Goal: Task Accomplishment & Management: Use online tool/utility

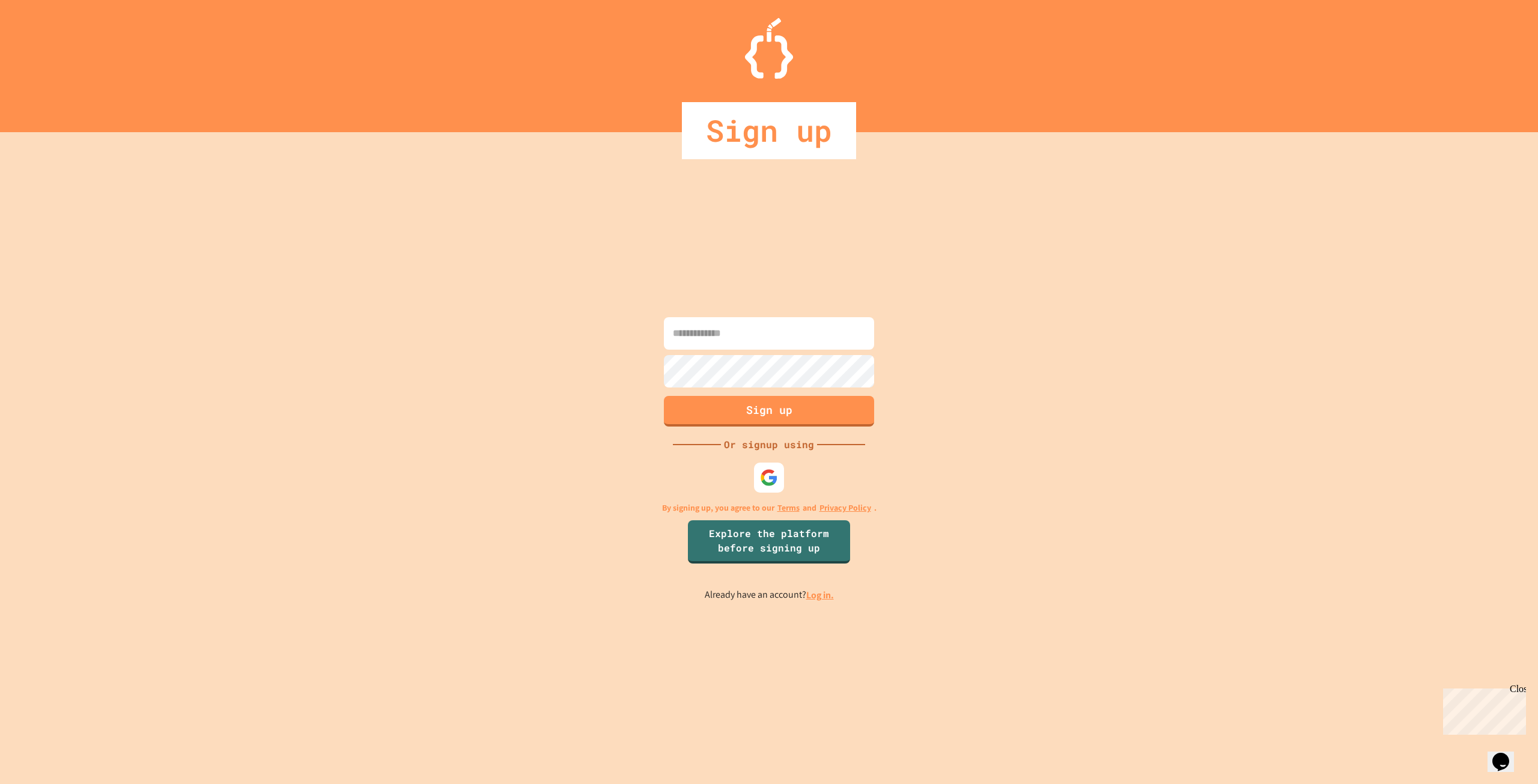
click at [790, 326] on input at bounding box center [769, 333] width 211 height 32
type input "*"
type input "**********"
click at [823, 599] on link "Log in." at bounding box center [820, 595] width 28 height 12
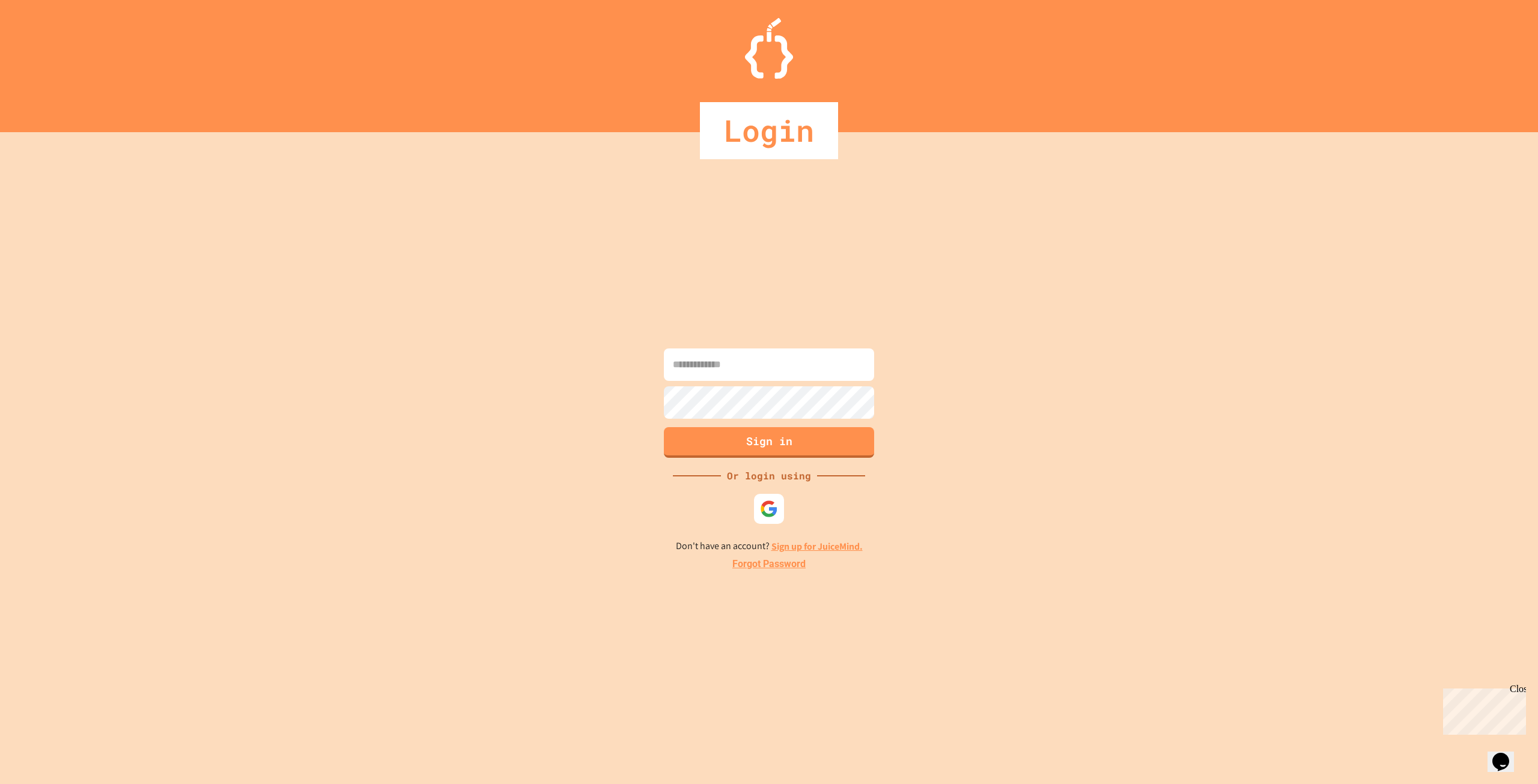
click at [757, 360] on input at bounding box center [769, 364] width 211 height 32
type input "**********"
click at [817, 438] on button "Sign in" at bounding box center [769, 440] width 215 height 31
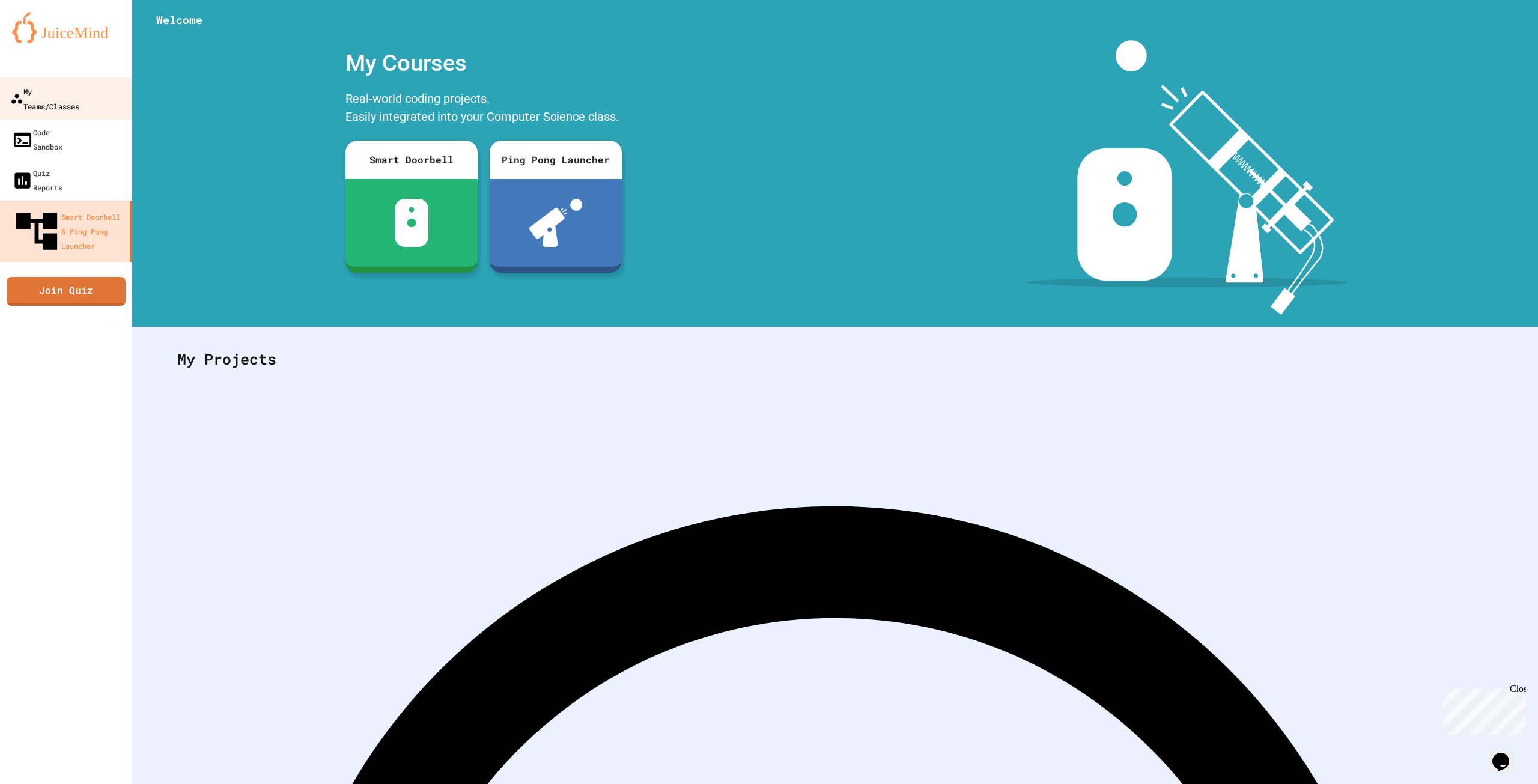
click at [74, 91] on div "My Teams/Classes" at bounding box center [45, 98] width 69 height 30
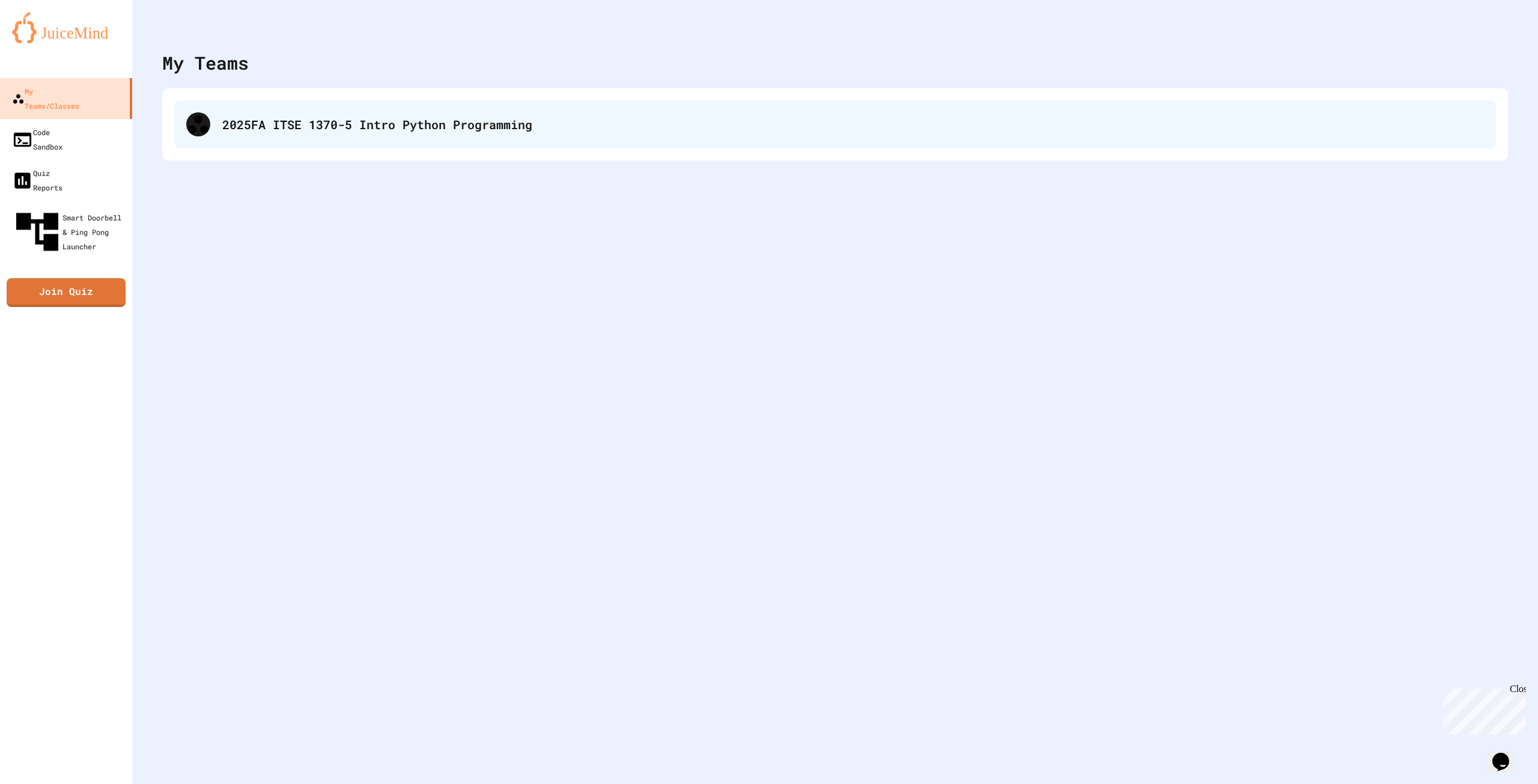
click at [331, 125] on div "2025FA ITSE 1370-5 Intro Python Programming" at bounding box center [853, 124] width 1261 height 18
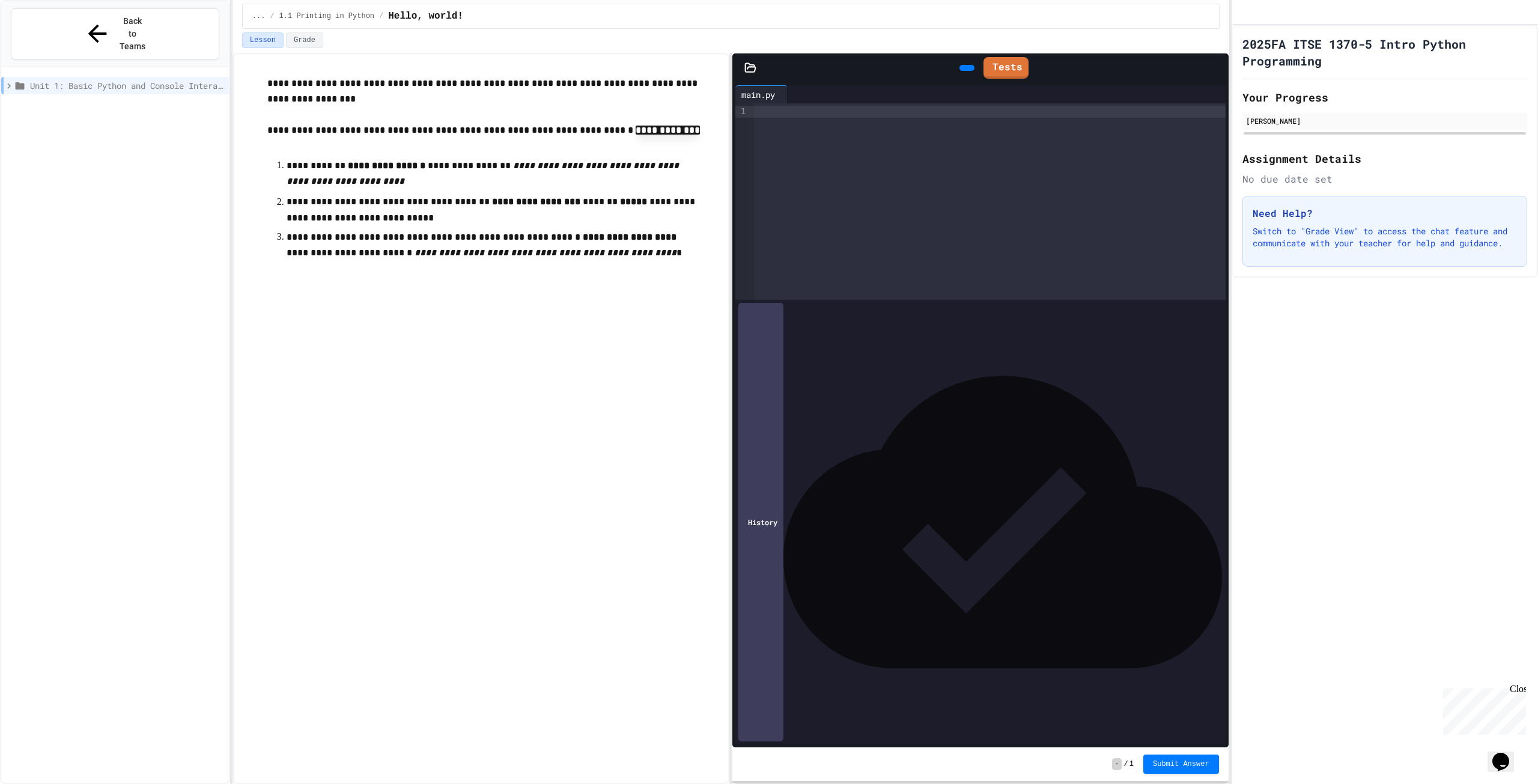
click at [836, 108] on div at bounding box center [989, 111] width 471 height 12
click at [872, 118] on div at bounding box center [989, 124] width 471 height 12
click at [970, 71] on icon at bounding box center [973, 75] width 7 height 8
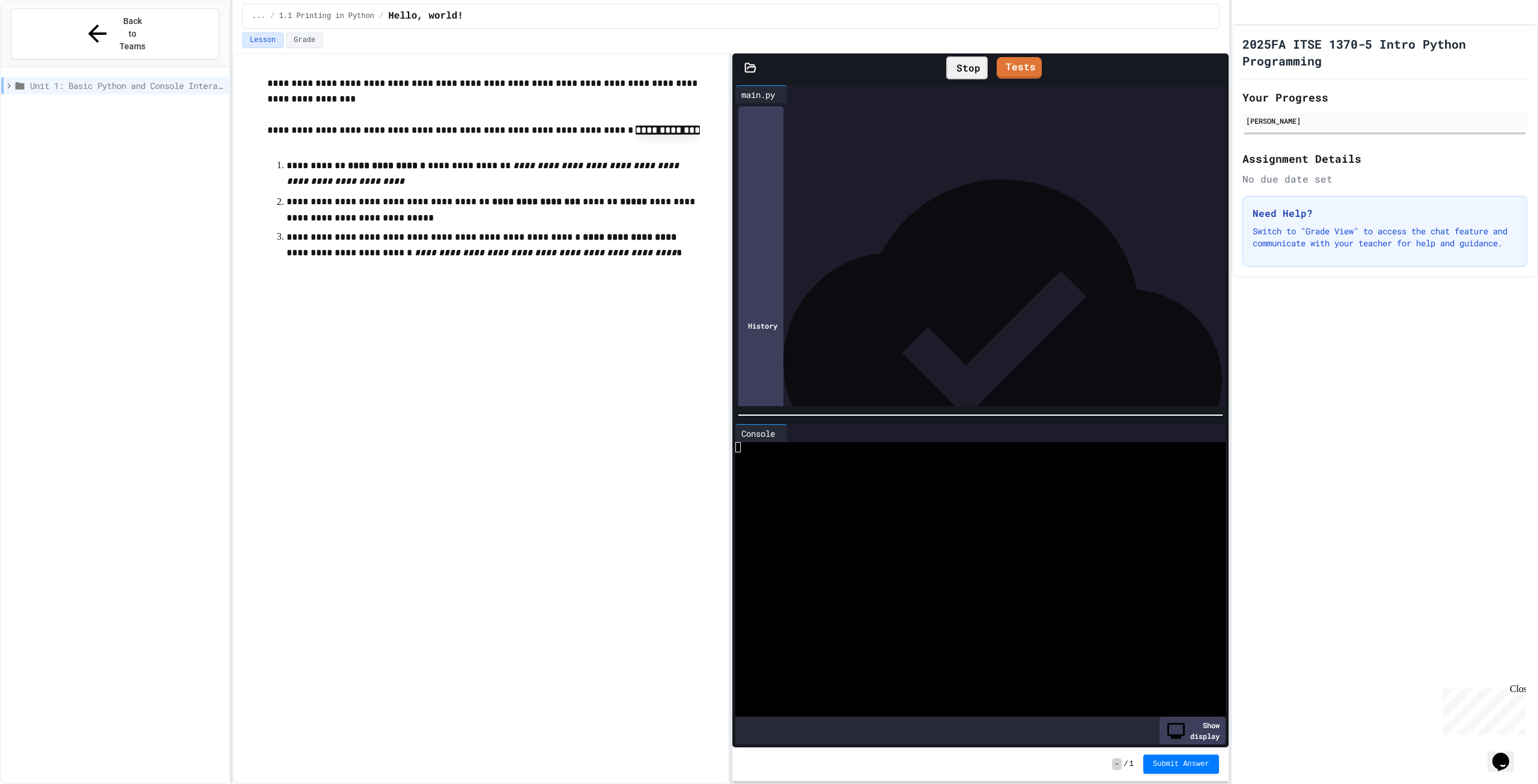
click at [877, 109] on div at bounding box center [981, 111] width 454 height 12
click at [1008, 67] on link "Tests" at bounding box center [1006, 66] width 45 height 23
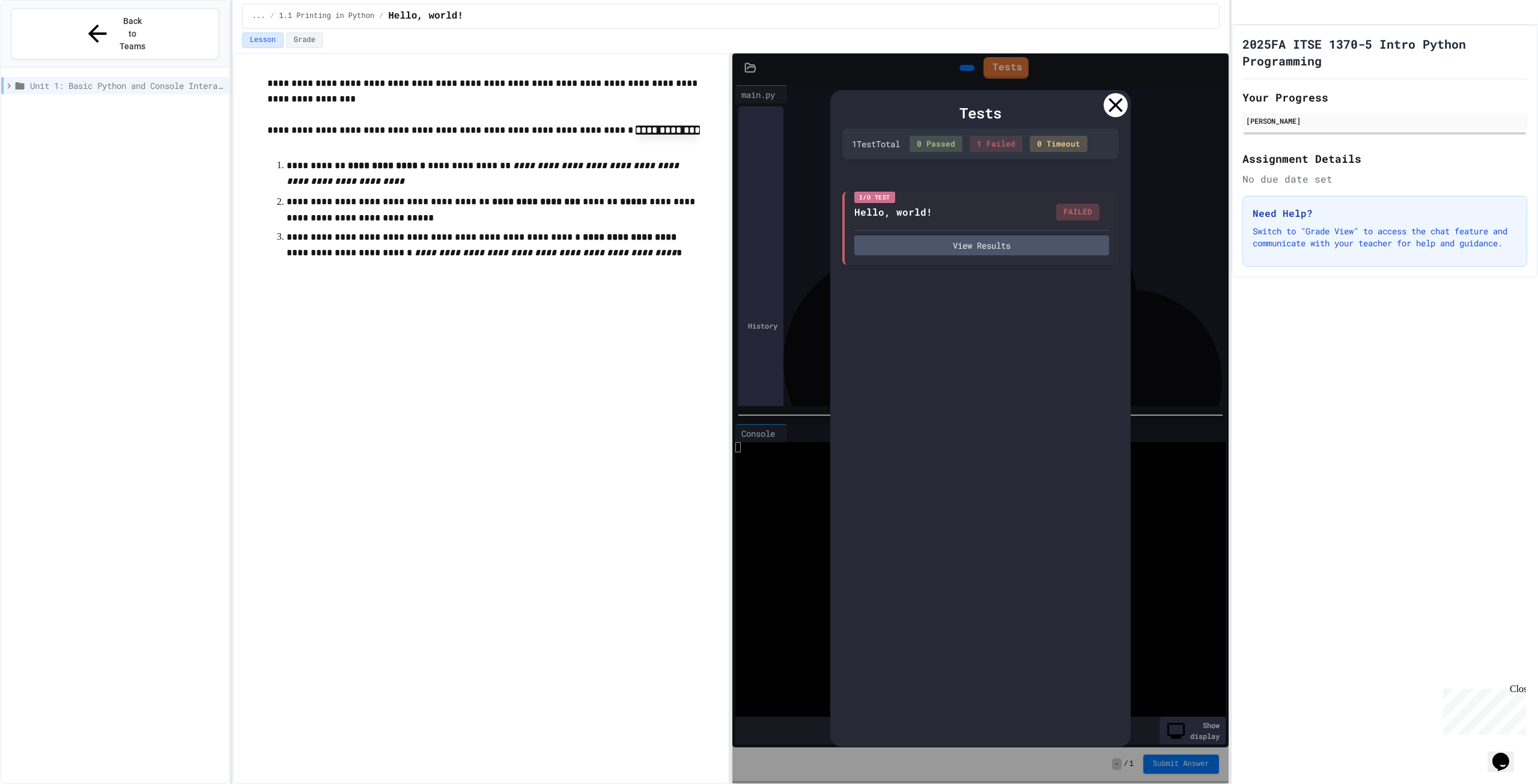
click at [1112, 110] on icon at bounding box center [1116, 105] width 24 height 24
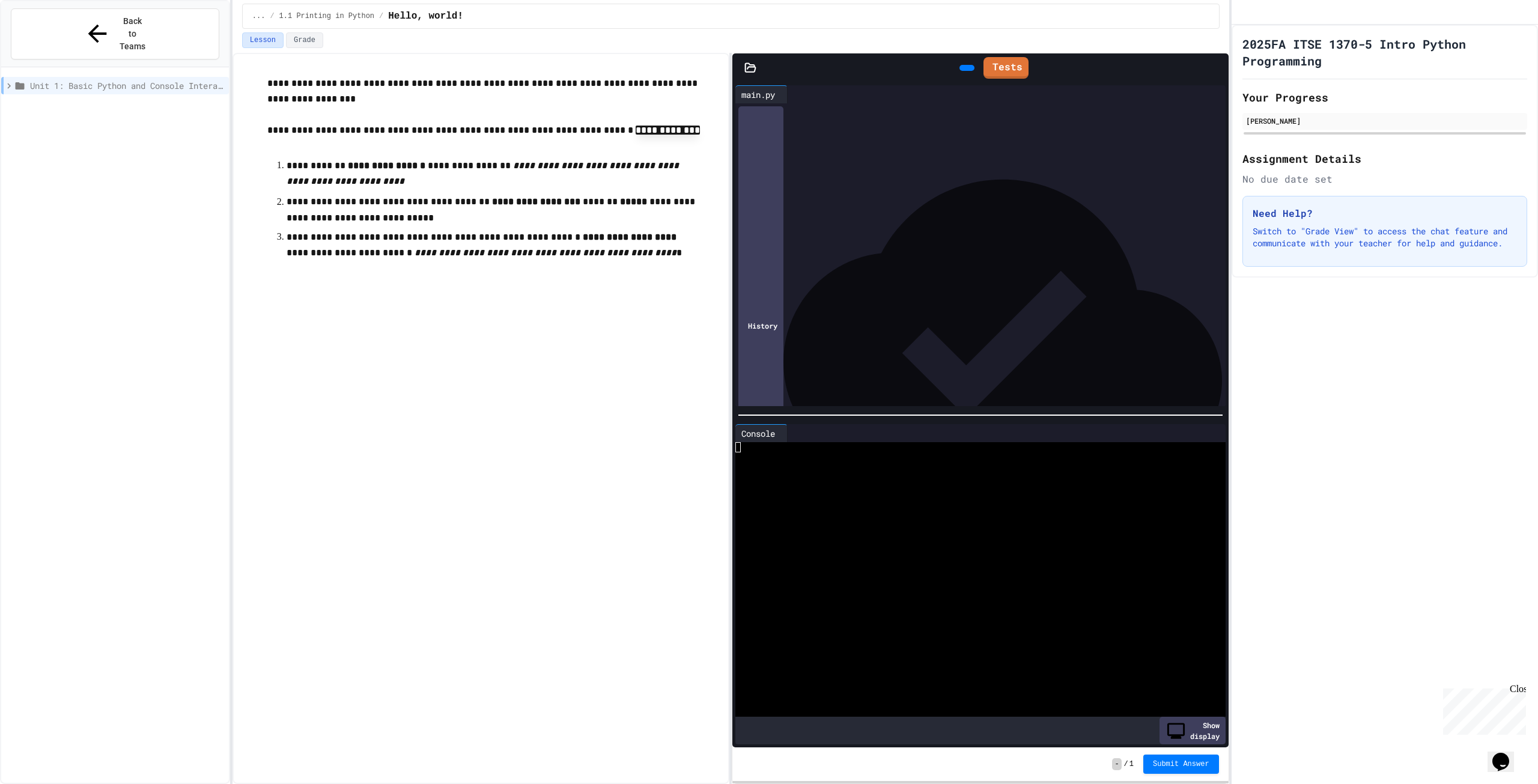
click at [951, 107] on div "**********" at bounding box center [981, 111] width 454 height 12
click at [778, 442] on div at bounding box center [970, 447] width 470 height 10
click at [804, 114] on div "**********" at bounding box center [981, 111] width 454 height 12
click at [824, 110] on div "**********" at bounding box center [981, 111] width 454 height 12
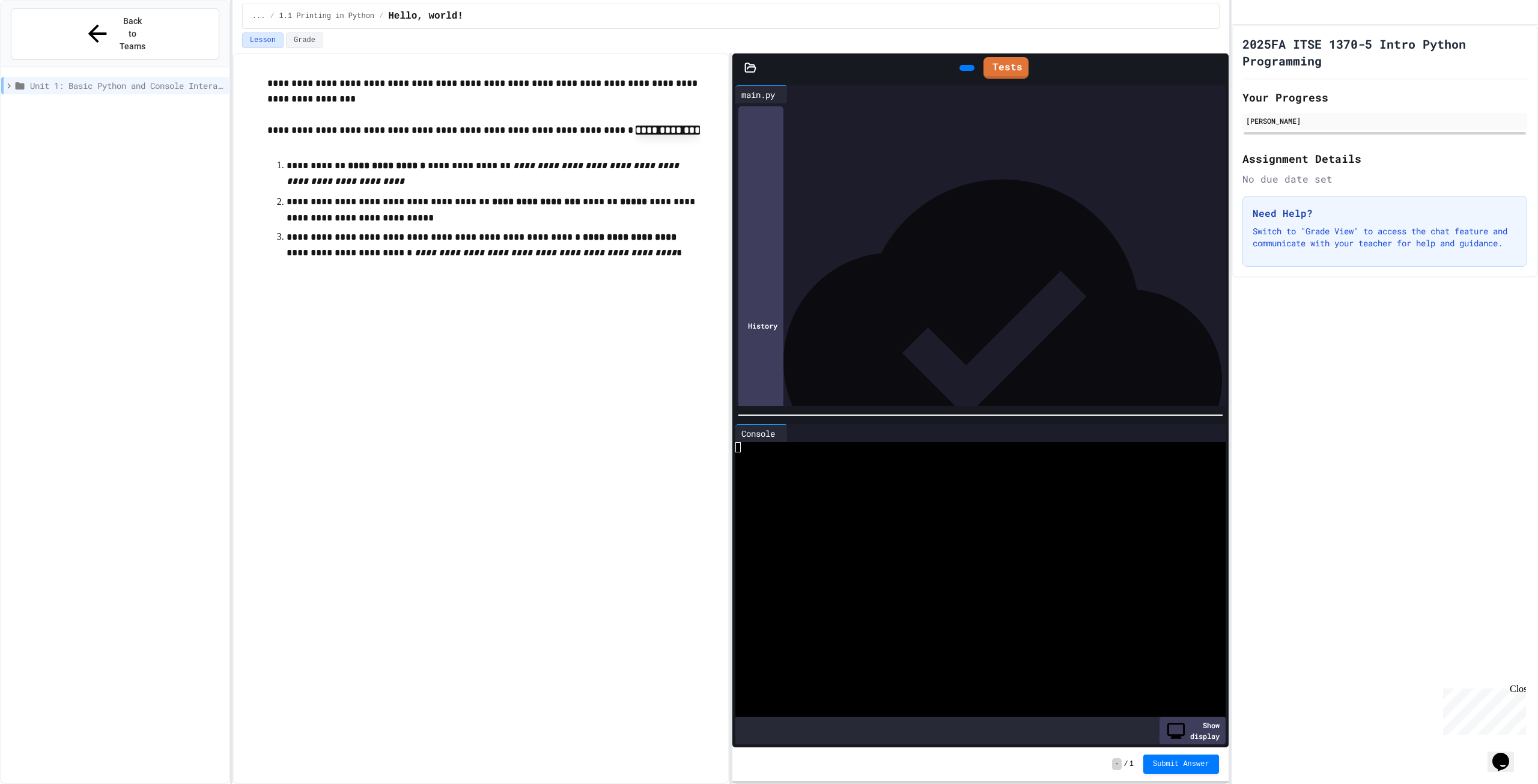
click at [965, 68] on icon at bounding box center [965, 68] width 0 height 0
click at [1002, 62] on link "Tests" at bounding box center [1006, 66] width 44 height 23
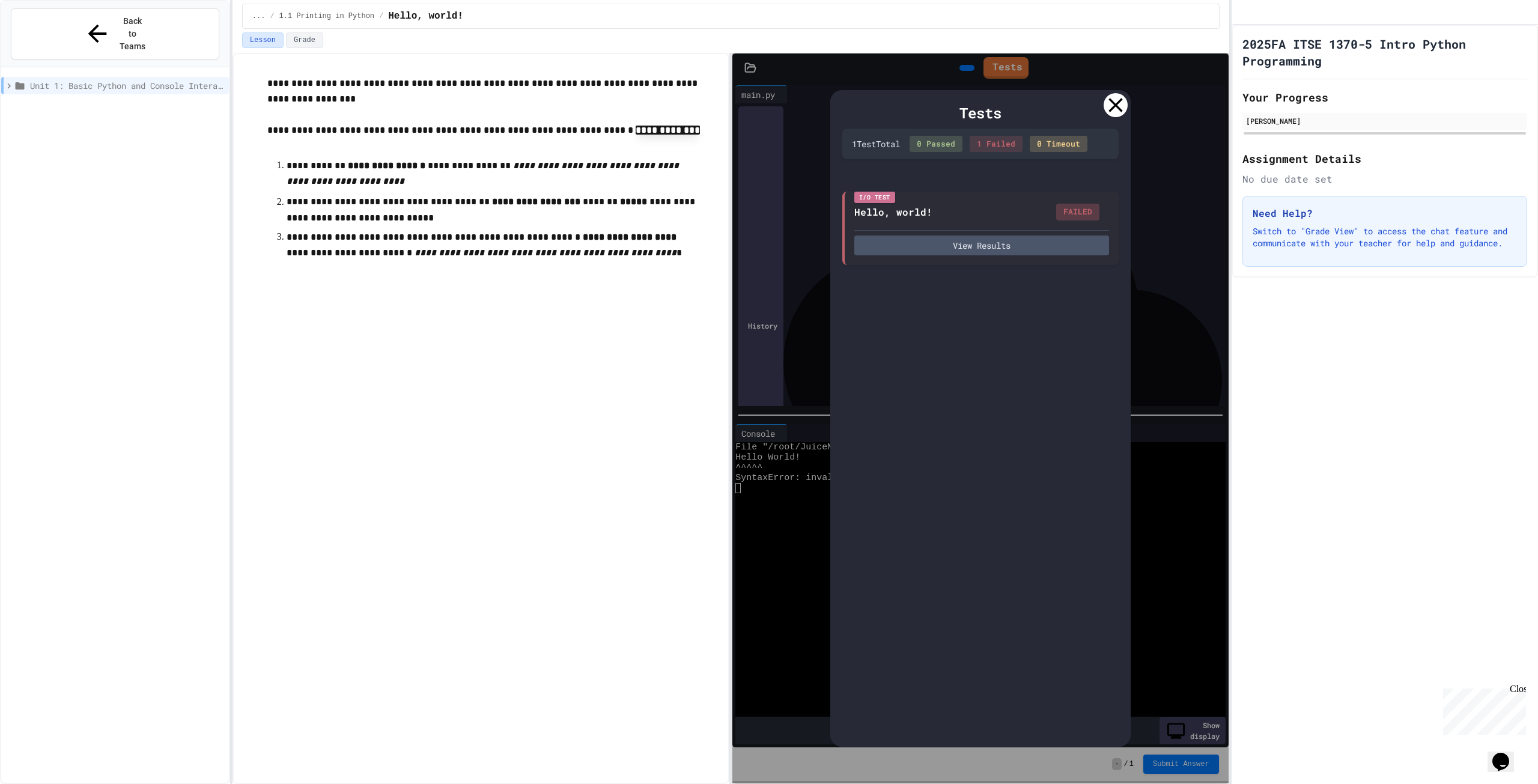
click at [1126, 105] on div at bounding box center [1116, 105] width 24 height 24
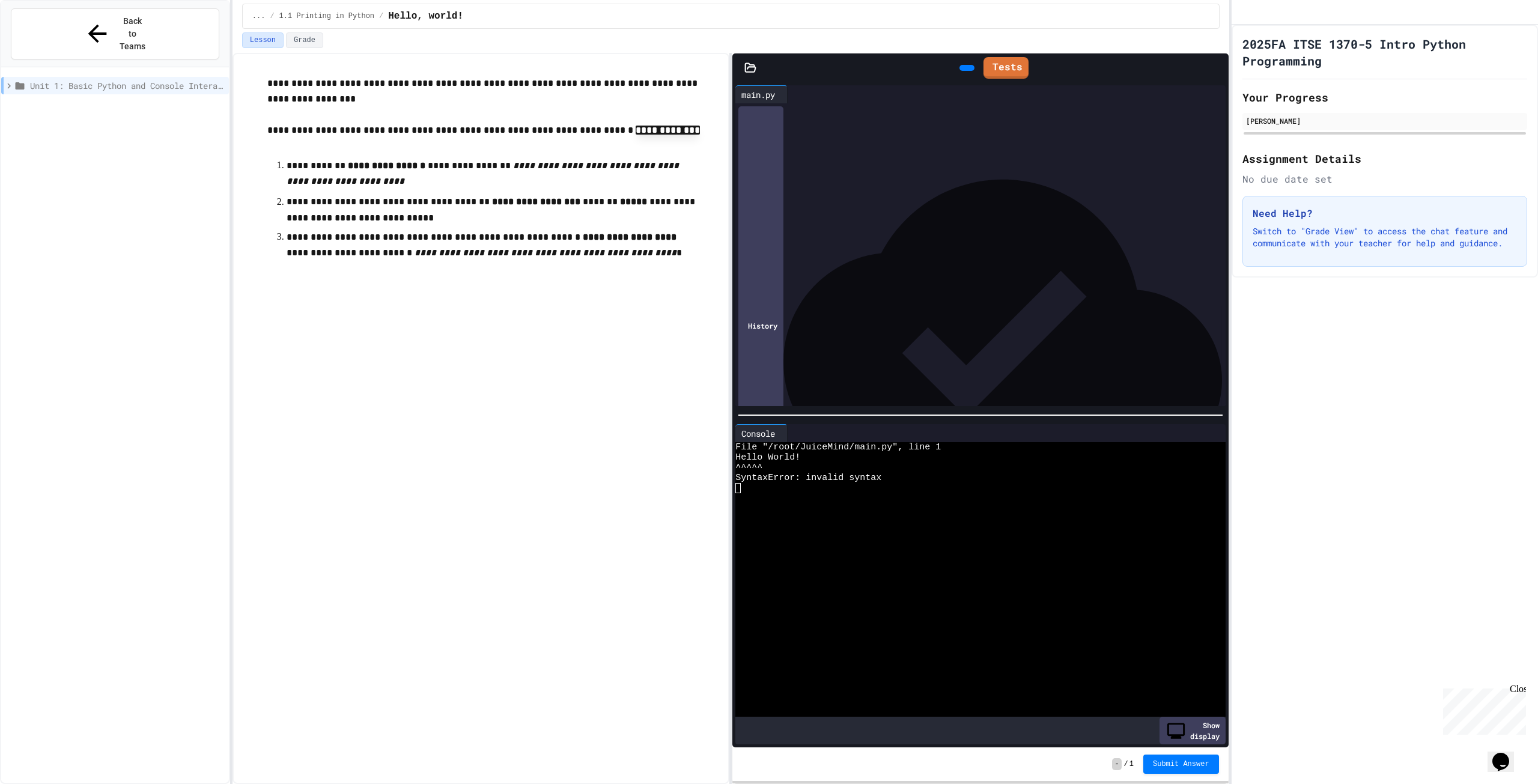
click at [812, 113] on div "**********" at bounding box center [981, 111] width 454 height 12
click at [828, 132] on div "**********" at bounding box center [989, 117] width 471 height 28
click at [797, 108] on div at bounding box center [981, 111] width 454 height 12
click at [768, 108] on div at bounding box center [981, 111] width 454 height 12
click at [960, 65] on div at bounding box center [967, 68] width 15 height 6
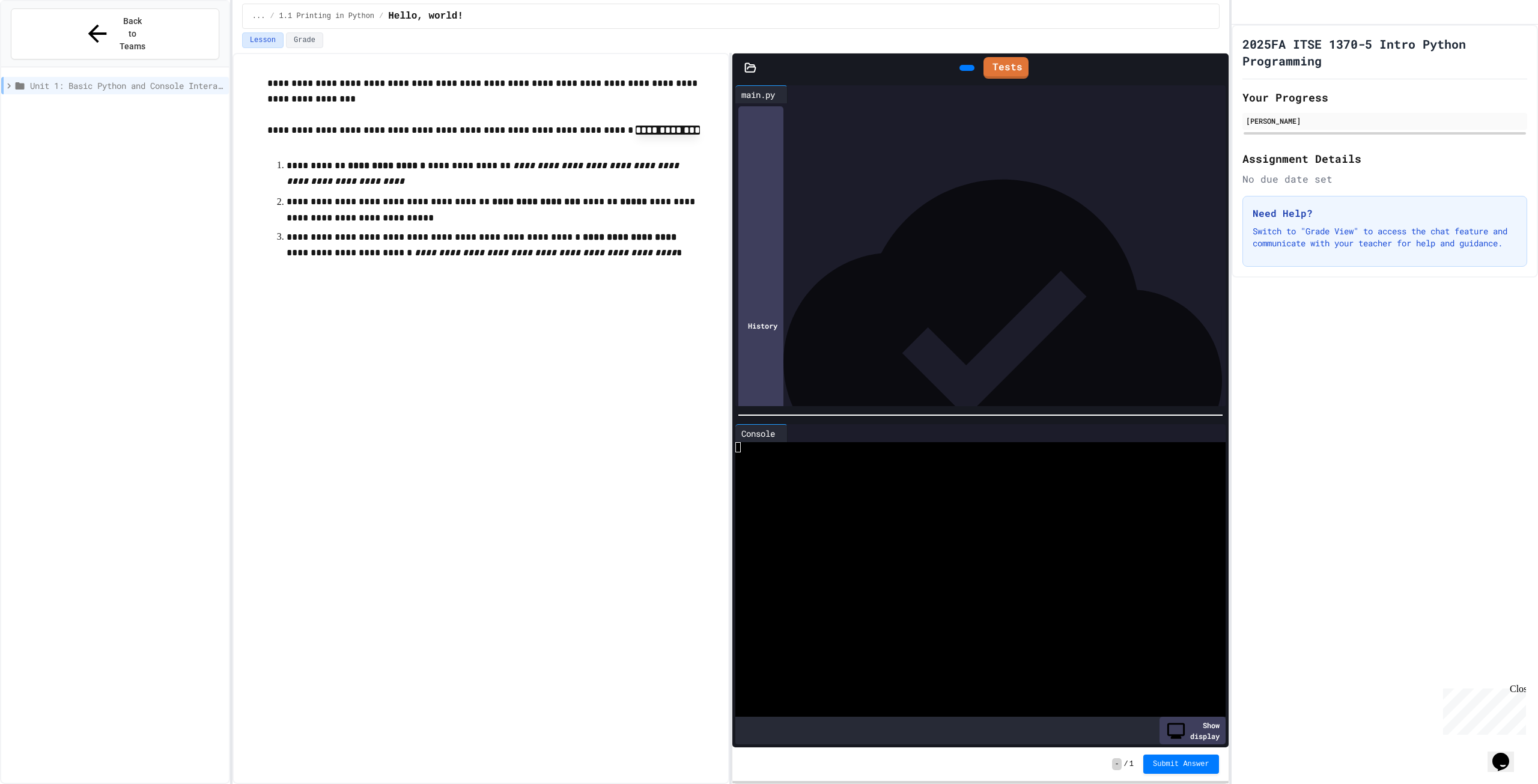
click at [965, 68] on icon at bounding box center [965, 68] width 0 height 0
click at [1011, 63] on link "Tests" at bounding box center [1006, 66] width 44 height 23
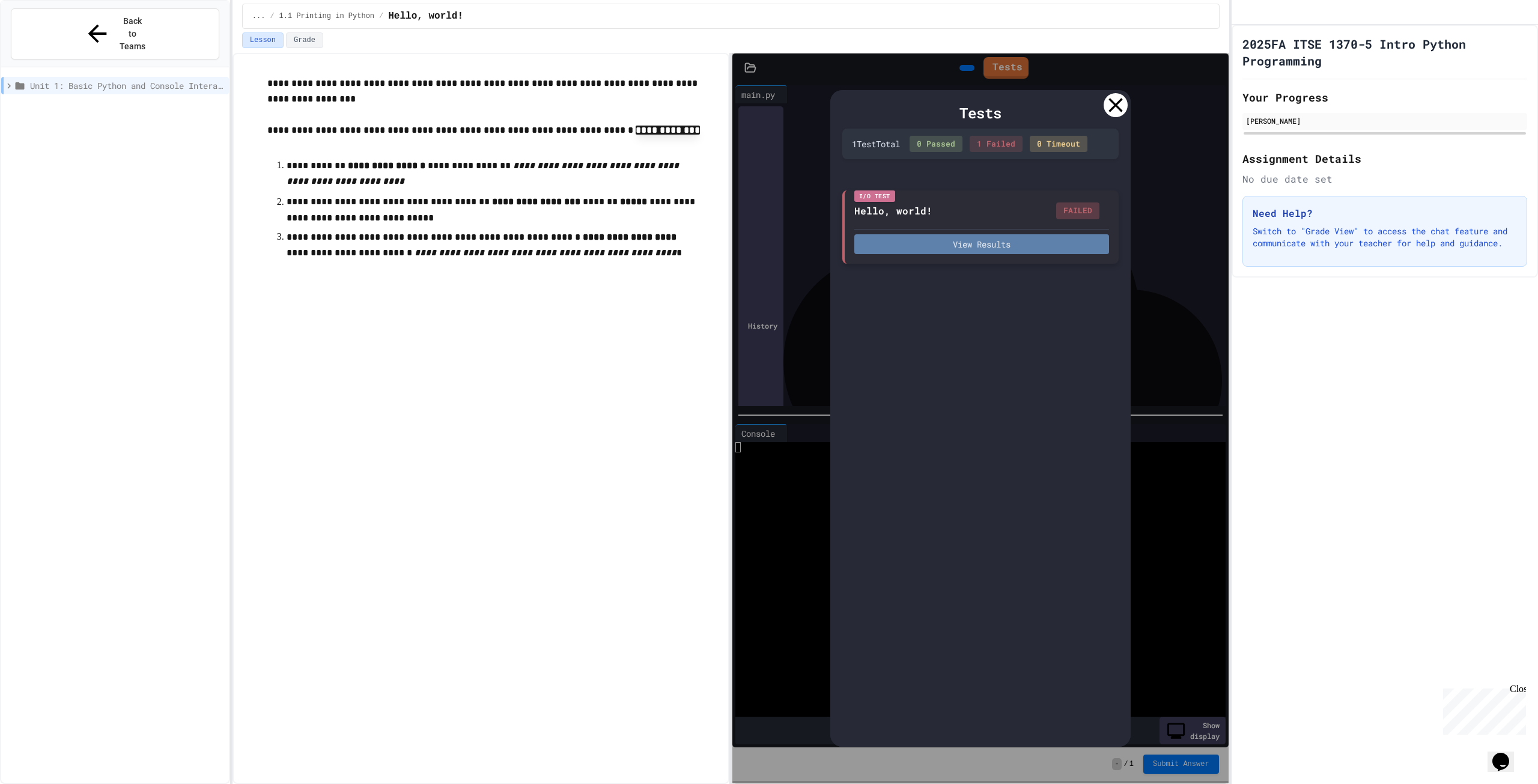
click at [1015, 243] on button "View Results" at bounding box center [981, 244] width 255 height 20
click at [1122, 109] on icon at bounding box center [1116, 105] width 24 height 24
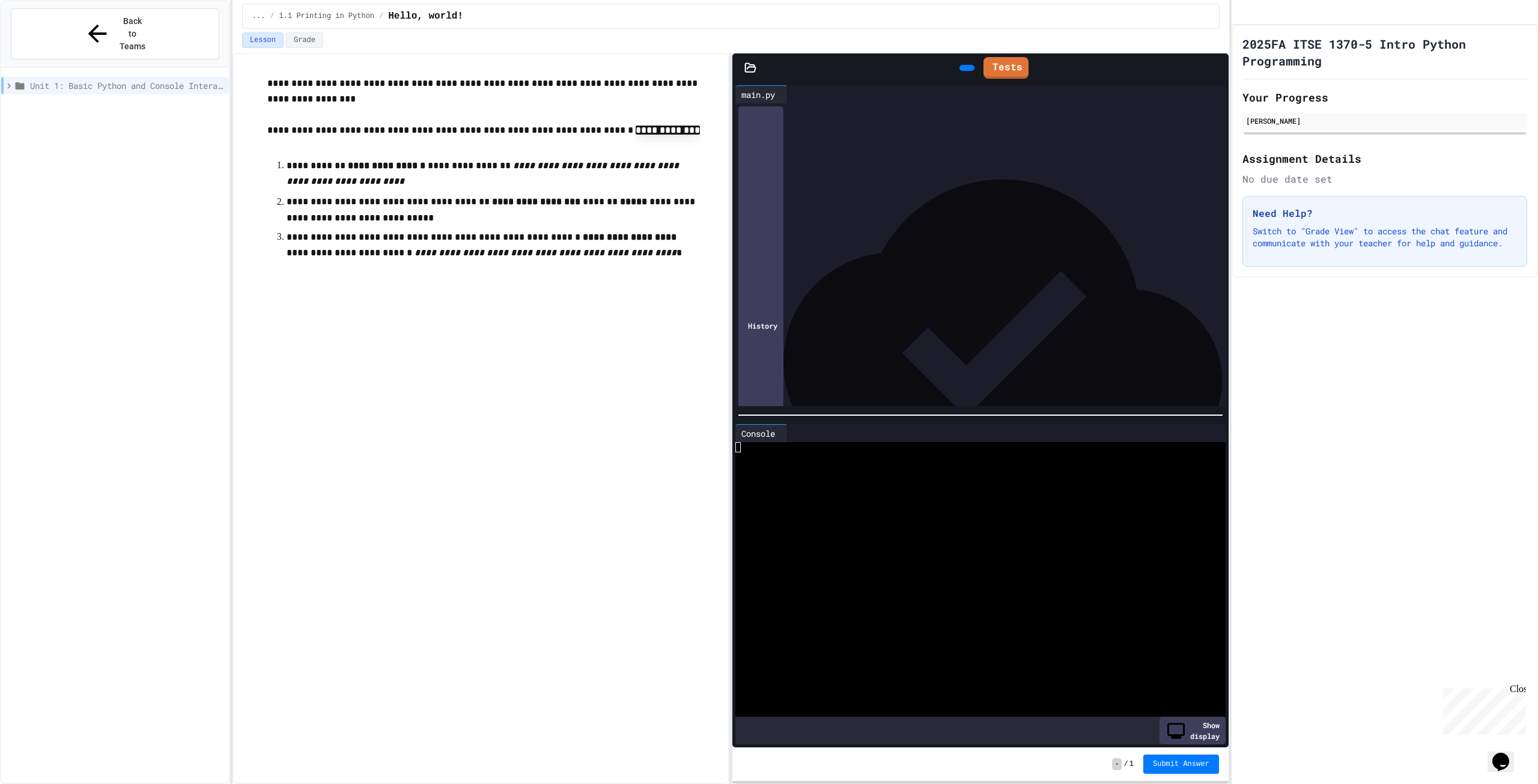
click at [877, 119] on div "**********" at bounding box center [989, 112] width 471 height 17
click at [879, 111] on div at bounding box center [981, 111] width 454 height 12
click at [965, 68] on icon at bounding box center [965, 68] width 0 height 0
click at [1022, 66] on link "Tests" at bounding box center [1006, 66] width 44 height 23
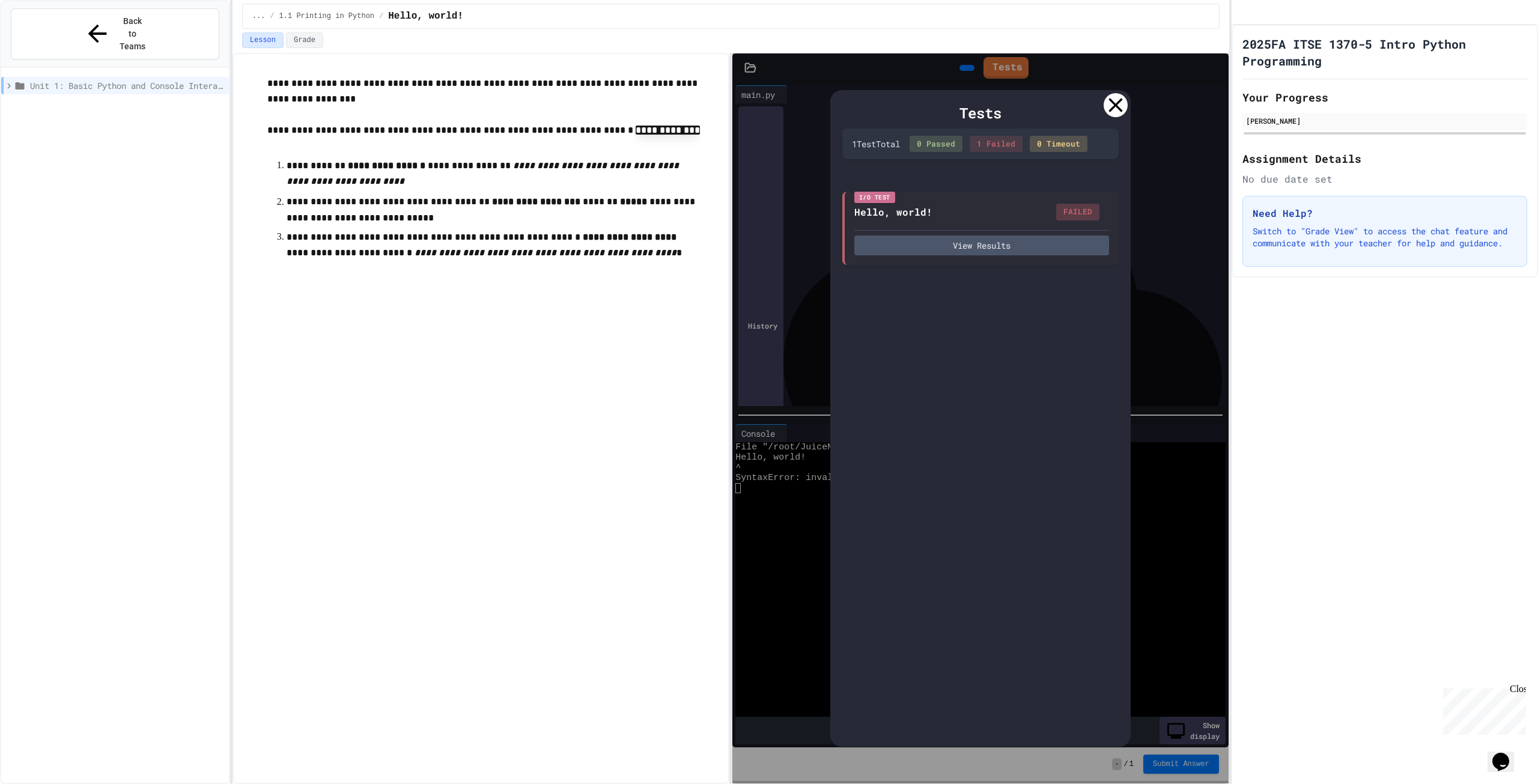
click at [1117, 105] on icon at bounding box center [1116, 105] width 24 height 24
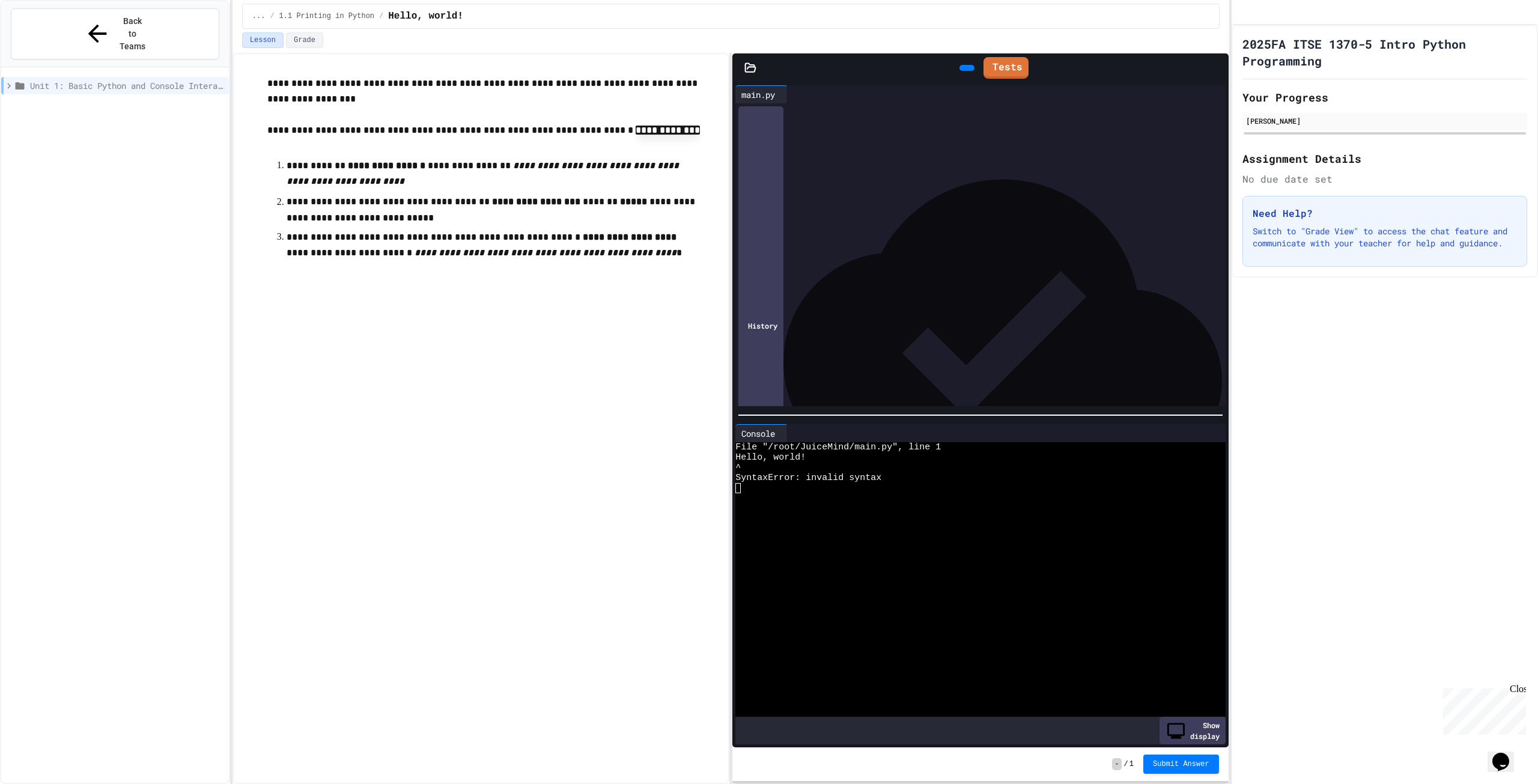
click at [794, 126] on div at bounding box center [989, 124] width 471 height 12
click at [816, 484] on div at bounding box center [970, 488] width 470 height 10
click at [964, 67] on div at bounding box center [967, 68] width 15 height 6
click at [761, 442] on div at bounding box center [970, 447] width 470 height 10
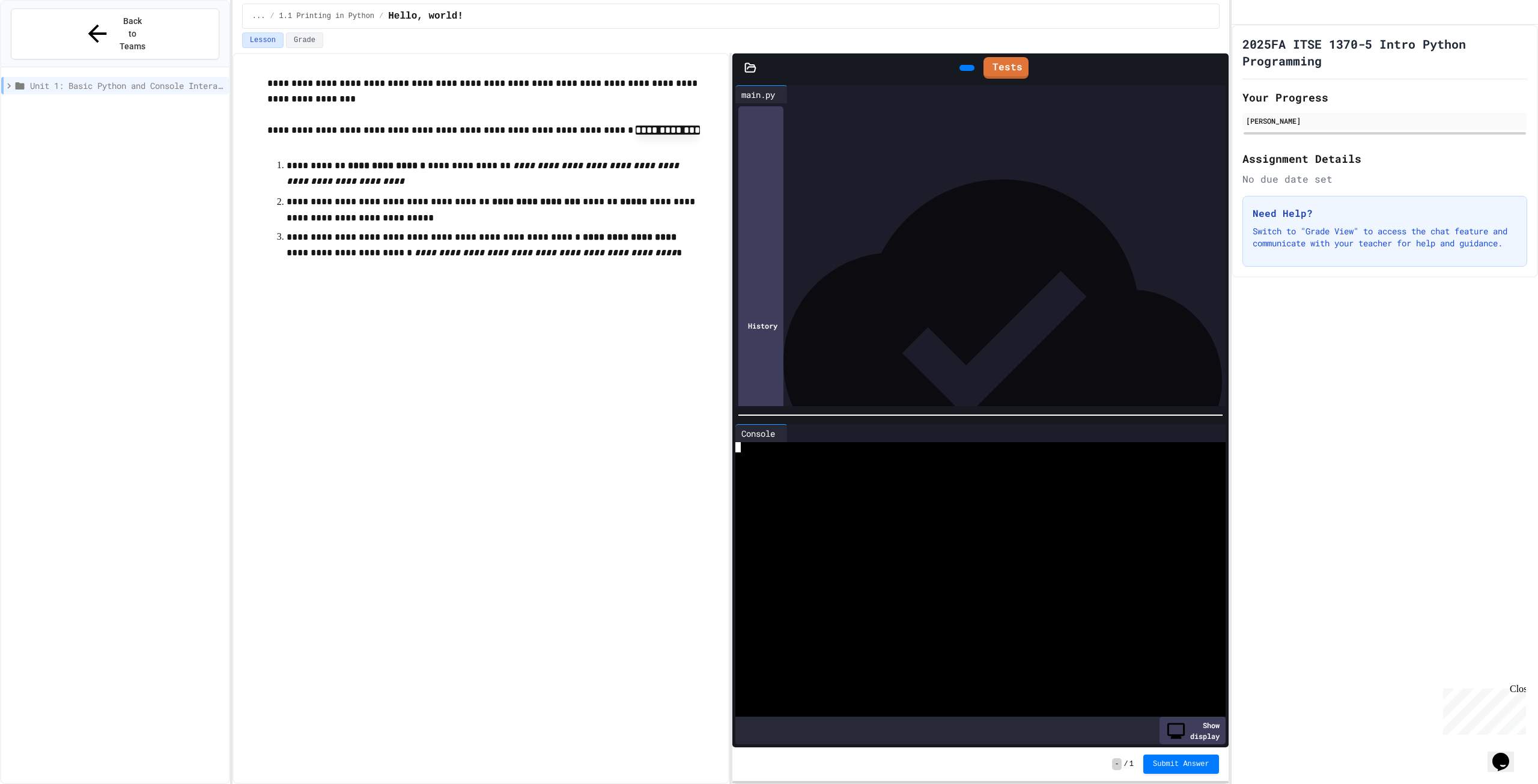
click at [1209, 433] on icon at bounding box center [1209, 433] width 0 height 0
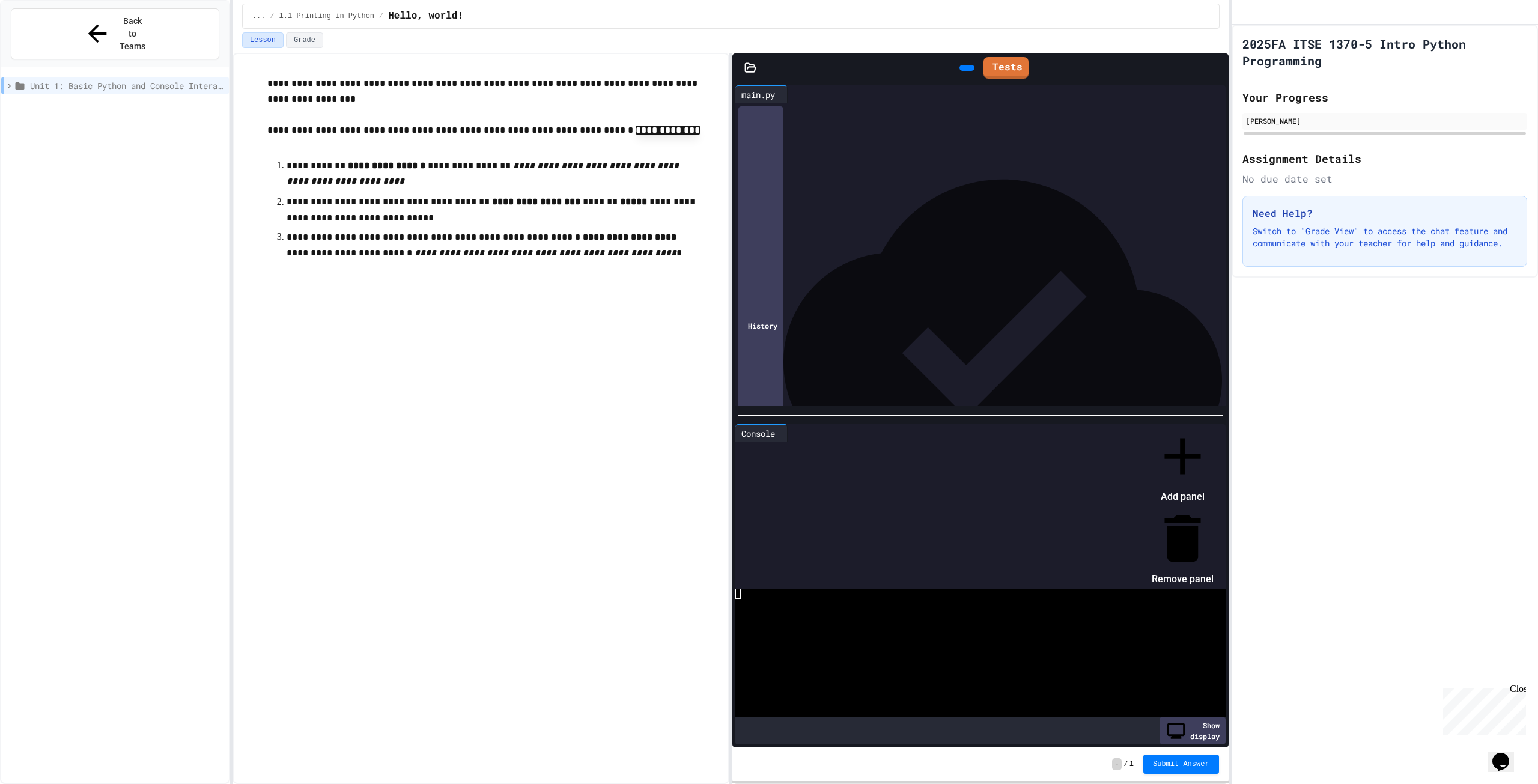
click at [1214, 453] on li "Add panel" at bounding box center [1182, 465] width 62 height 81
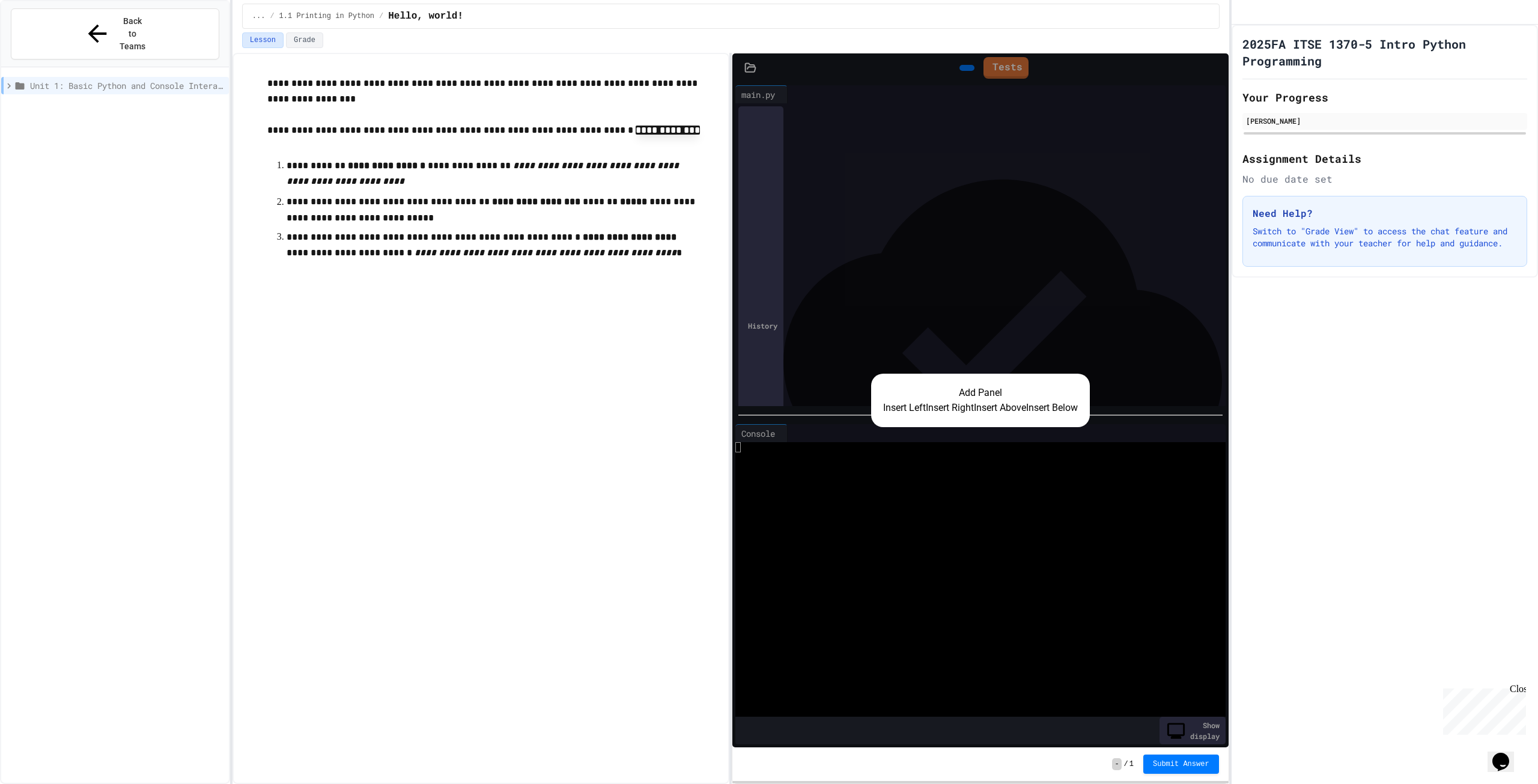
click at [892, 484] on div "Add Panel Insert Left Insert Right Insert Above Insert Below" at bounding box center [980, 400] width 496 height 694
click at [1038, 442] on div "Add Panel Insert Left Insert Right Insert Above Insert Below" at bounding box center [980, 400] width 496 height 694
click at [1033, 366] on div "Add Panel Insert Left Insert Right Insert Above Insert Below" at bounding box center [980, 400] width 496 height 694
click at [974, 480] on div "Add Panel Insert Left Insert Right Insert Above Insert Below" at bounding box center [980, 400] width 496 height 694
click at [977, 213] on div "Add Panel Insert Left Insert Right Insert Above Insert Below" at bounding box center [980, 400] width 496 height 694
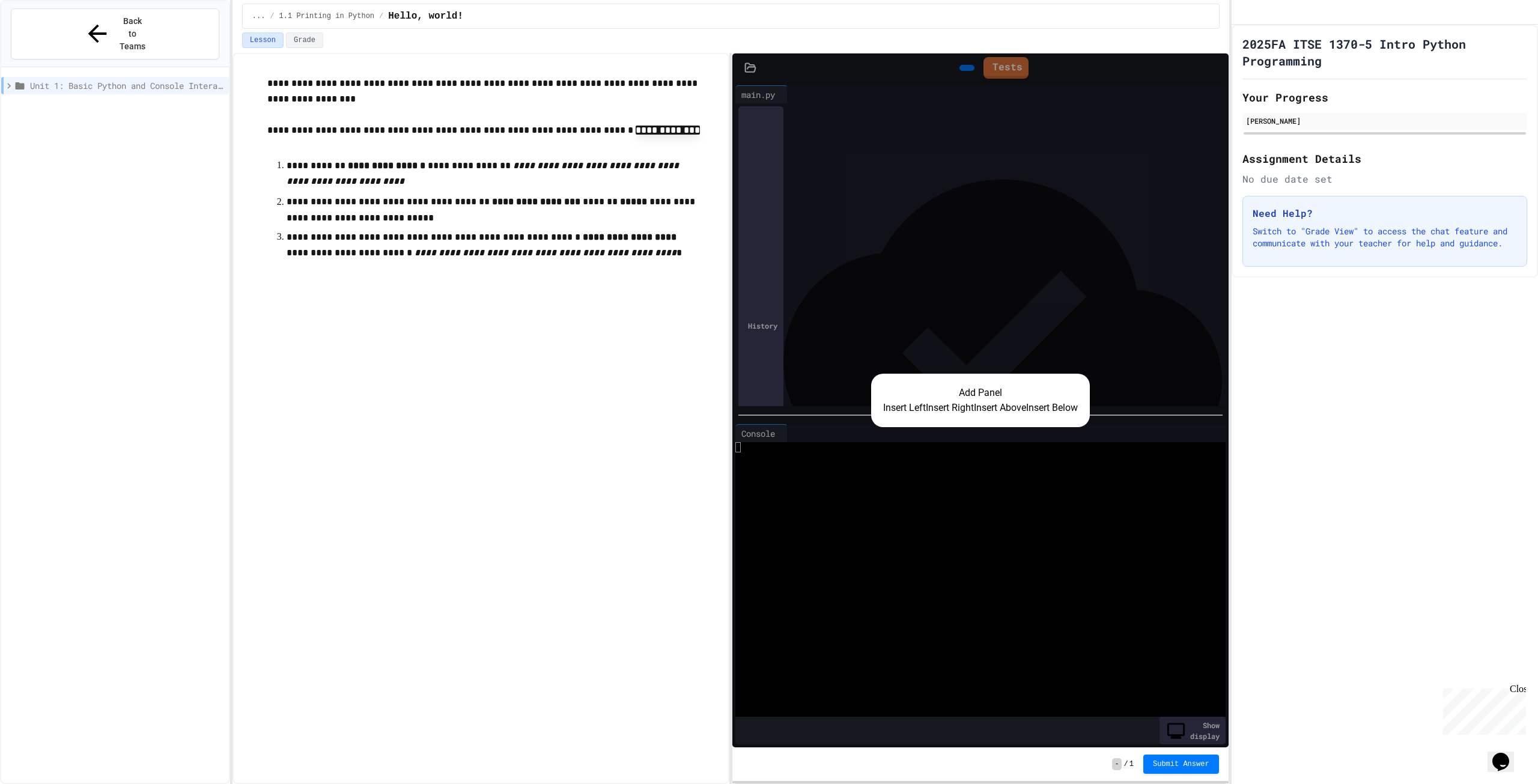
click at [977, 213] on div "Add Panel Insert Left Insert Right Insert Above Insert Below" at bounding box center [980, 400] width 496 height 694
click at [649, 229] on li "**********" at bounding box center [493, 245] width 413 height 35
click at [647, 238] on p "**********" at bounding box center [493, 246] width 413 height 34
click at [683, 327] on div "**********" at bounding box center [481, 418] width 497 height 731
click at [891, 402] on button "Insert Left" at bounding box center [904, 407] width 43 height 14
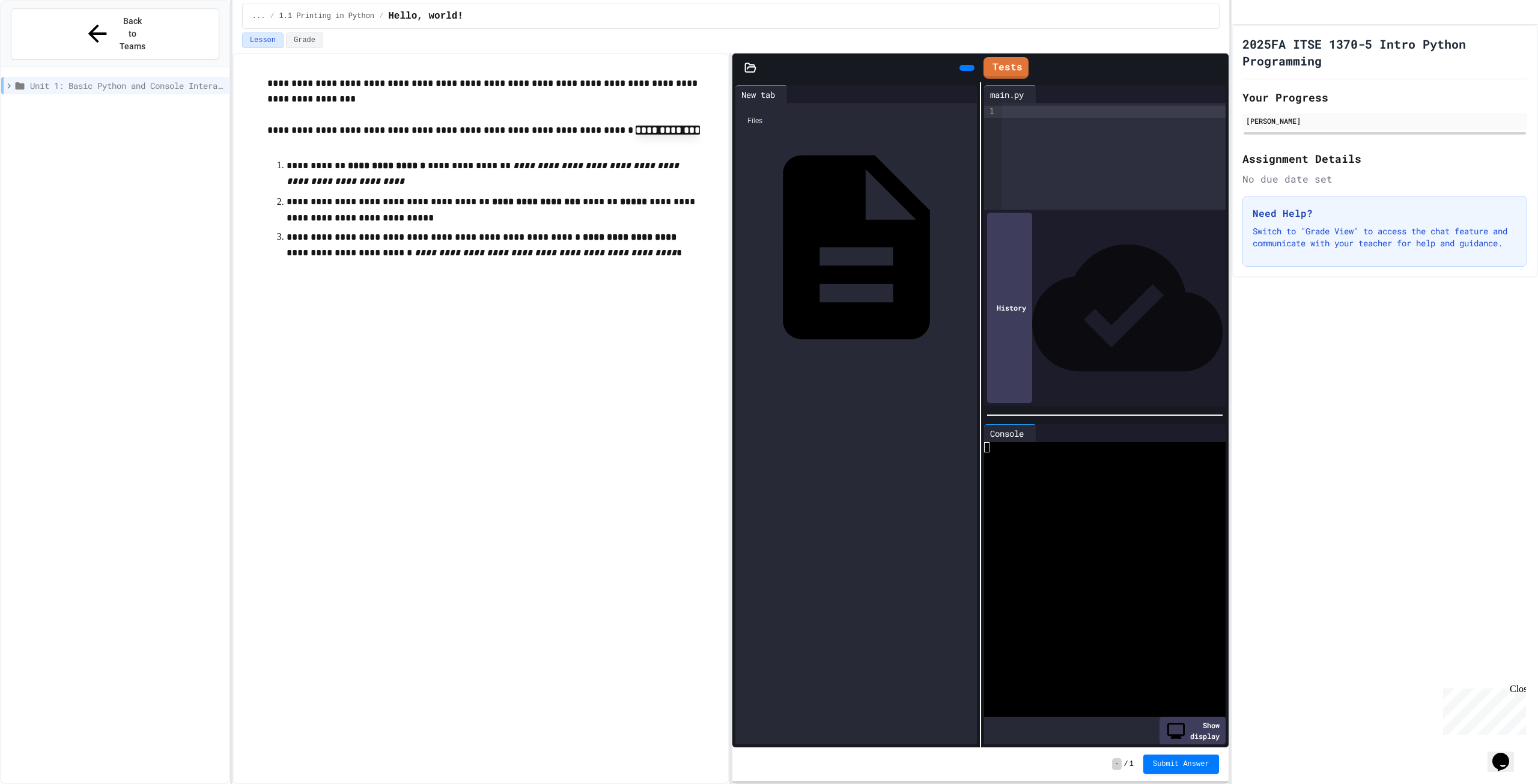
click at [960, 95] on icon at bounding box center [960, 95] width 0 height 0
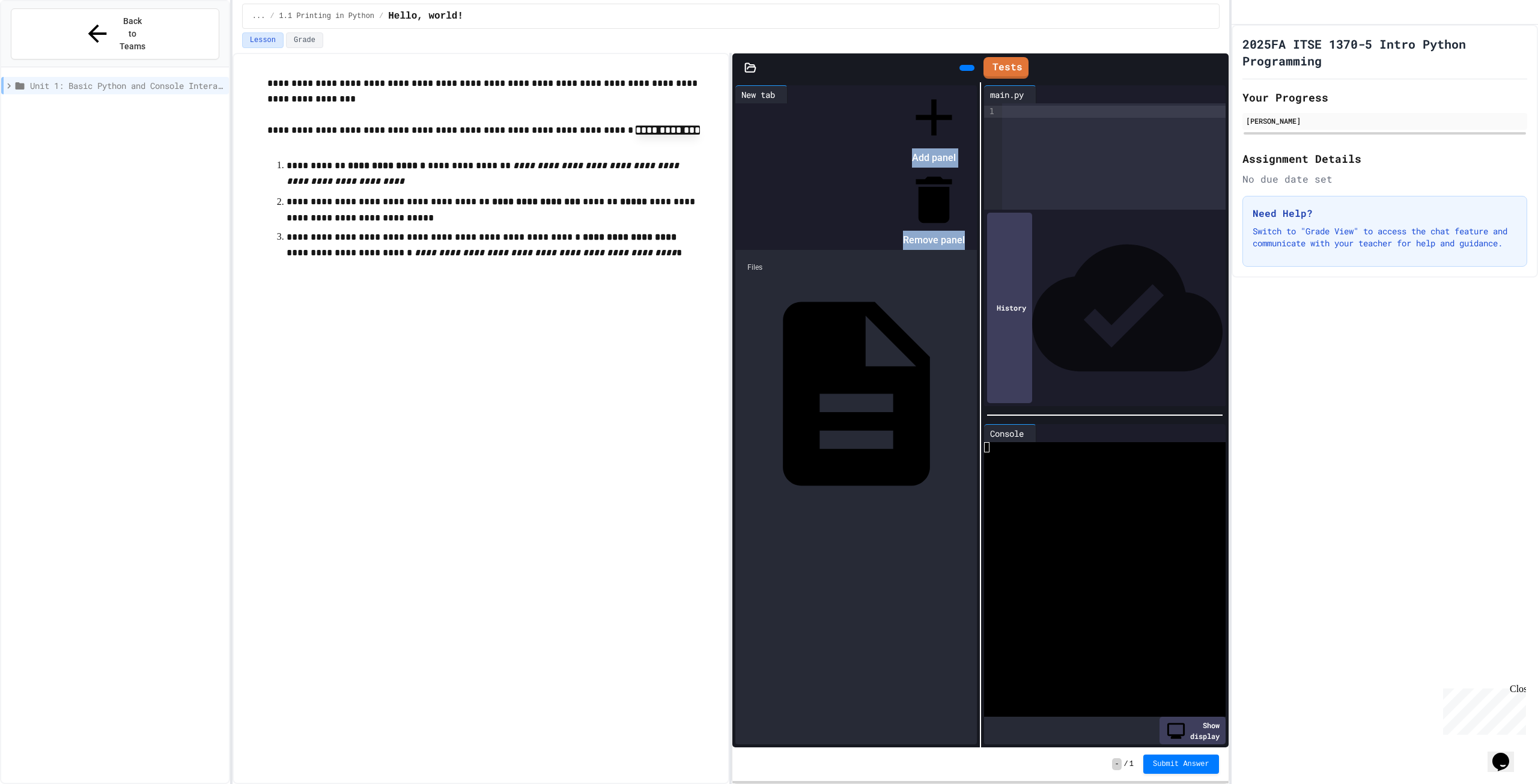
click at [946, 86] on div at bounding box center [928, 86] width 74 height 0
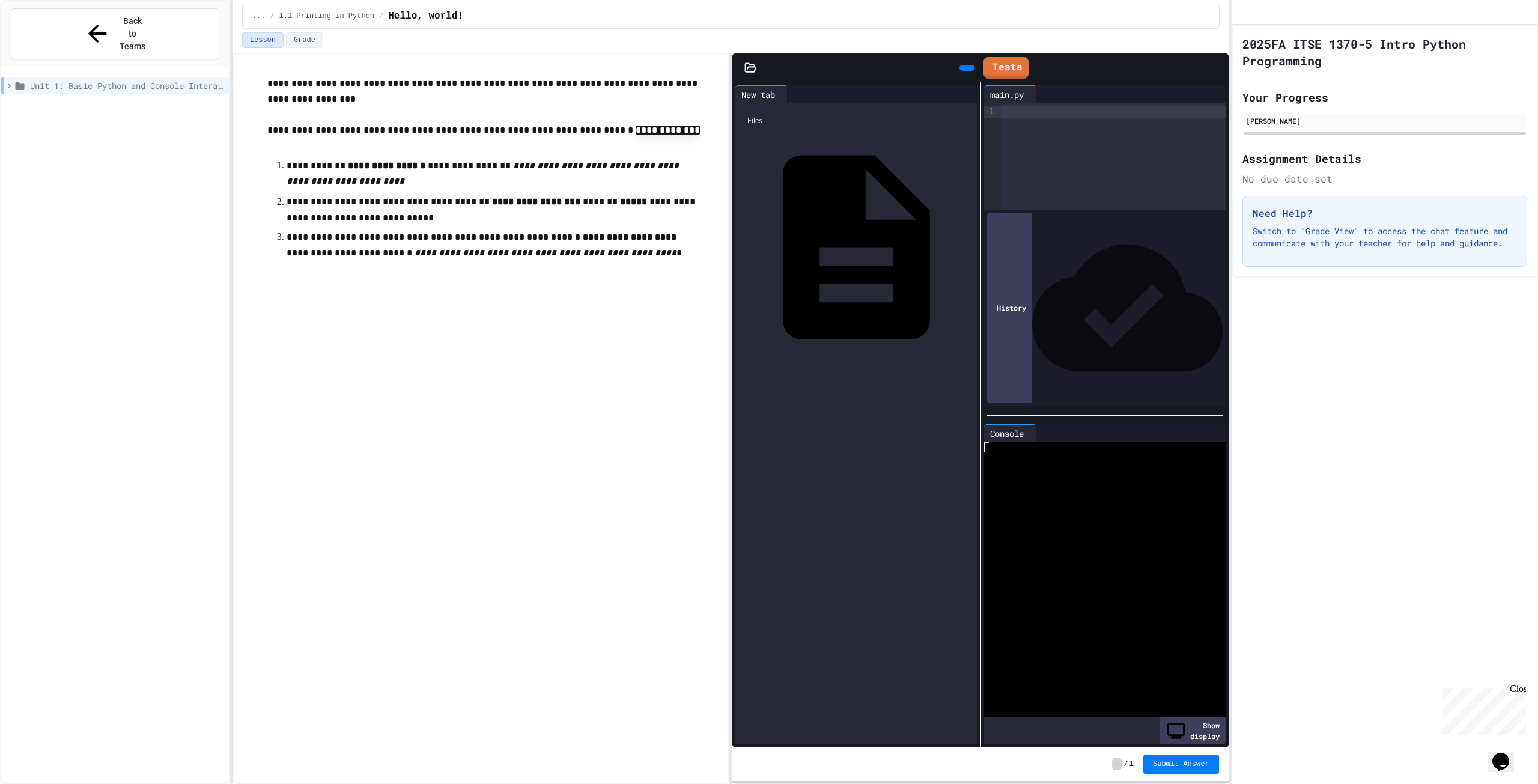
click at [746, 72] on icon at bounding box center [750, 67] width 10 height 8
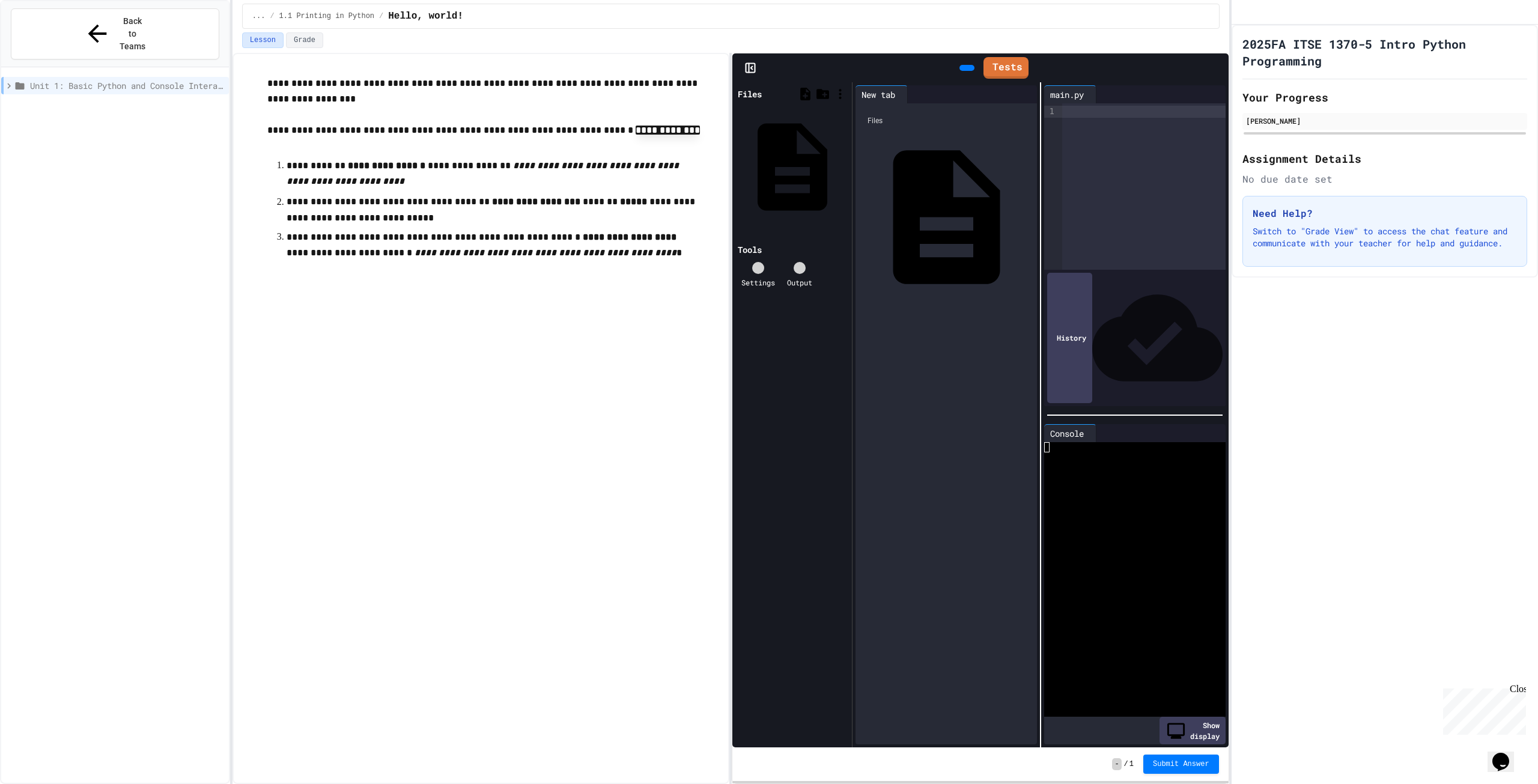
click at [750, 68] on icon at bounding box center [750, 68] width 12 height 12
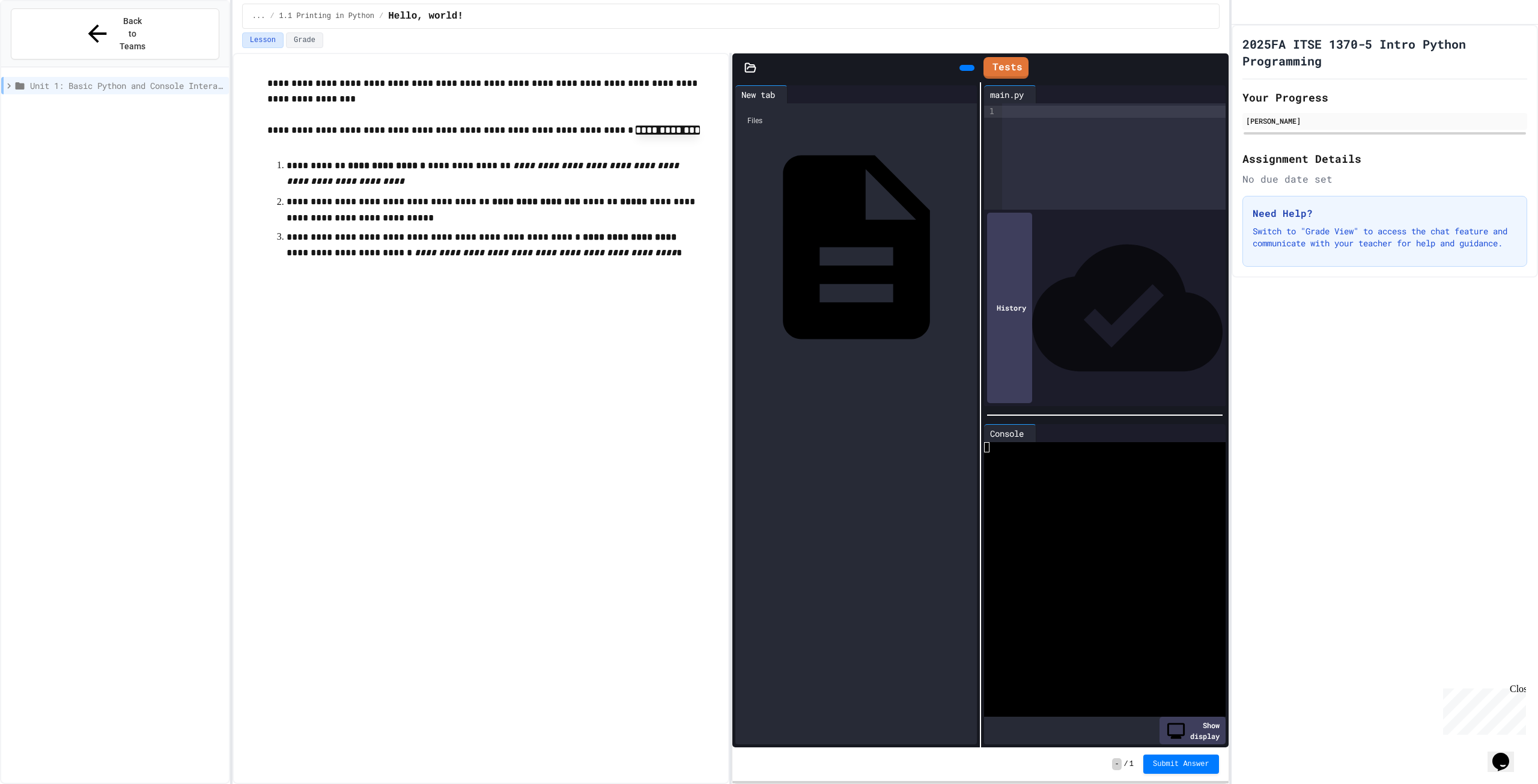
click at [970, 242] on div "main.py" at bounding box center [970, 247] width 0 height 12
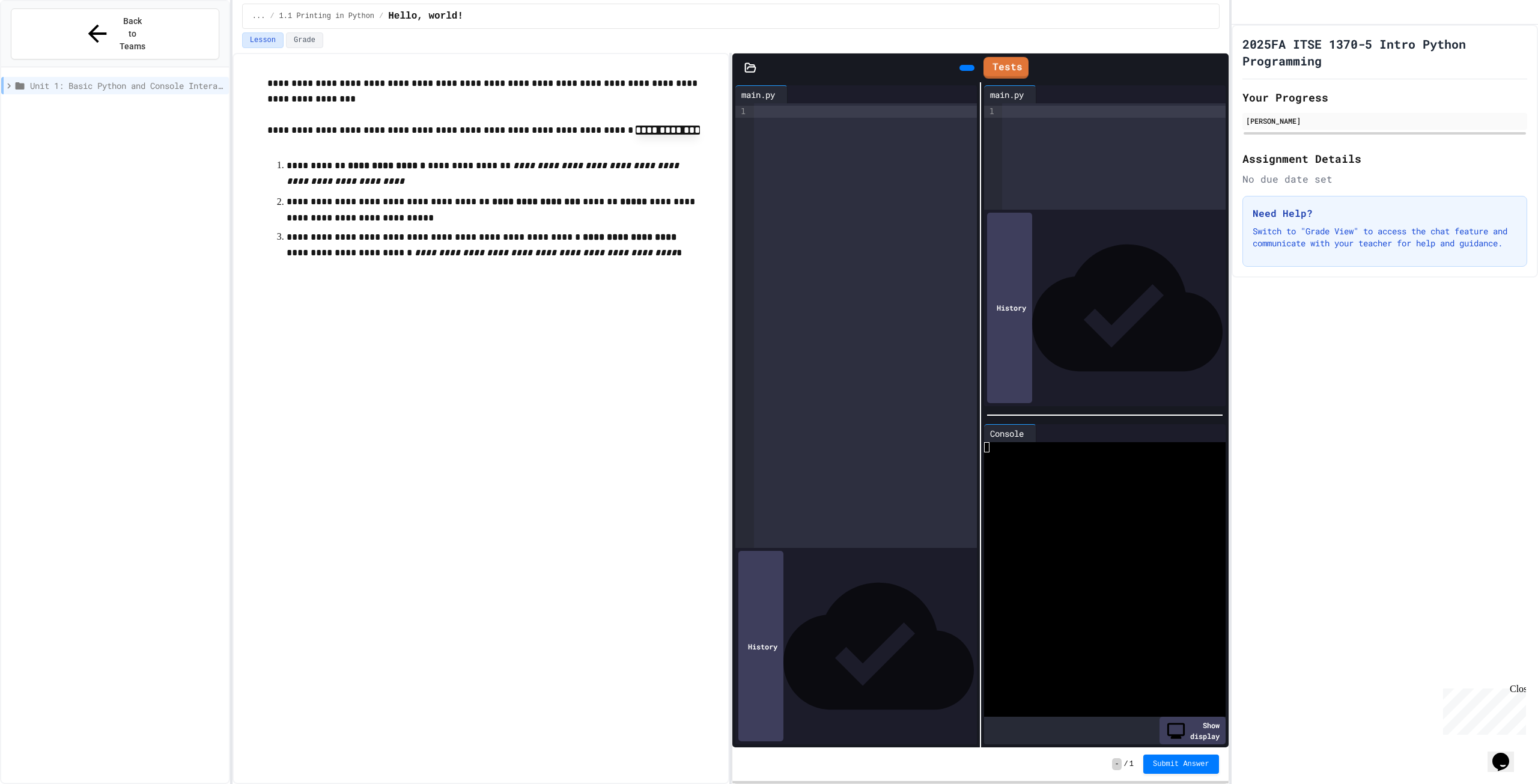
click at [960, 95] on icon at bounding box center [960, 95] width 0 height 0
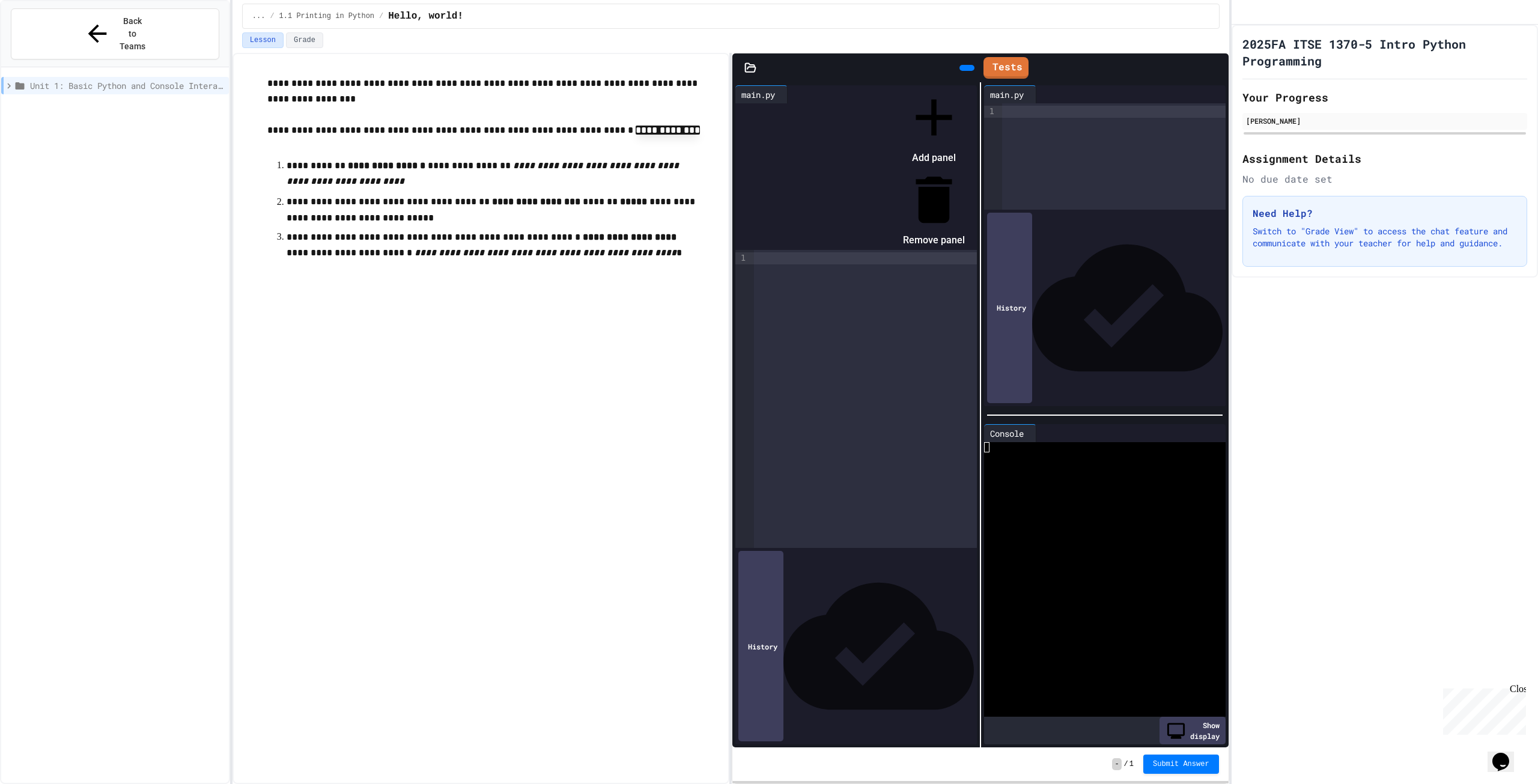
click at [965, 169] on div at bounding box center [934, 200] width 62 height 62
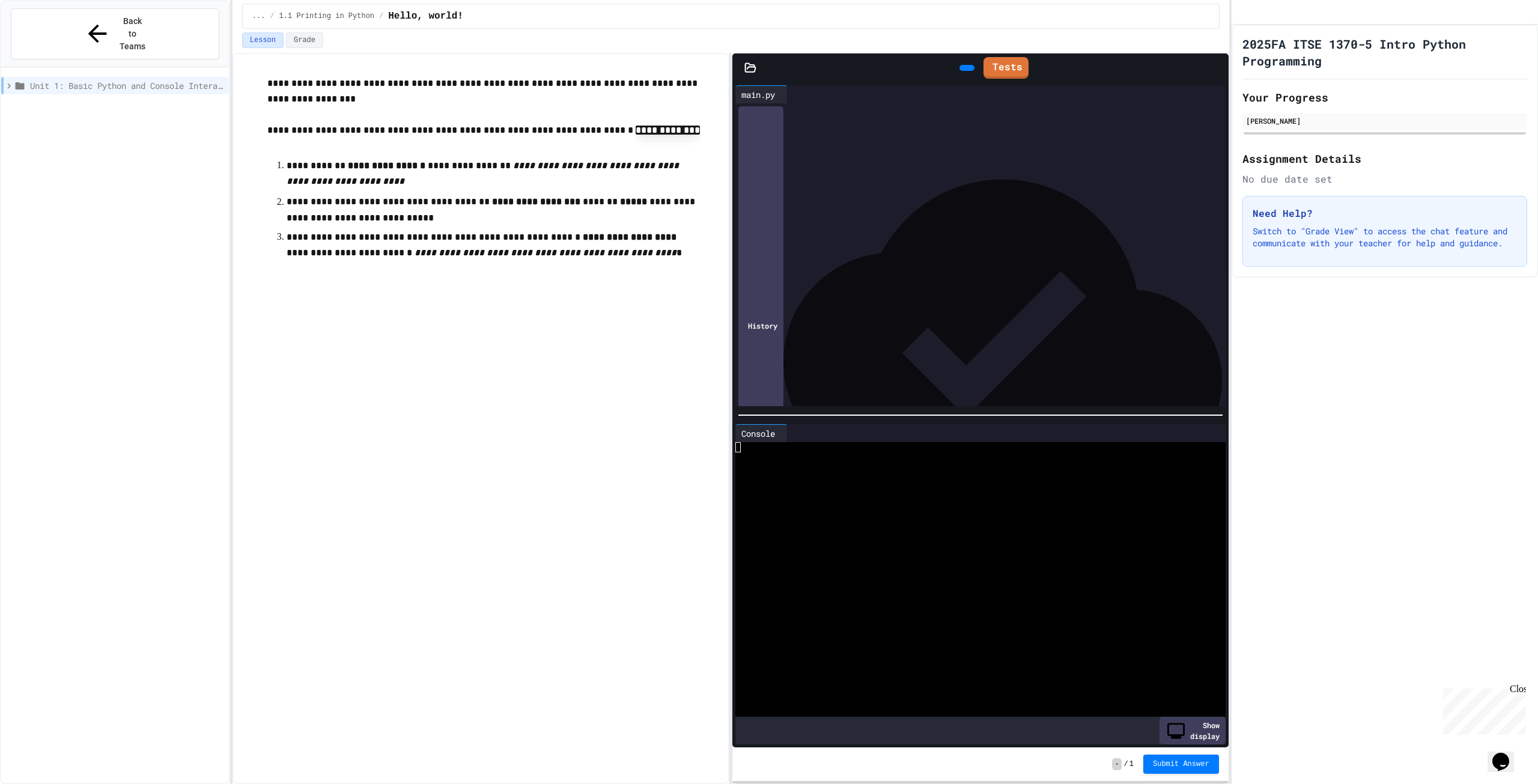
click at [776, 433] on div "Console" at bounding box center [758, 433] width 46 height 12
click at [775, 445] on div at bounding box center [970, 447] width 470 height 10
click at [807, 111] on div at bounding box center [989, 111] width 471 height 12
click at [1175, 729] on div "Show display" at bounding box center [1193, 730] width 66 height 28
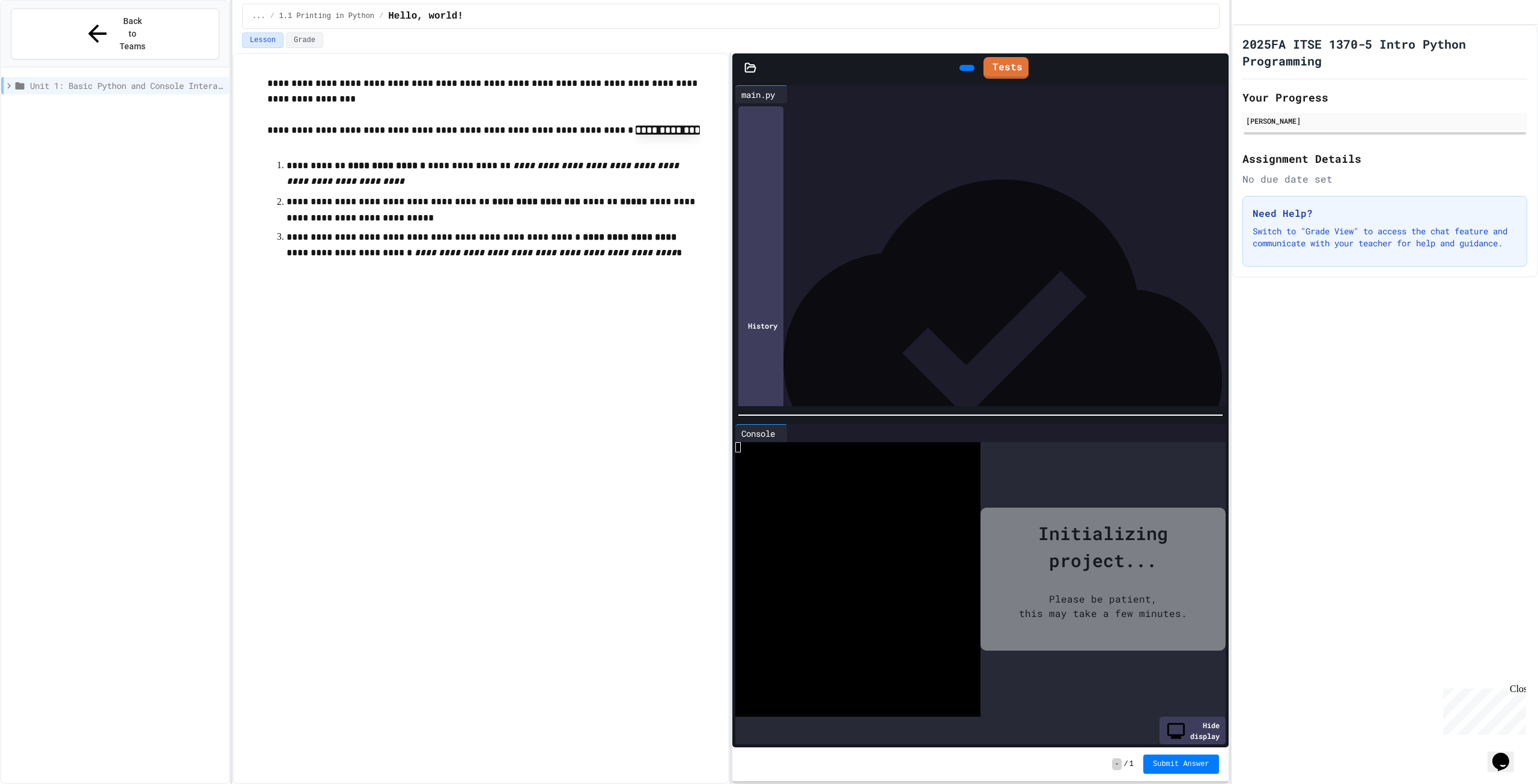
click at [1178, 711] on div "Initializing project... Please be patient, this may take a few minutes." at bounding box center [1102, 579] width 245 height 275
click at [1198, 726] on div "Hide display" at bounding box center [1193, 730] width 66 height 28
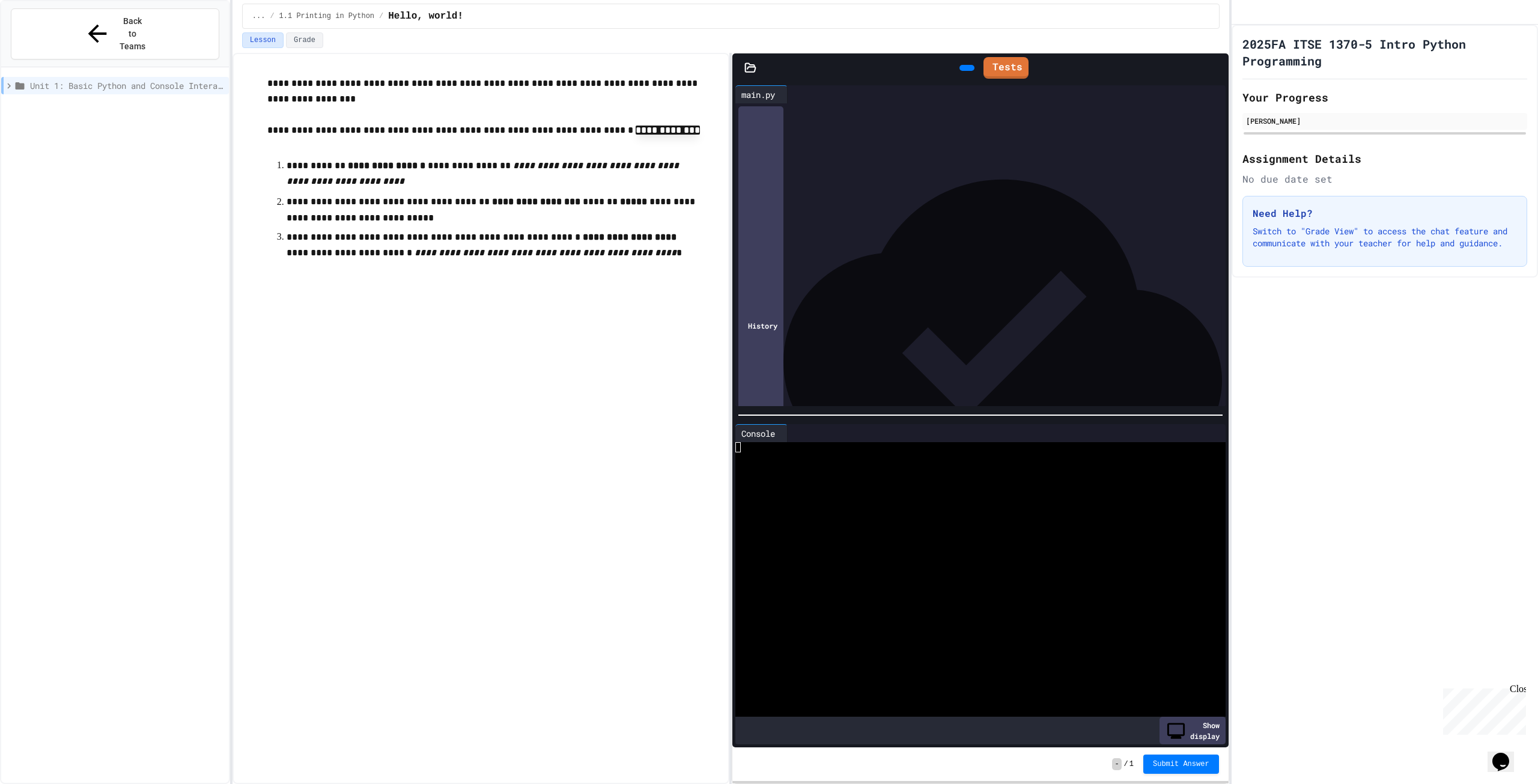
click at [1510, 752] on icon "Opens Chat This icon Opens the chat window." at bounding box center [1501, 762] width 19 height 19
click at [1499, 756] on icon "Close Chat This icon closes the chat window." at bounding box center [1498, 763] width 14 height 14
click at [752, 442] on div at bounding box center [970, 447] width 470 height 10
click at [761, 106] on div at bounding box center [981, 111] width 454 height 12
click at [1076, 483] on div at bounding box center [970, 488] width 470 height 10
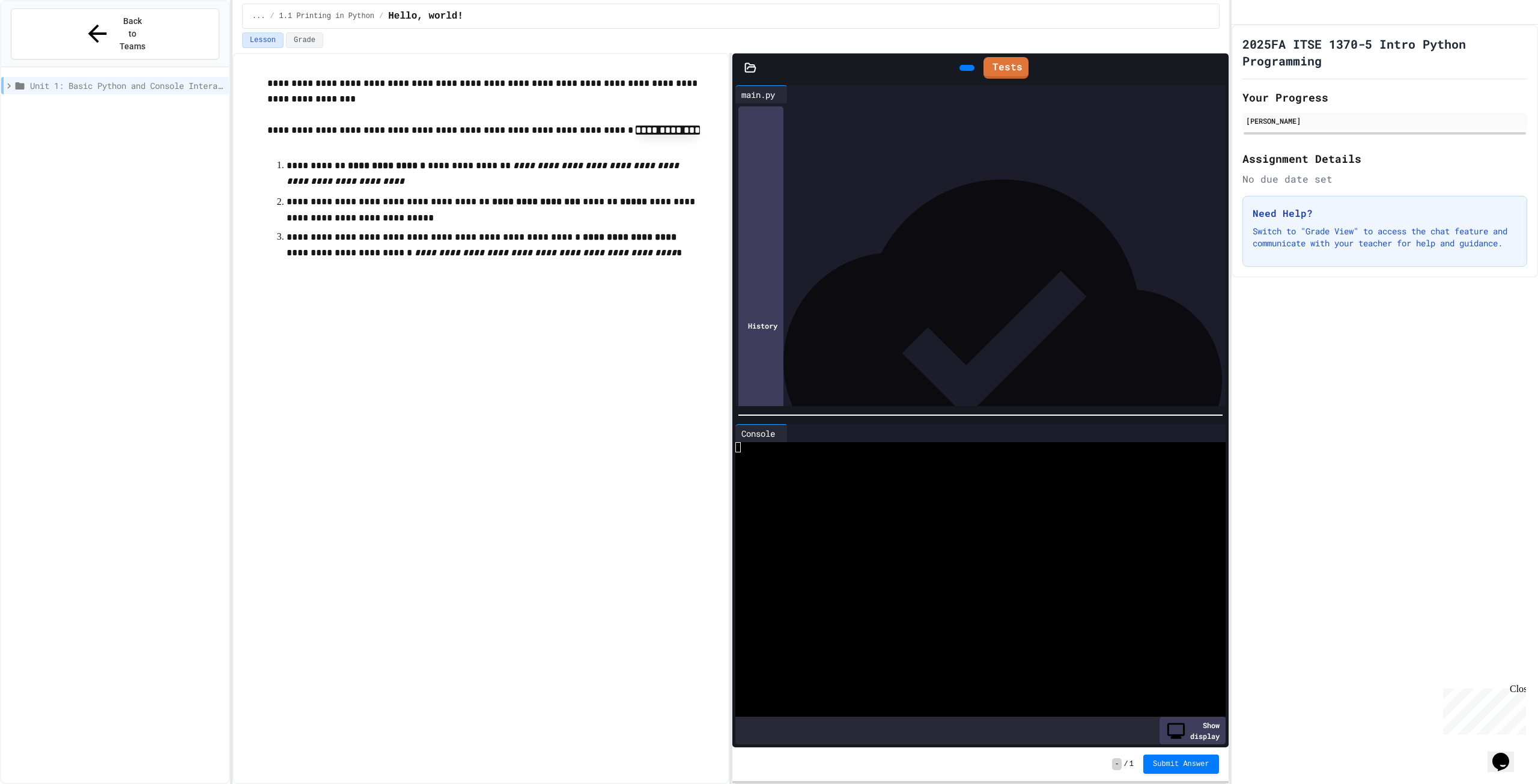
click at [797, 433] on div at bounding box center [792, 433] width 10 height 18
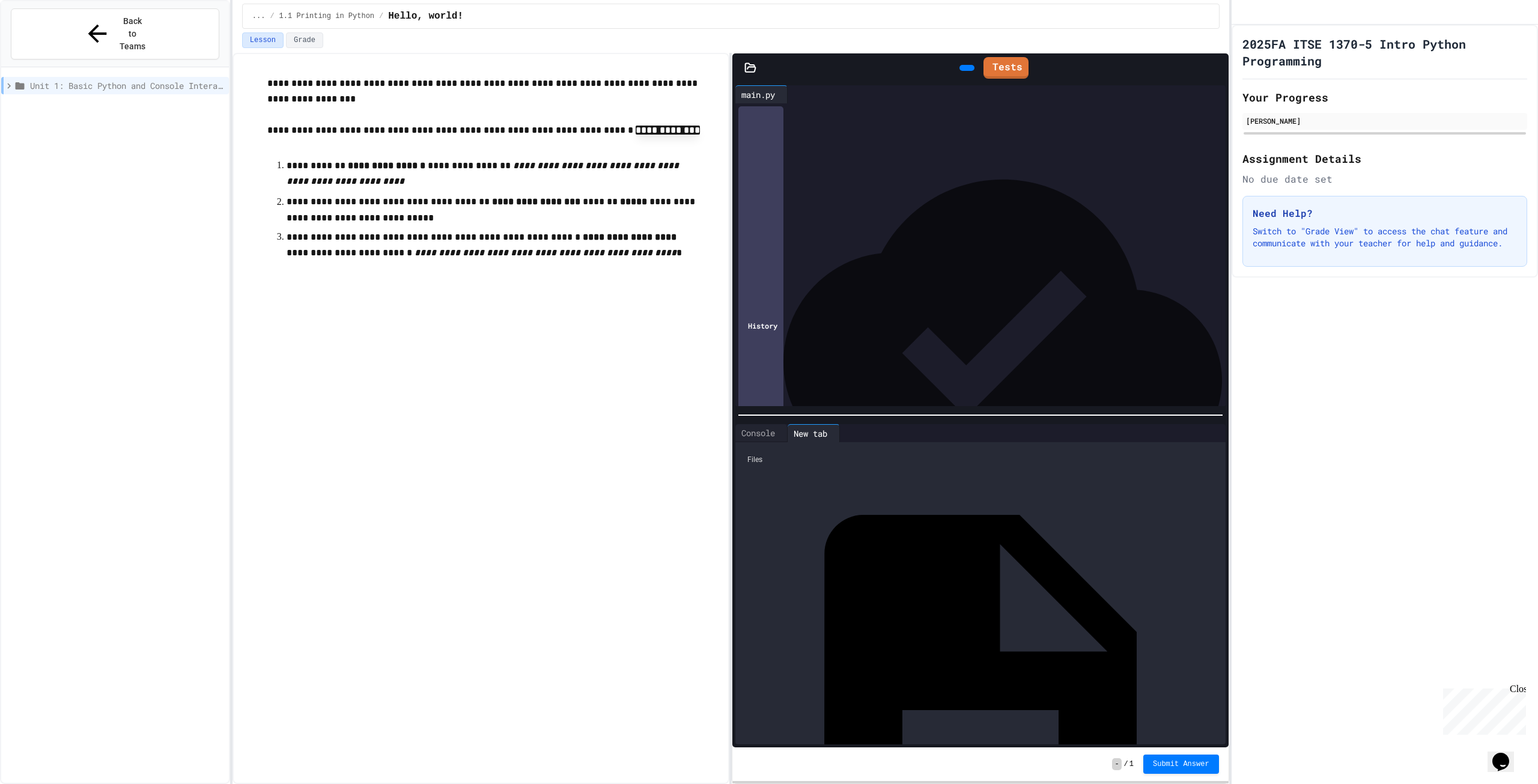
click at [1218, 704] on div "main.py" at bounding box center [1218, 709] width 0 height 12
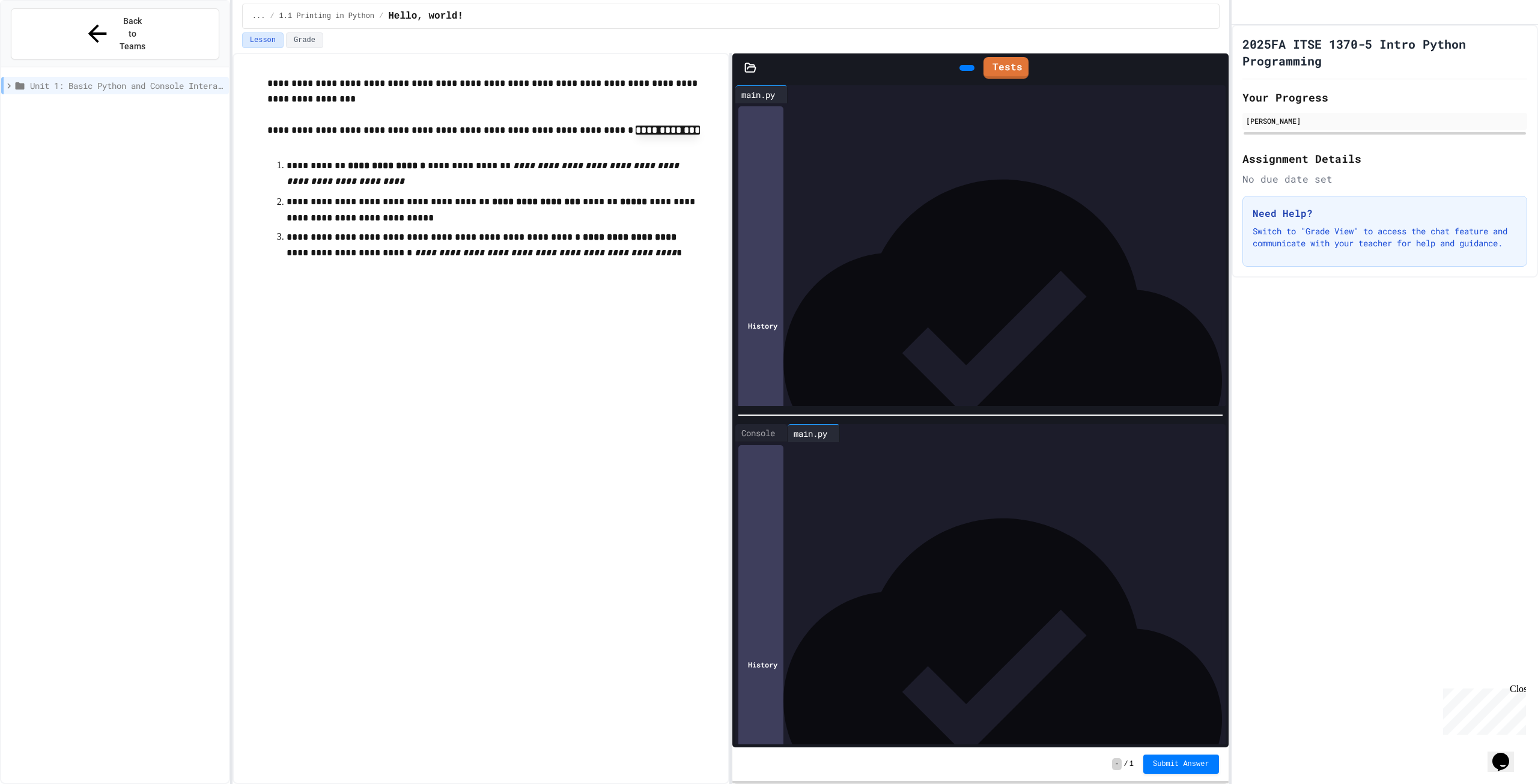
click at [816, 449] on div at bounding box center [989, 450] width 471 height 12
click at [1209, 433] on icon at bounding box center [1209, 433] width 0 height 0
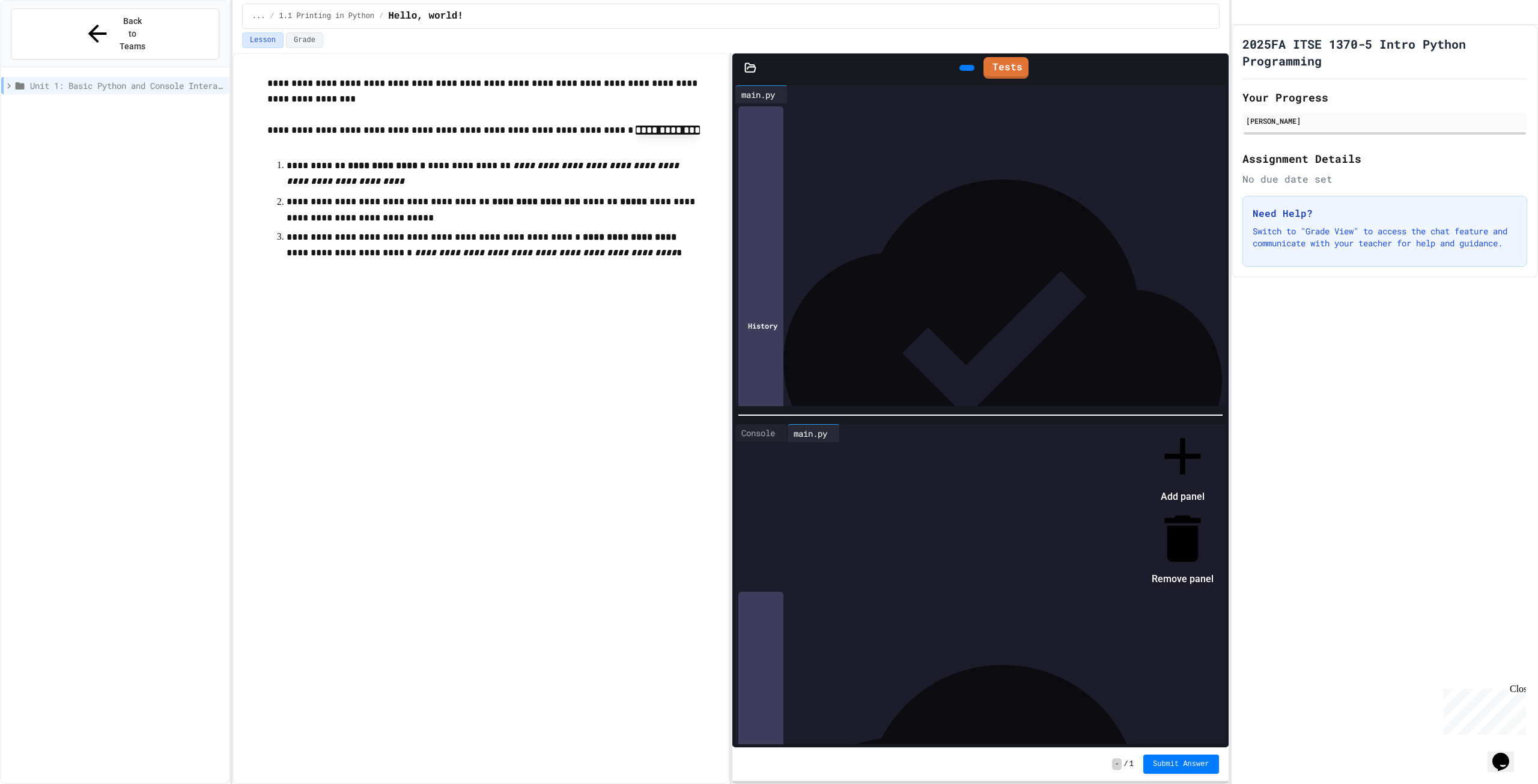
click at [1140, 425] on div at bounding box center [1176, 425] width 74 height 0
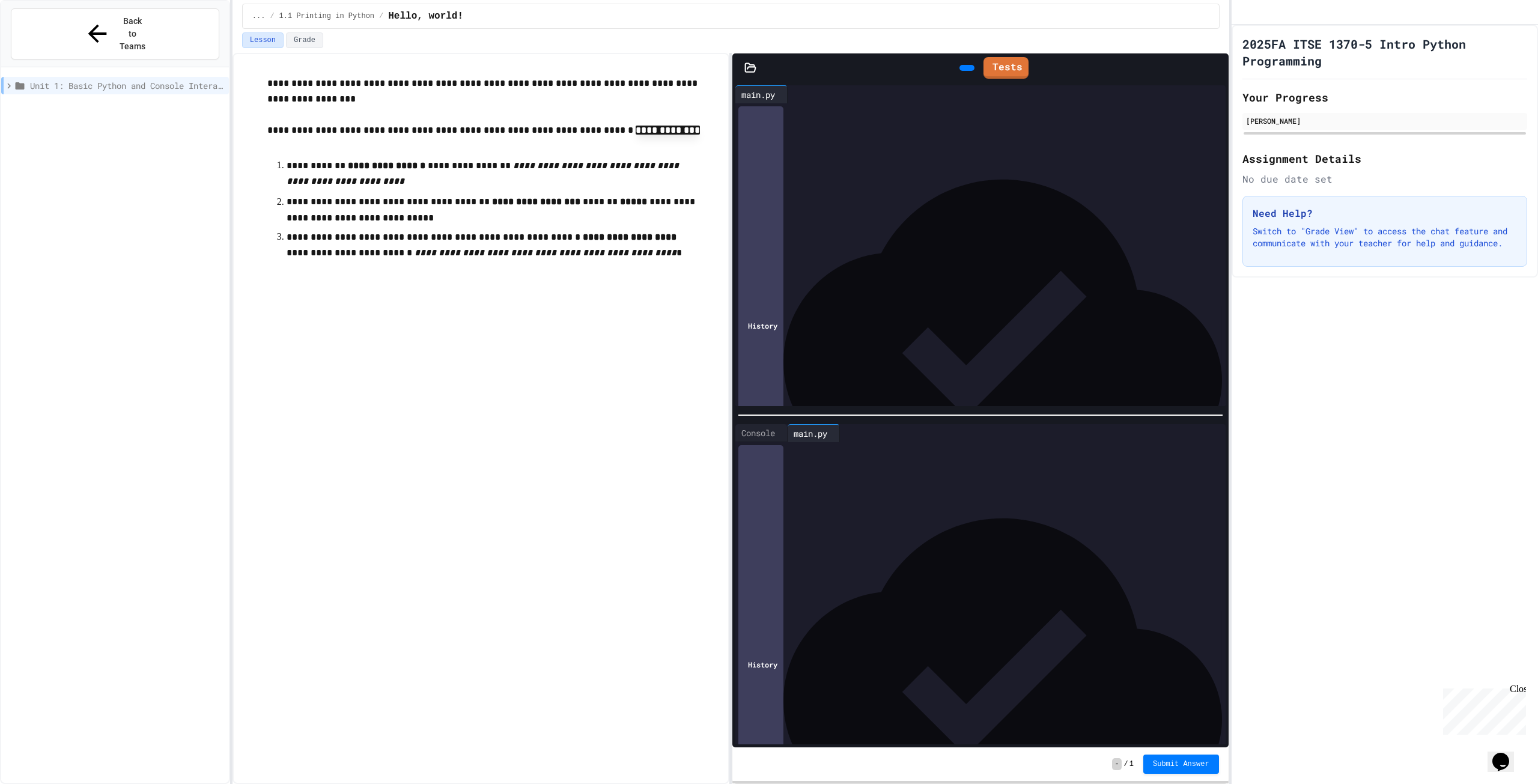
click at [1200, 434] on div at bounding box center [1026, 433] width 373 height 18
click at [1209, 433] on icon at bounding box center [1209, 433] width 0 height 0
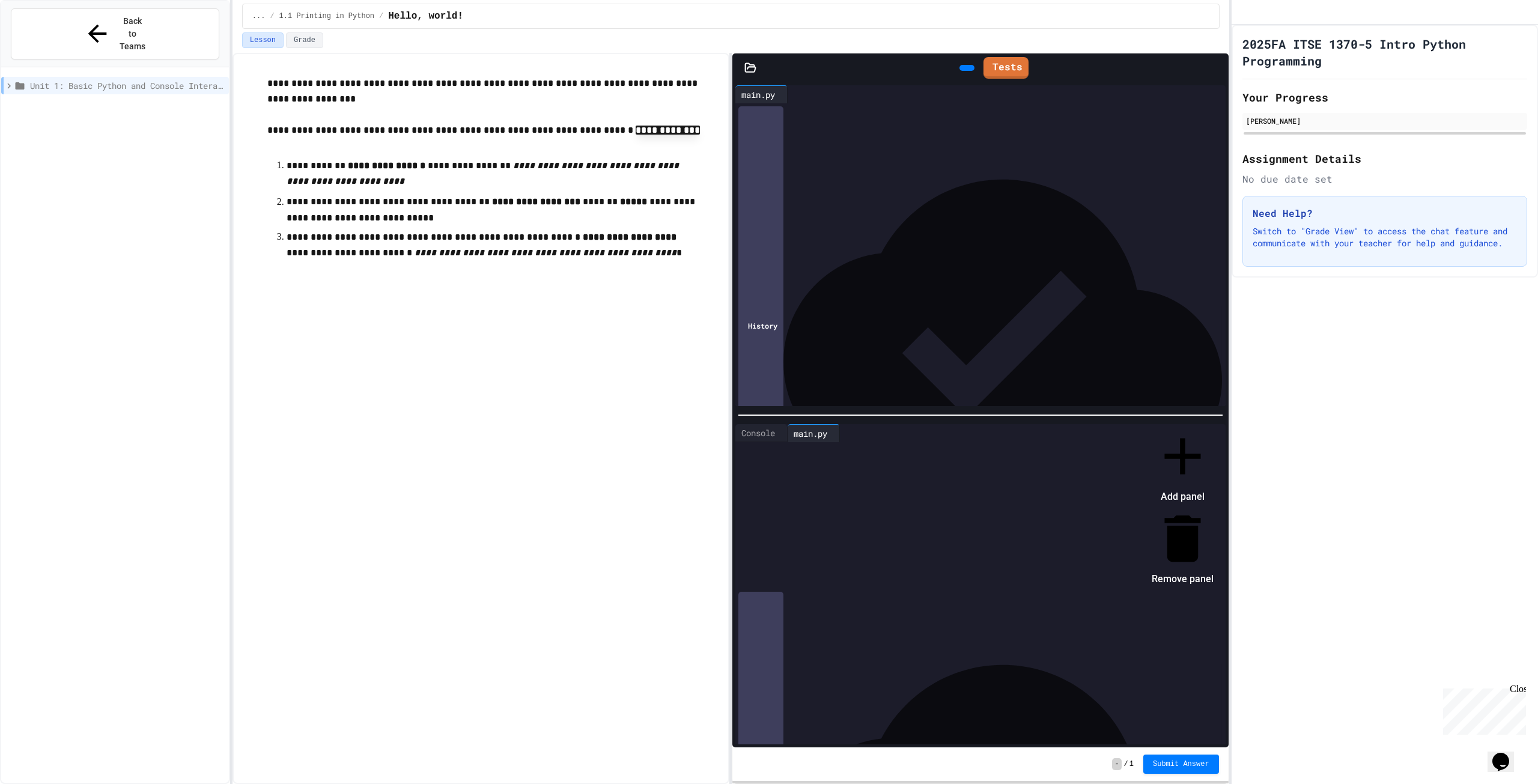
click at [1200, 515] on icon at bounding box center [1182, 538] width 36 height 46
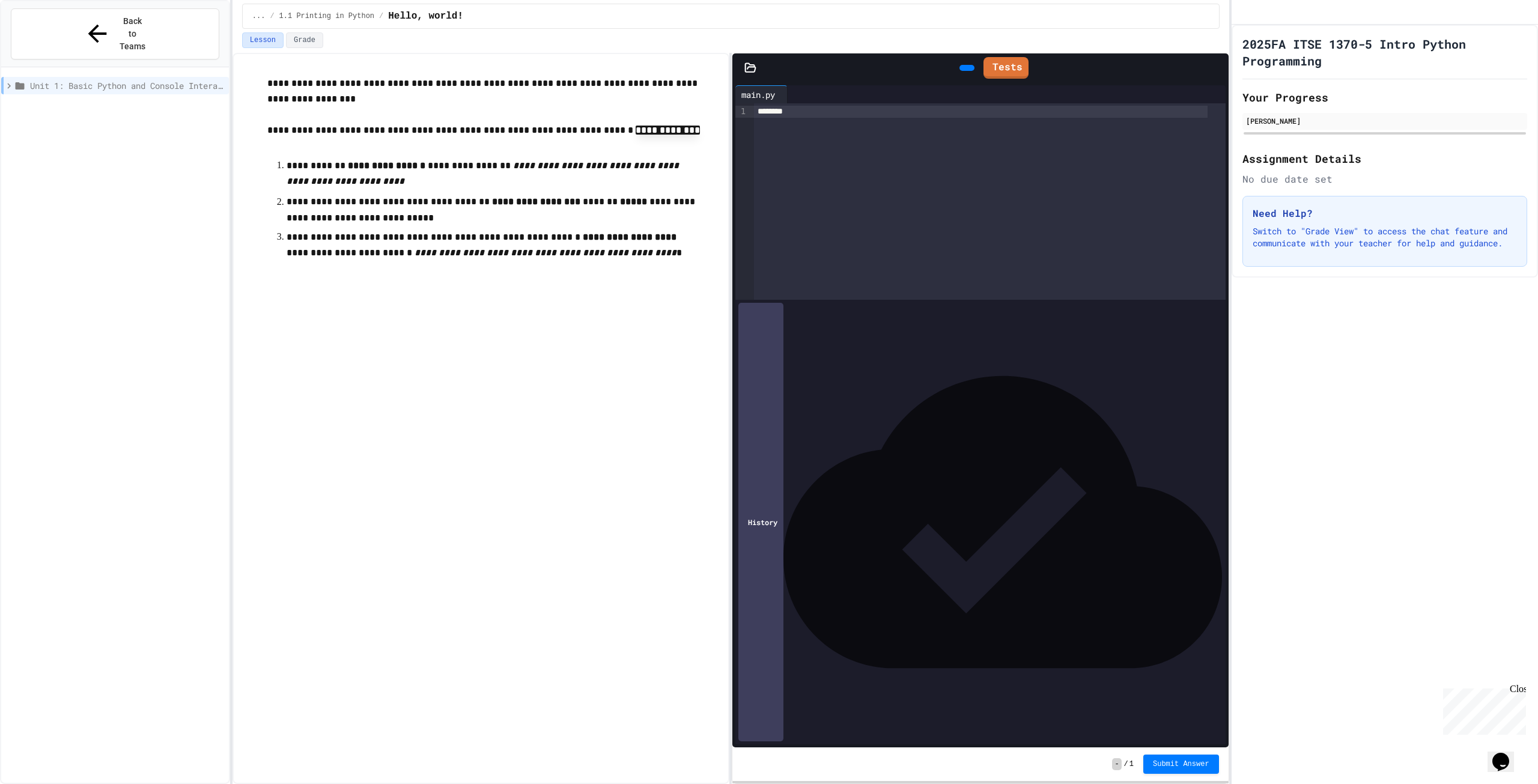
click at [1003, 268] on div "********" at bounding box center [989, 202] width 471 height 197
click at [797, 95] on div at bounding box center [792, 95] width 10 height 18
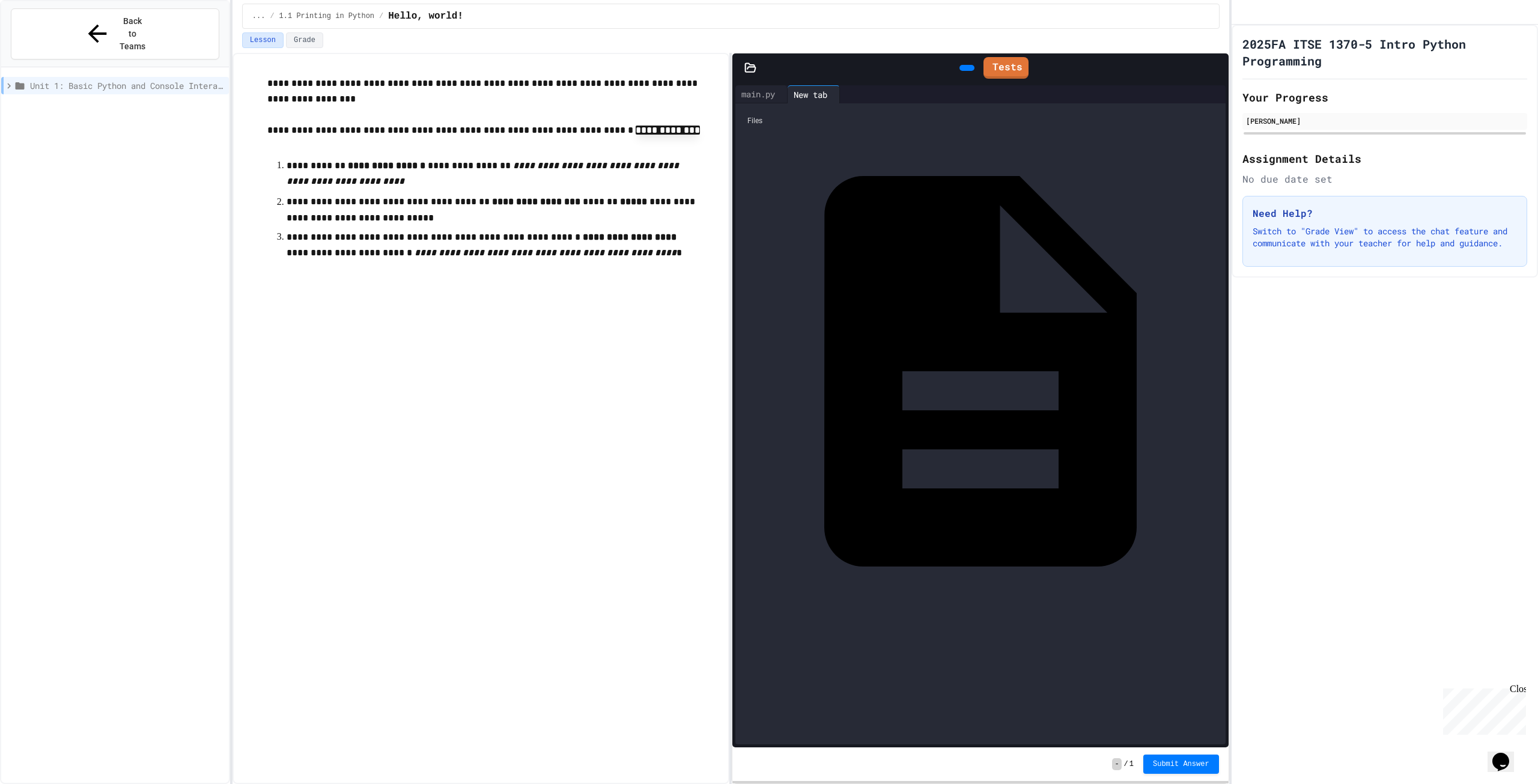
click at [1218, 365] on div "main.py" at bounding box center [1218, 371] width 0 height 12
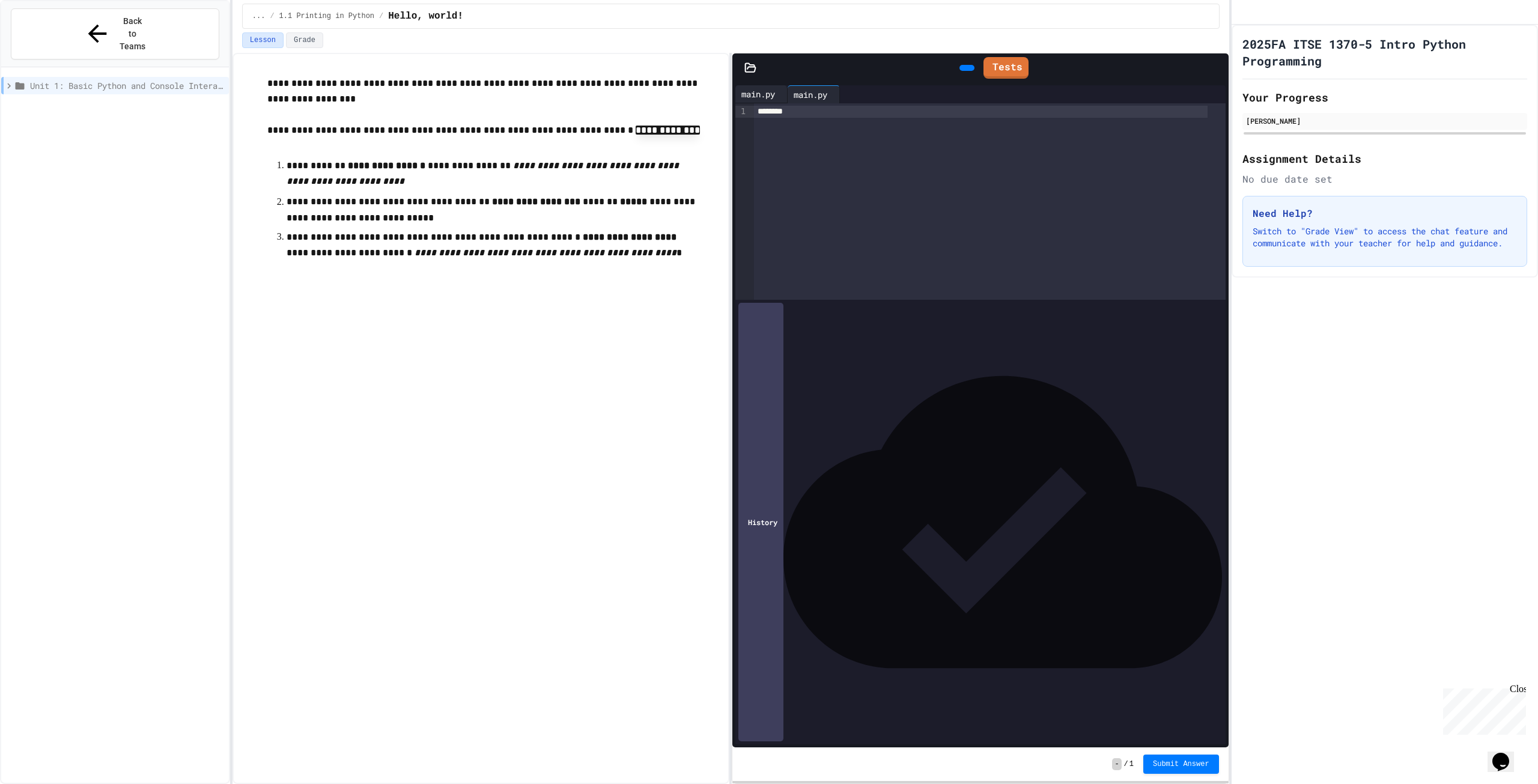
click at [777, 90] on div "main.py" at bounding box center [758, 94] width 46 height 12
click at [836, 95] on icon at bounding box center [836, 95] width 0 height 0
drag, startPoint x: 809, startPoint y: 104, endPoint x: 805, endPoint y: 109, distance: 6.4
click at [808, 107] on div "********" at bounding box center [989, 202] width 471 height 197
click at [805, 110] on div "********" at bounding box center [981, 111] width 454 height 12
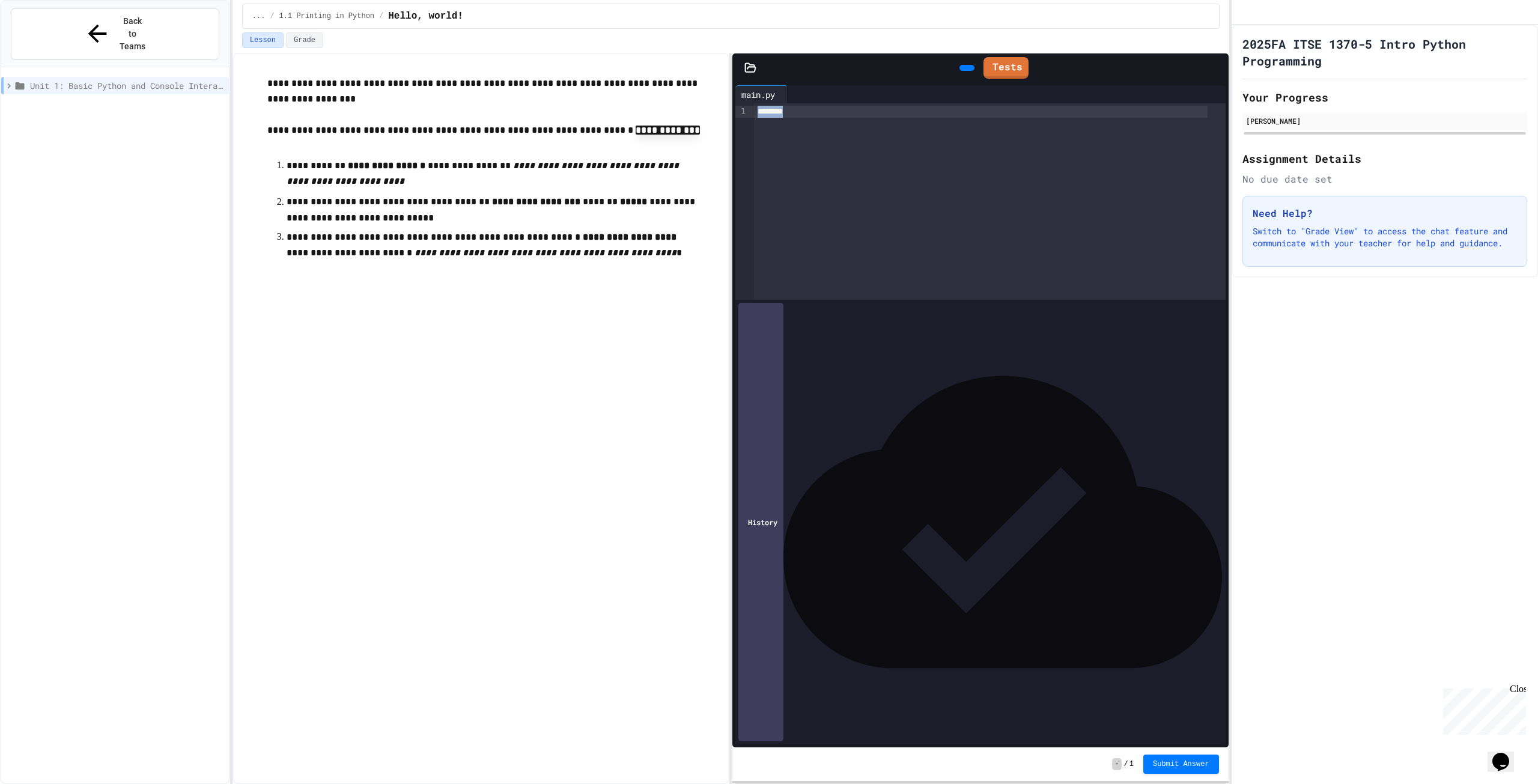
click at [804, 110] on div "********" at bounding box center [981, 111] width 454 height 12
click at [804, 112] on div "********" at bounding box center [981, 111] width 454 height 12
click at [804, 112] on div "********" at bounding box center [981, 111] width 454 height 12
click at [960, 71] on div at bounding box center [967, 68] width 15 height 6
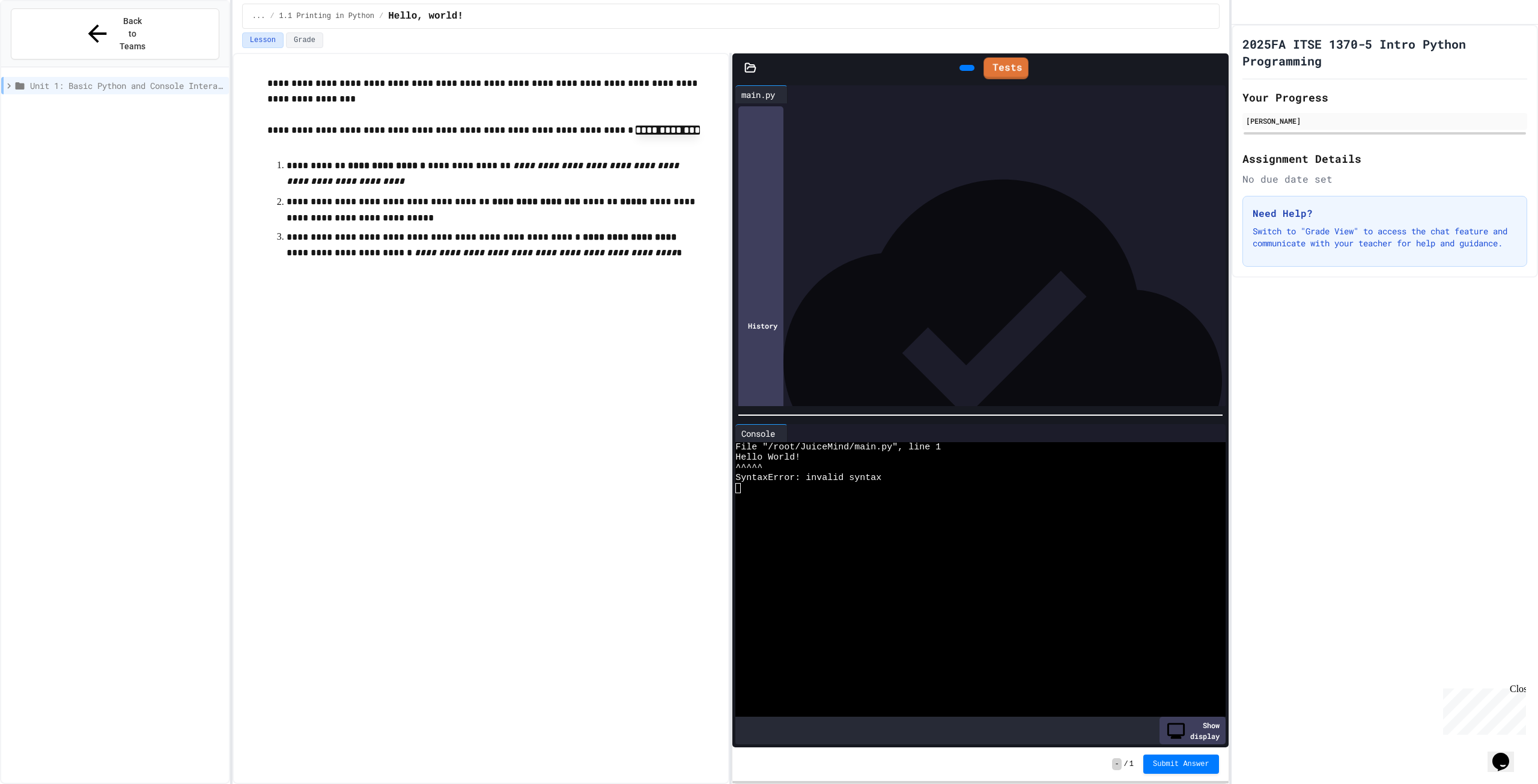
click at [1035, 68] on div "Tests" at bounding box center [992, 68] width 447 height 28
click at [1028, 66] on link "Tests" at bounding box center [1006, 67] width 44 height 22
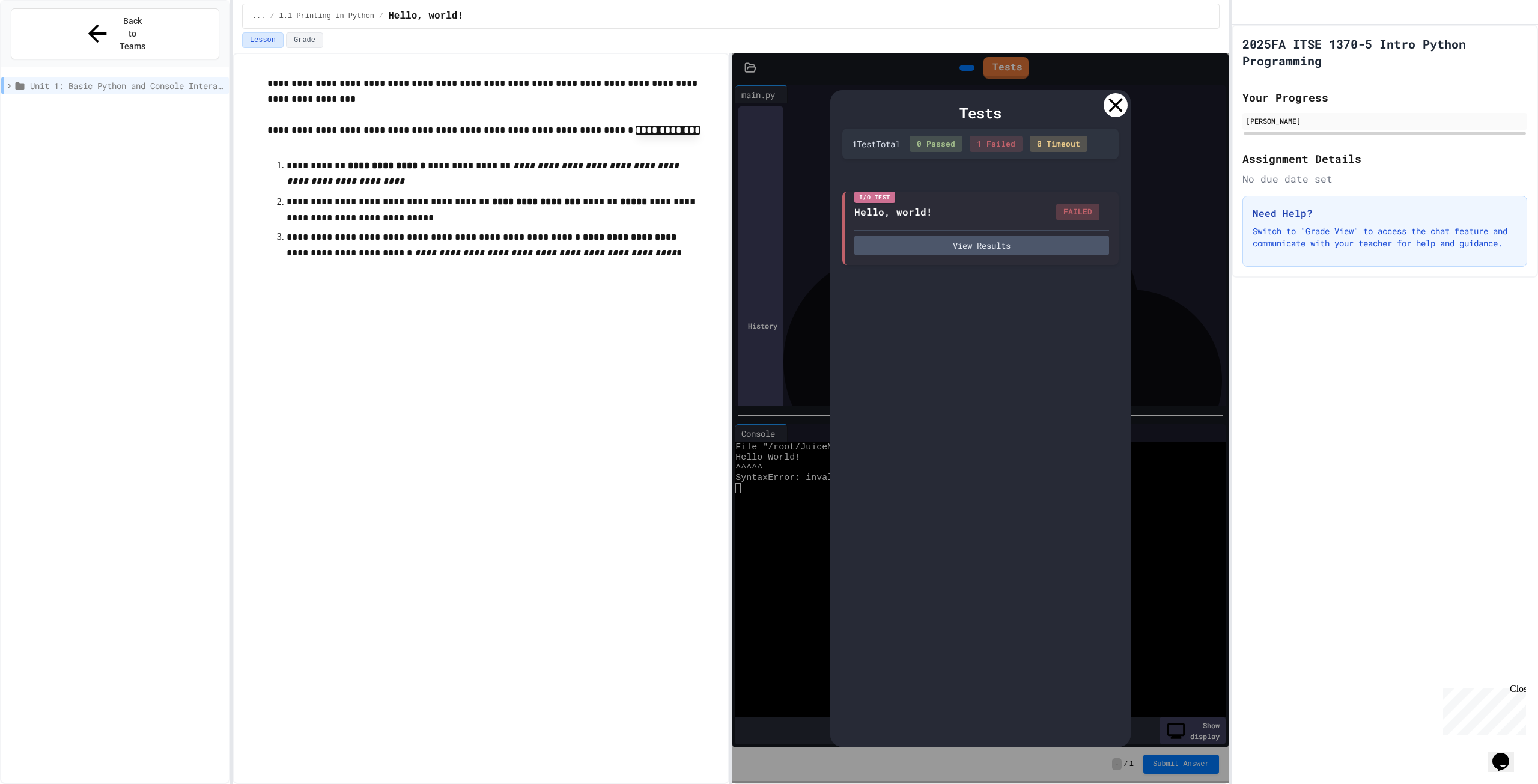
click at [979, 141] on div "0 Passed 1 Failed 0 Timeout" at bounding box center [999, 144] width 178 height 17
click at [979, 242] on button "View Results" at bounding box center [981, 244] width 255 height 20
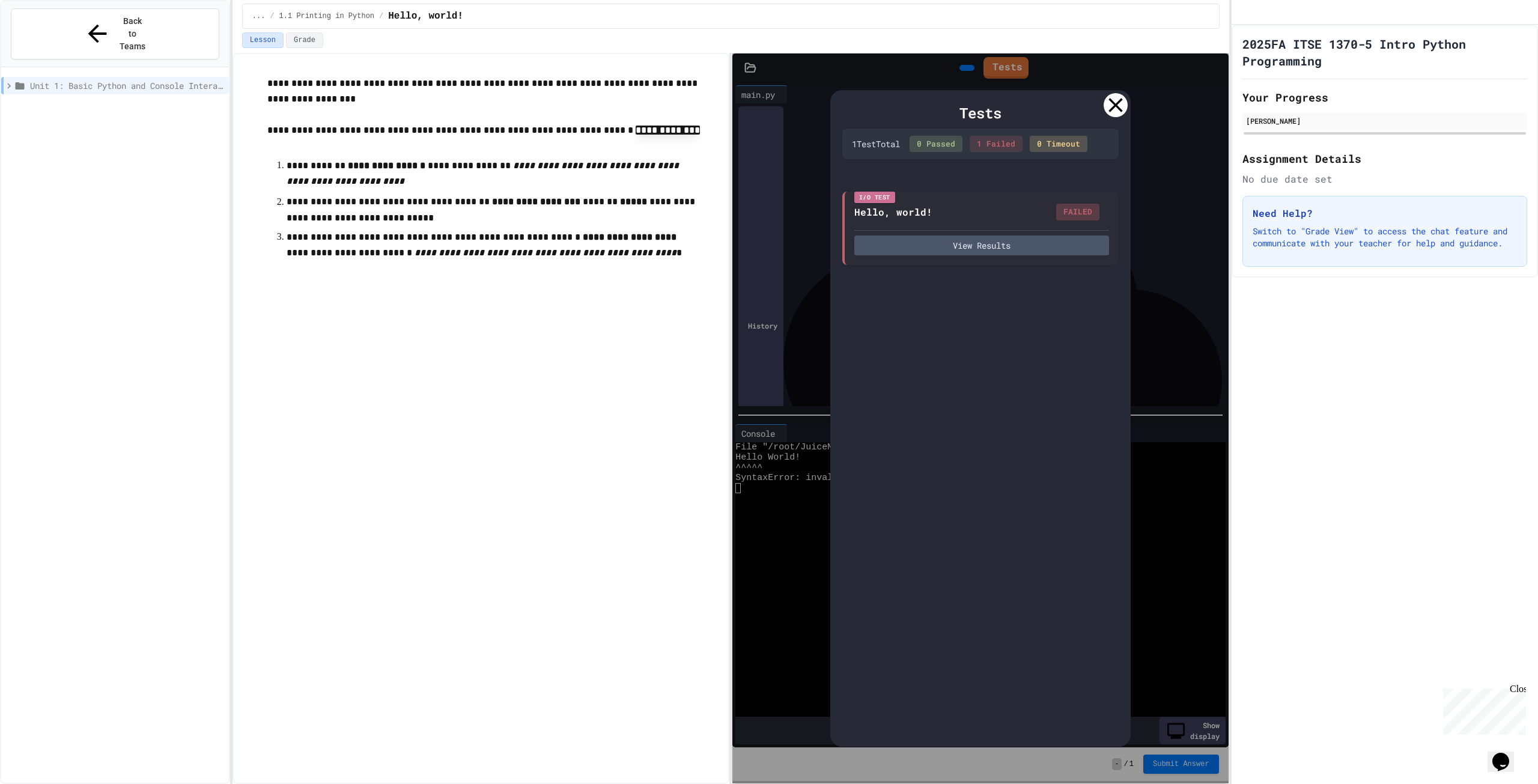
click at [1111, 100] on icon at bounding box center [1116, 105] width 24 height 24
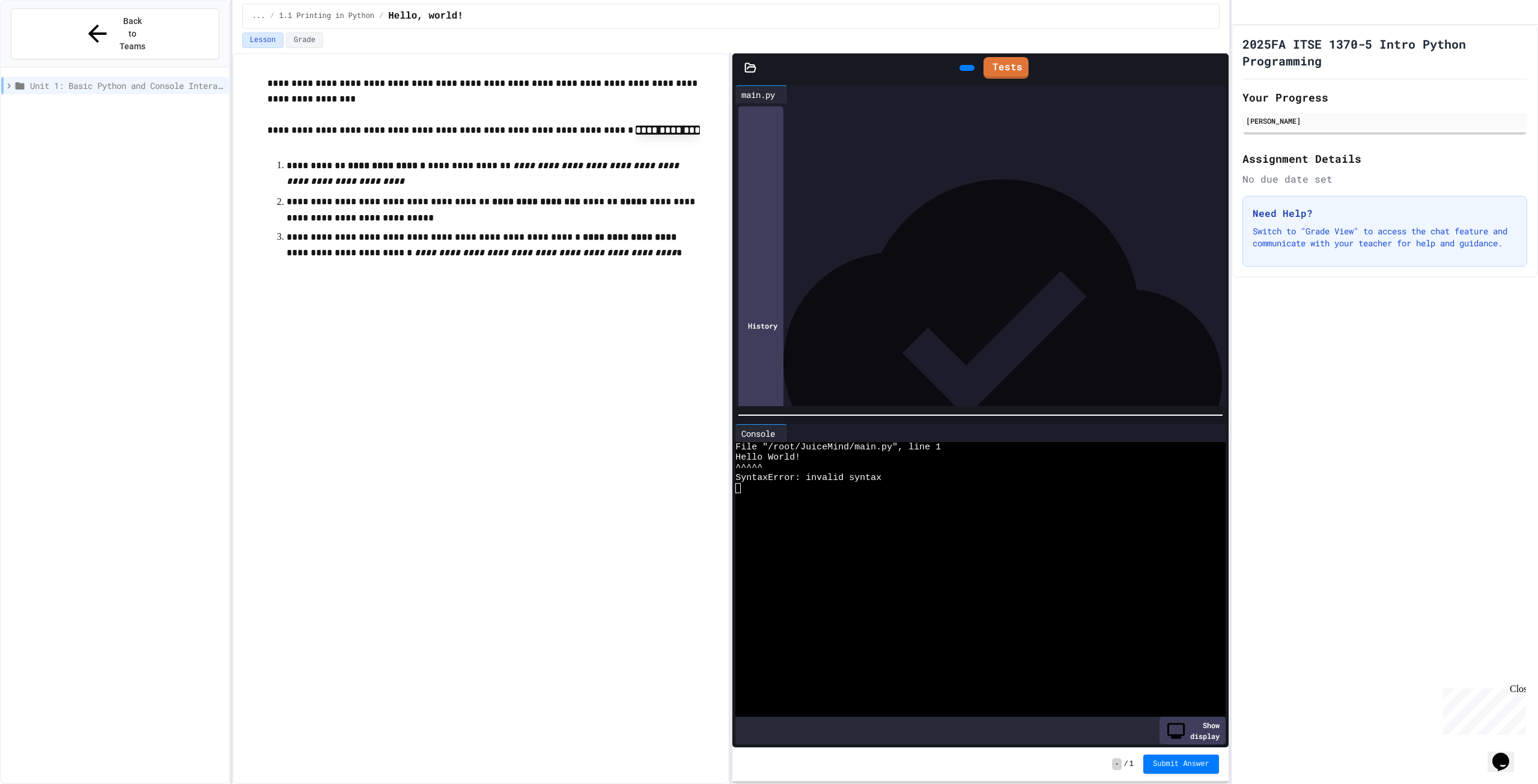
click at [943, 109] on div "**********" at bounding box center [981, 111] width 454 height 12
click at [801, 109] on div at bounding box center [989, 111] width 471 height 12
click at [1008, 63] on link "Tests" at bounding box center [1006, 66] width 44 height 23
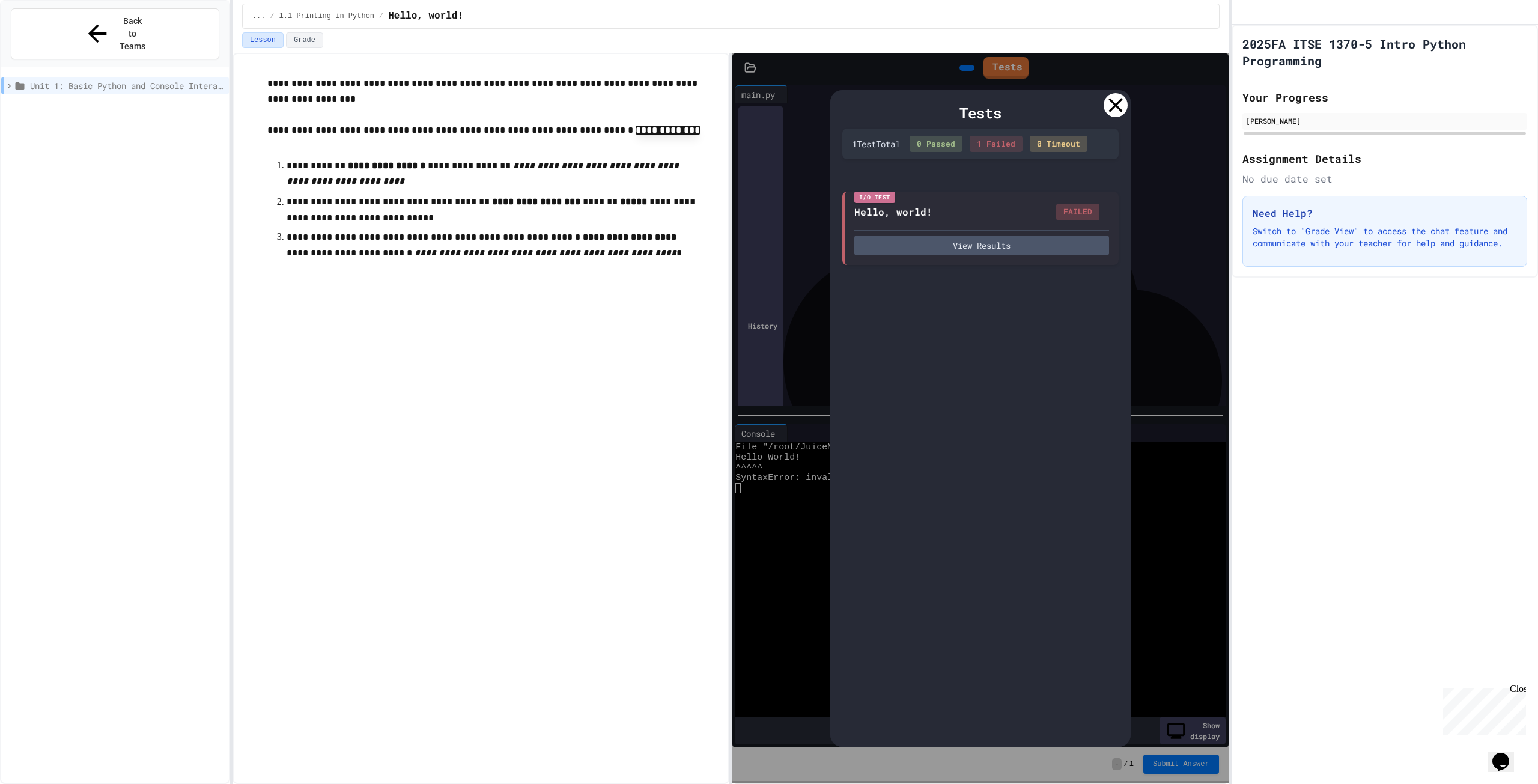
click at [1120, 106] on icon at bounding box center [1116, 105] width 24 height 24
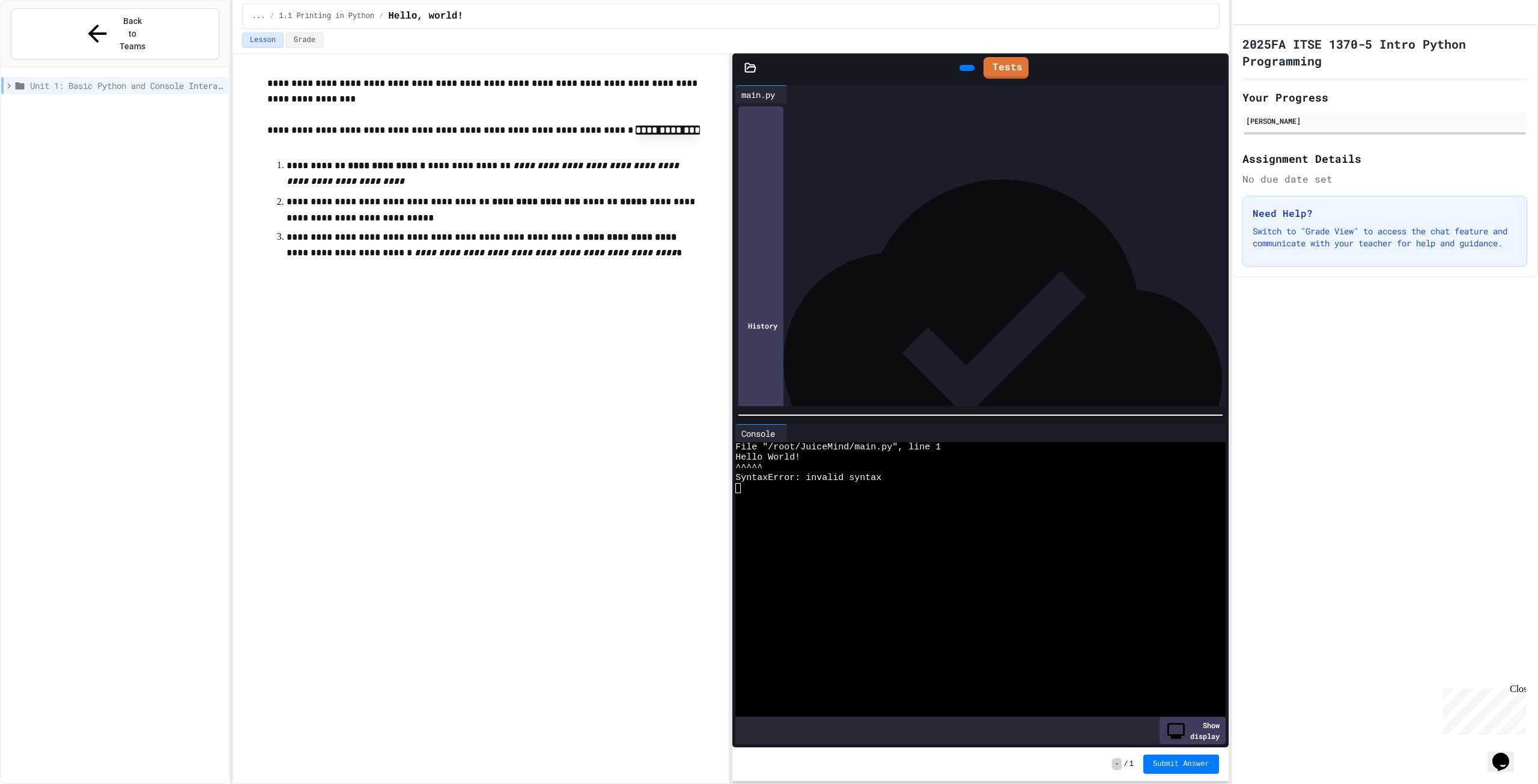
click at [919, 103] on div at bounding box center [1000, 95] width 425 height 18
click at [914, 106] on div "**********" at bounding box center [981, 111] width 454 height 12
click at [965, 68] on icon at bounding box center [965, 68] width 0 height 0
click at [819, 112] on span "**********" at bounding box center [799, 111] width 40 height 8
click at [960, 66] on div at bounding box center [967, 68] width 15 height 6
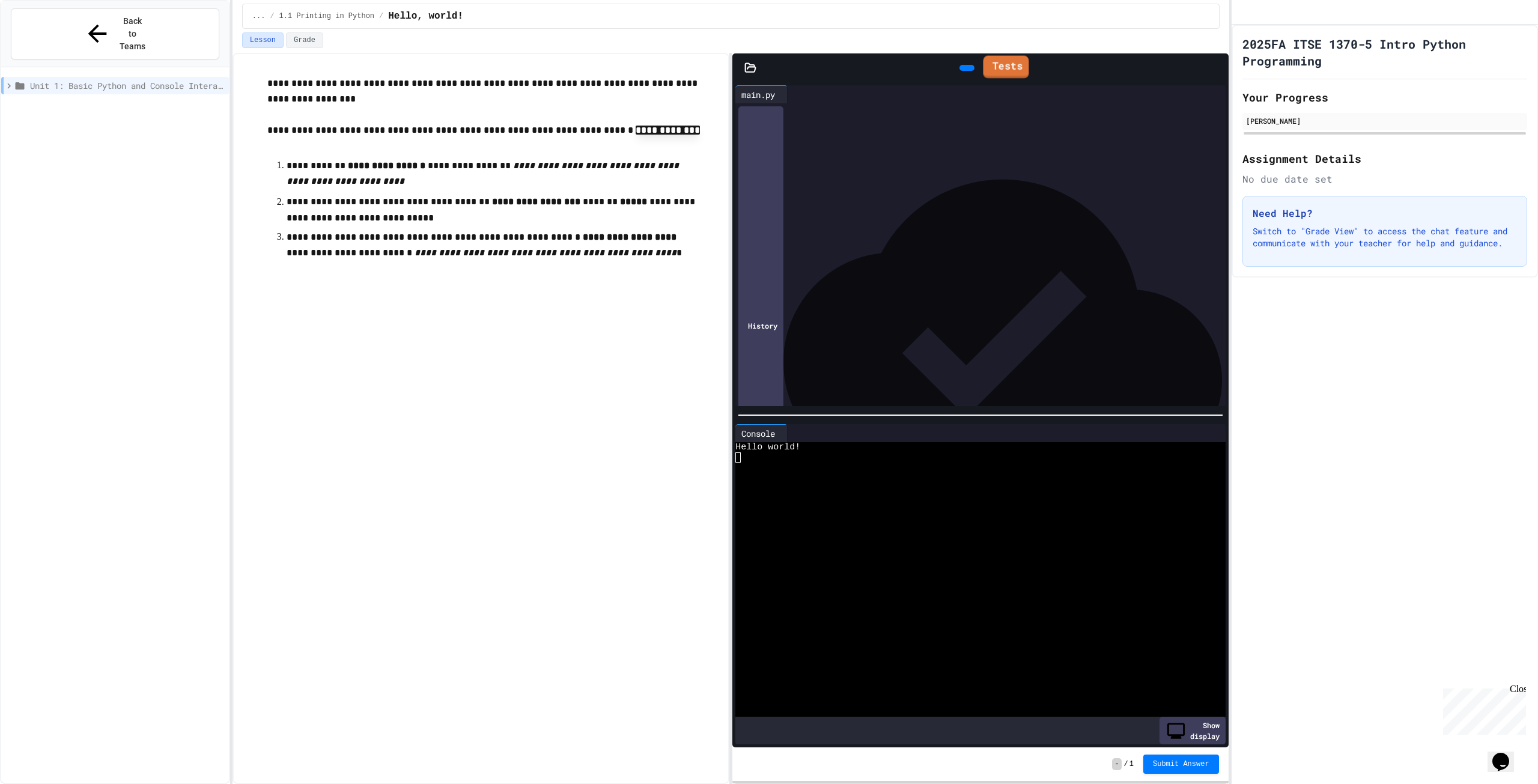
click at [1025, 69] on link "Tests" at bounding box center [1006, 67] width 46 height 23
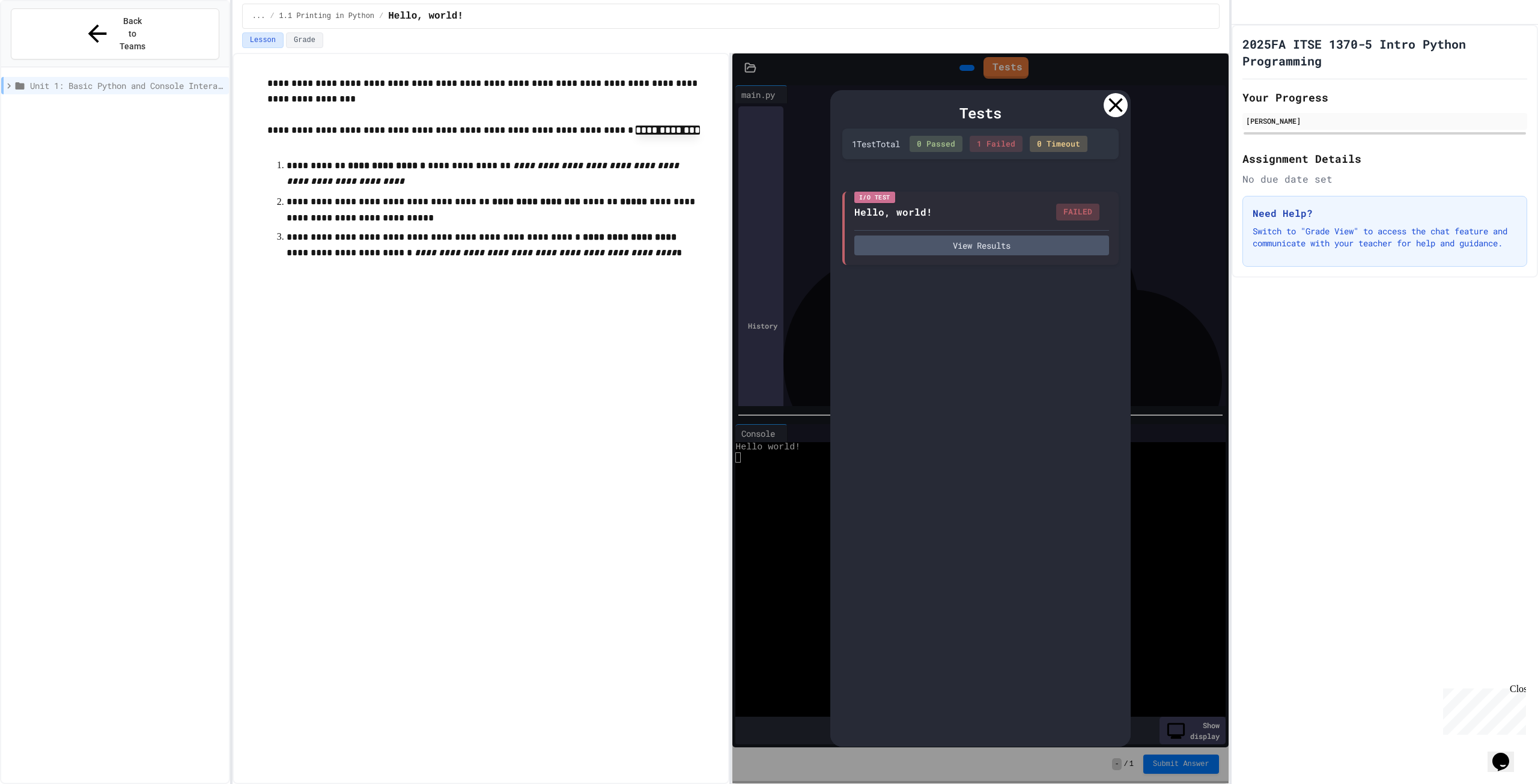
click at [1022, 65] on div "Tests 1 Test Total 0 Passed 1 Failed 0 Timeout I/O Test Hello, world! FAILED Vi…" at bounding box center [980, 418] width 496 height 729
click at [1117, 106] on icon at bounding box center [1116, 105] width 14 height 14
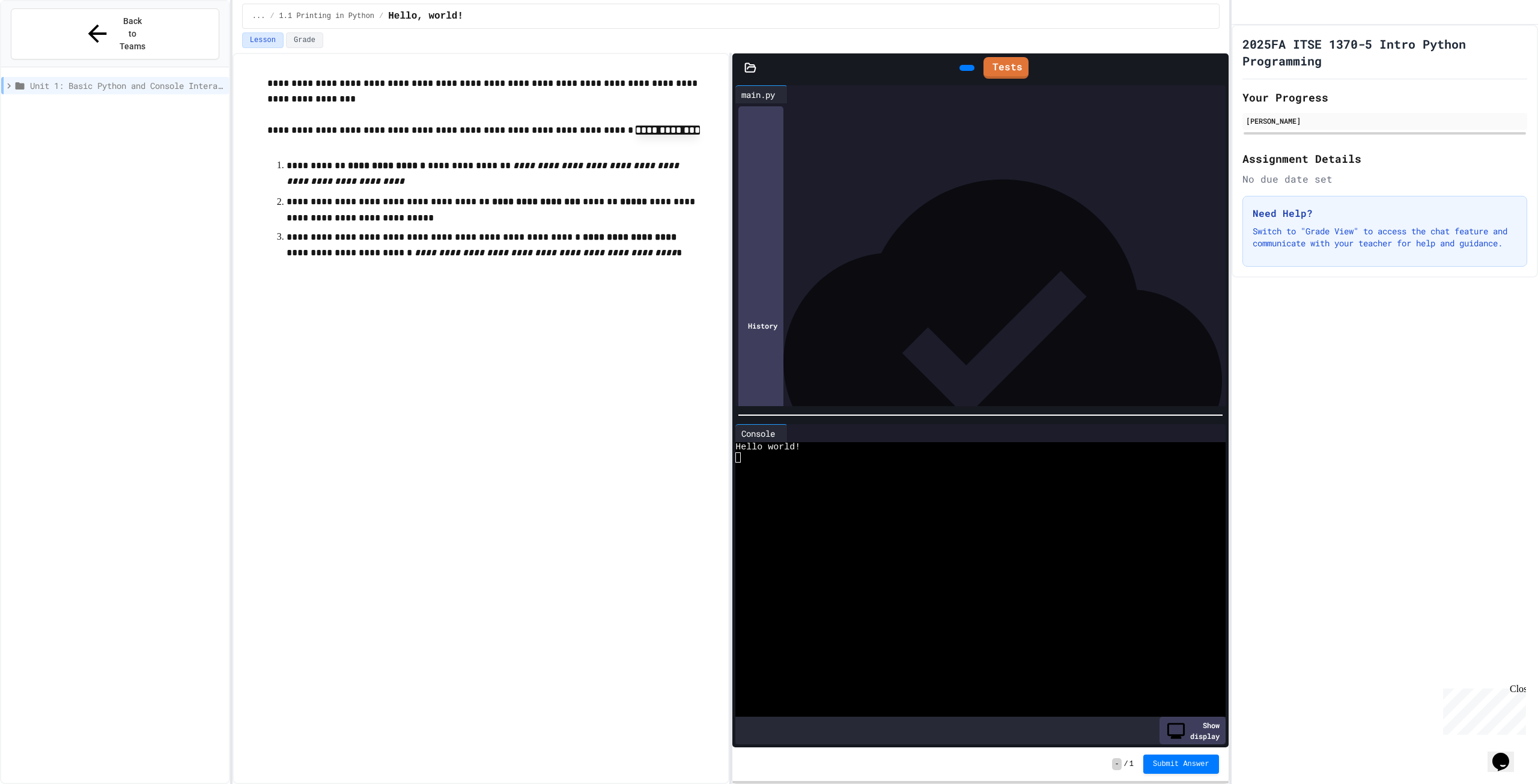
click at [812, 111] on span "**********" at bounding box center [800, 111] width 43 height 8
click at [1006, 63] on link "Tests" at bounding box center [1006, 66] width 41 height 23
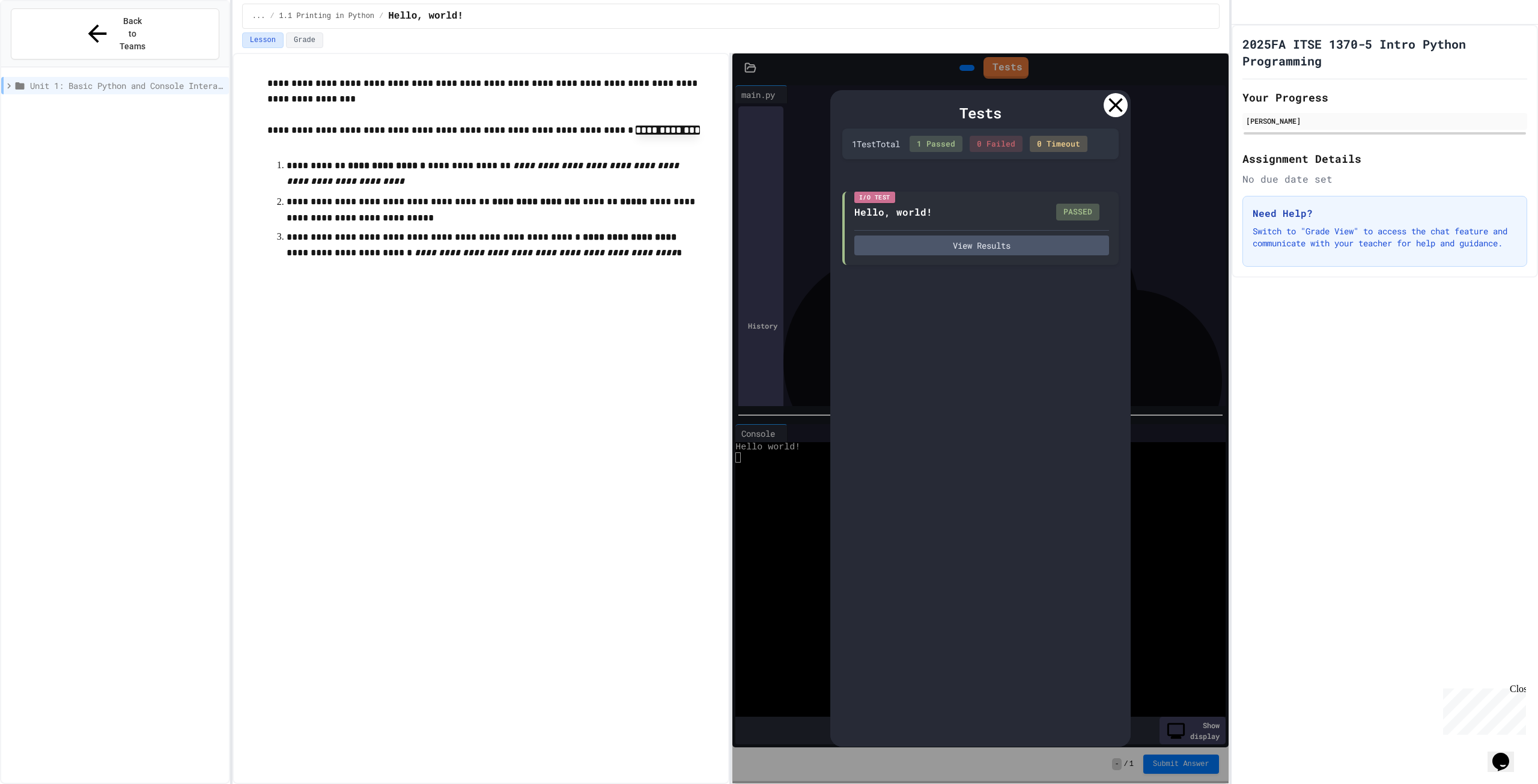
click at [1119, 101] on icon at bounding box center [1116, 105] width 14 height 14
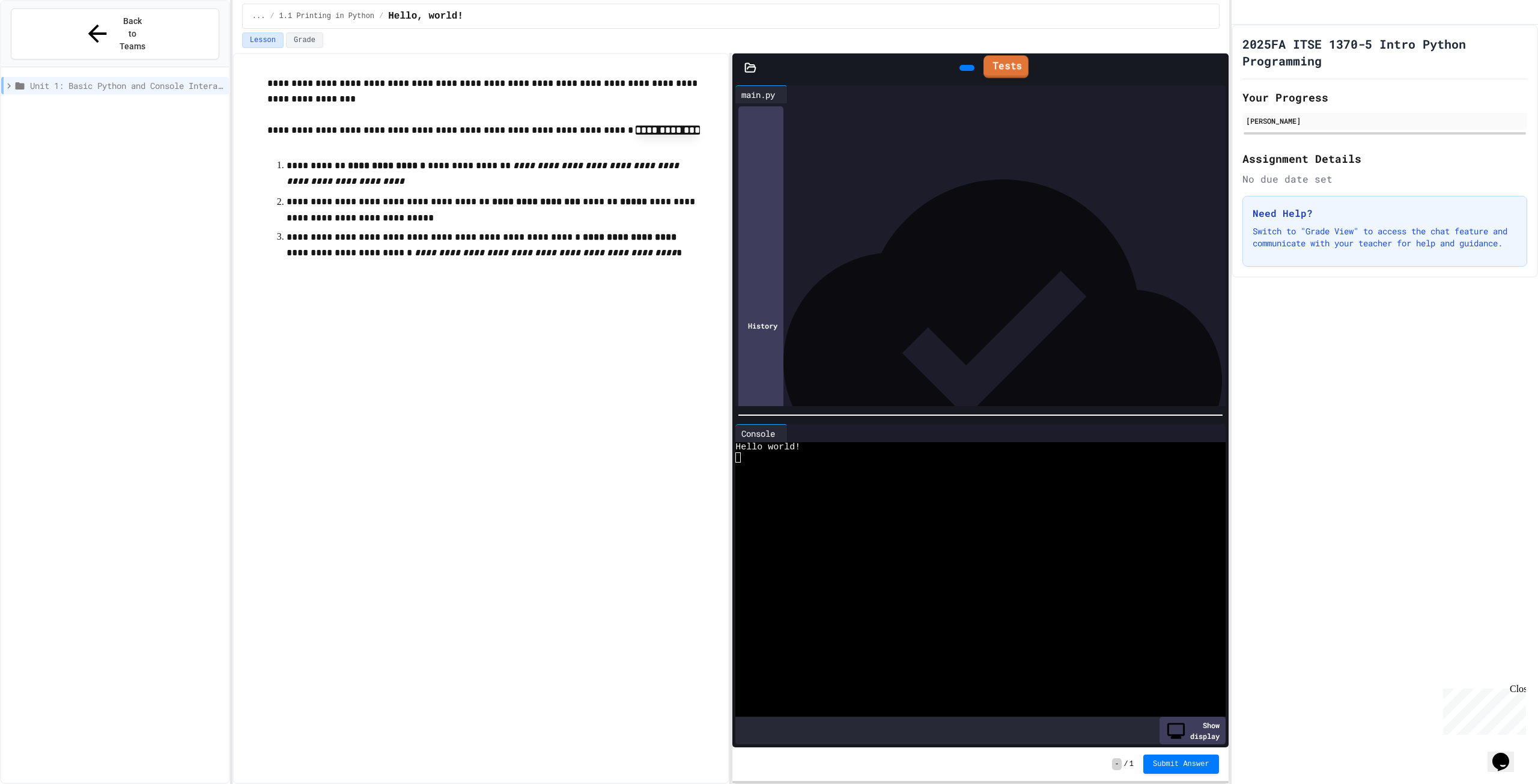
click at [1021, 68] on link "Tests" at bounding box center [1006, 66] width 45 height 23
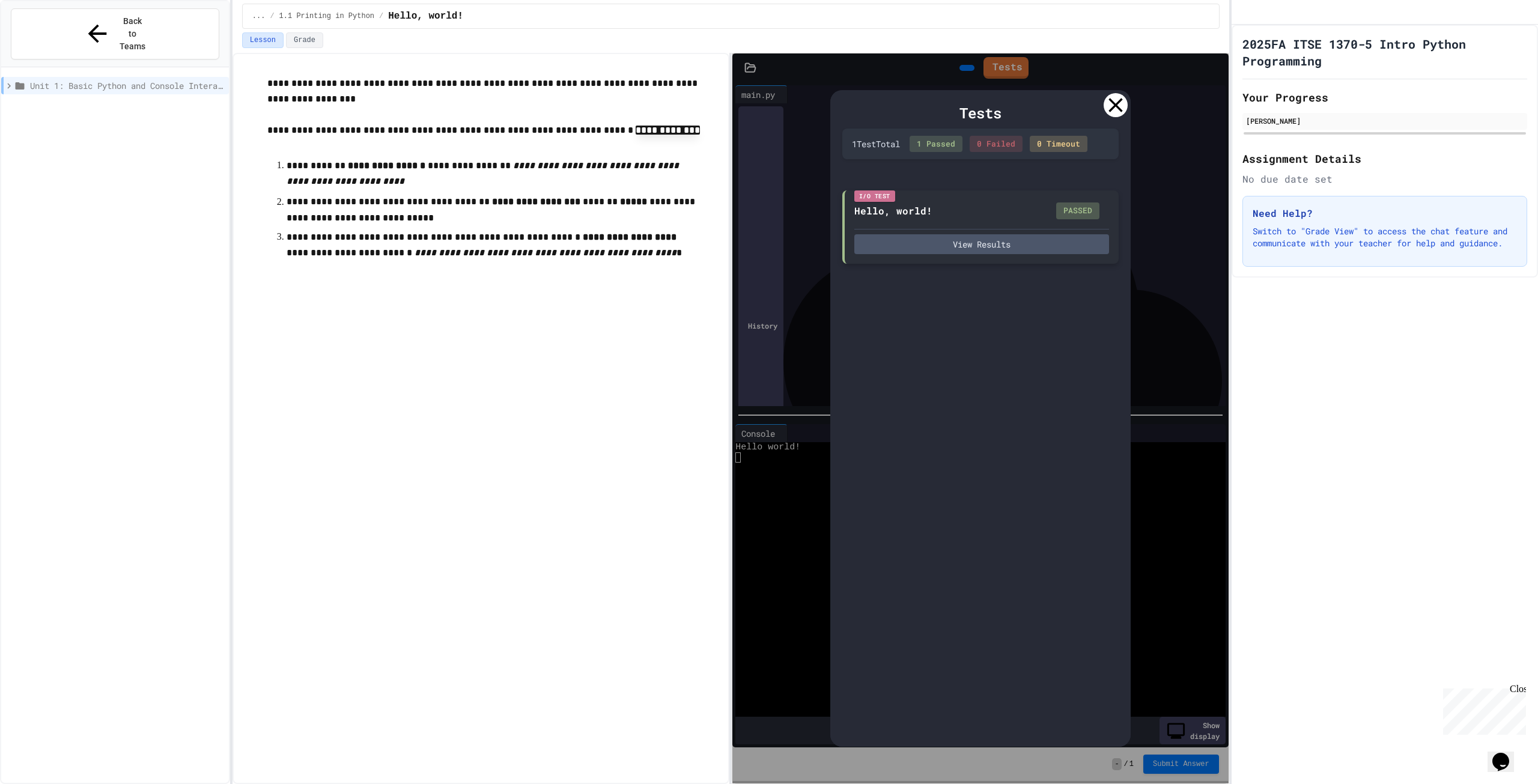
click at [1035, 231] on div "View Results" at bounding box center [981, 242] width 255 height 26
click at [1033, 243] on button "View Results" at bounding box center [981, 244] width 255 height 20
click at [1114, 111] on icon at bounding box center [1116, 105] width 24 height 24
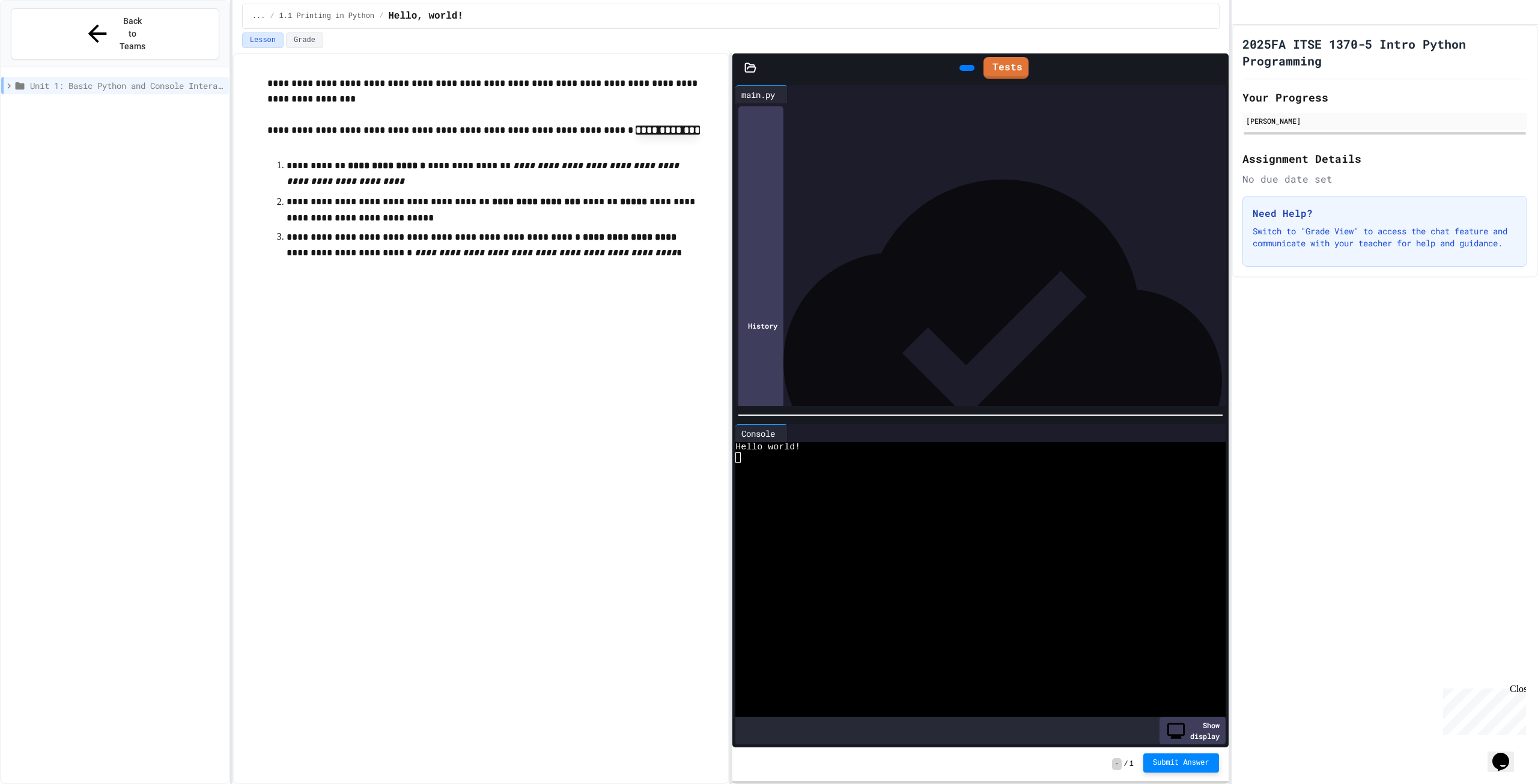
click at [1178, 763] on span "Submit Answer" at bounding box center [1181, 763] width 57 height 10
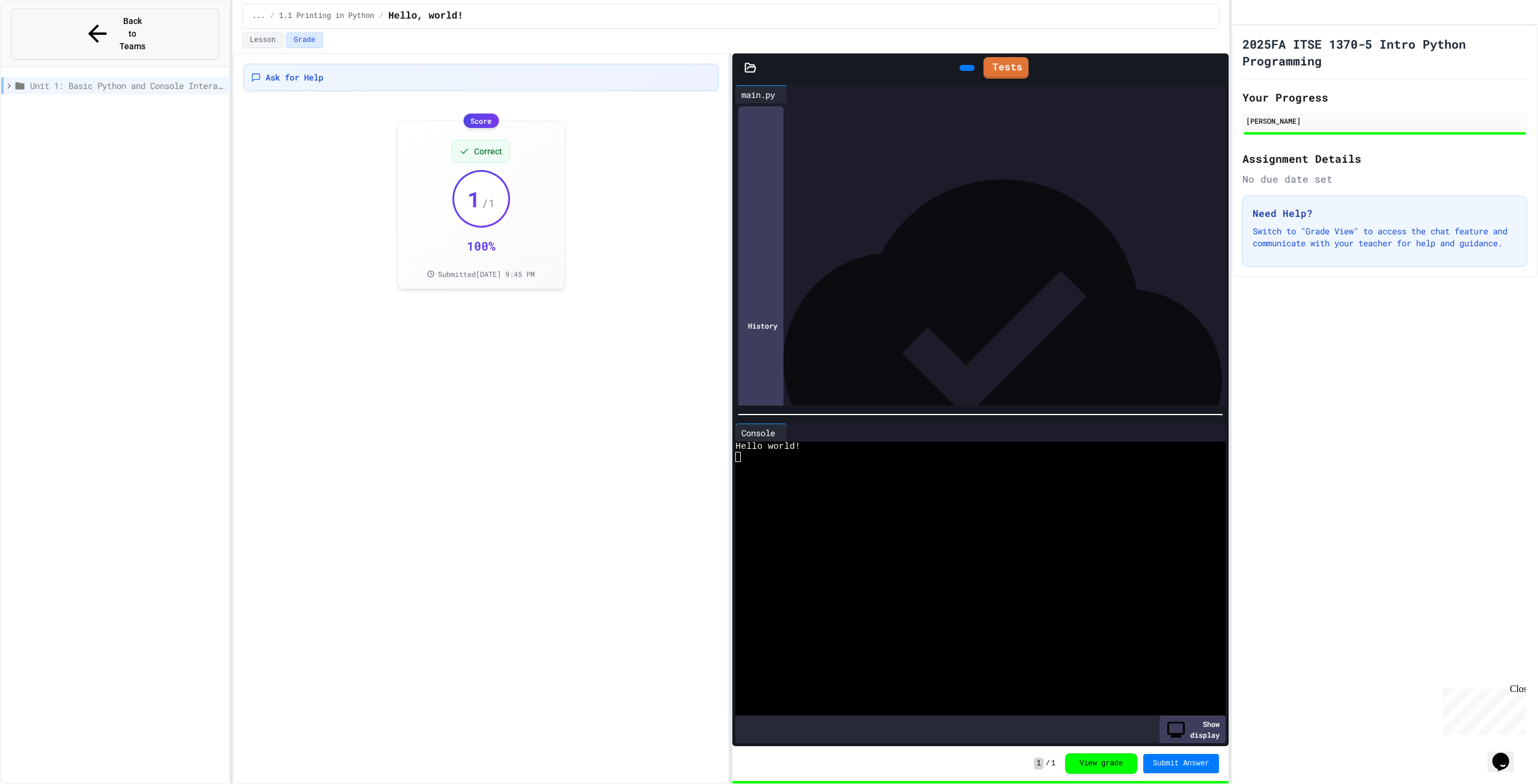
click at [118, 21] on span "Back to Teams" at bounding box center [132, 34] width 28 height 38
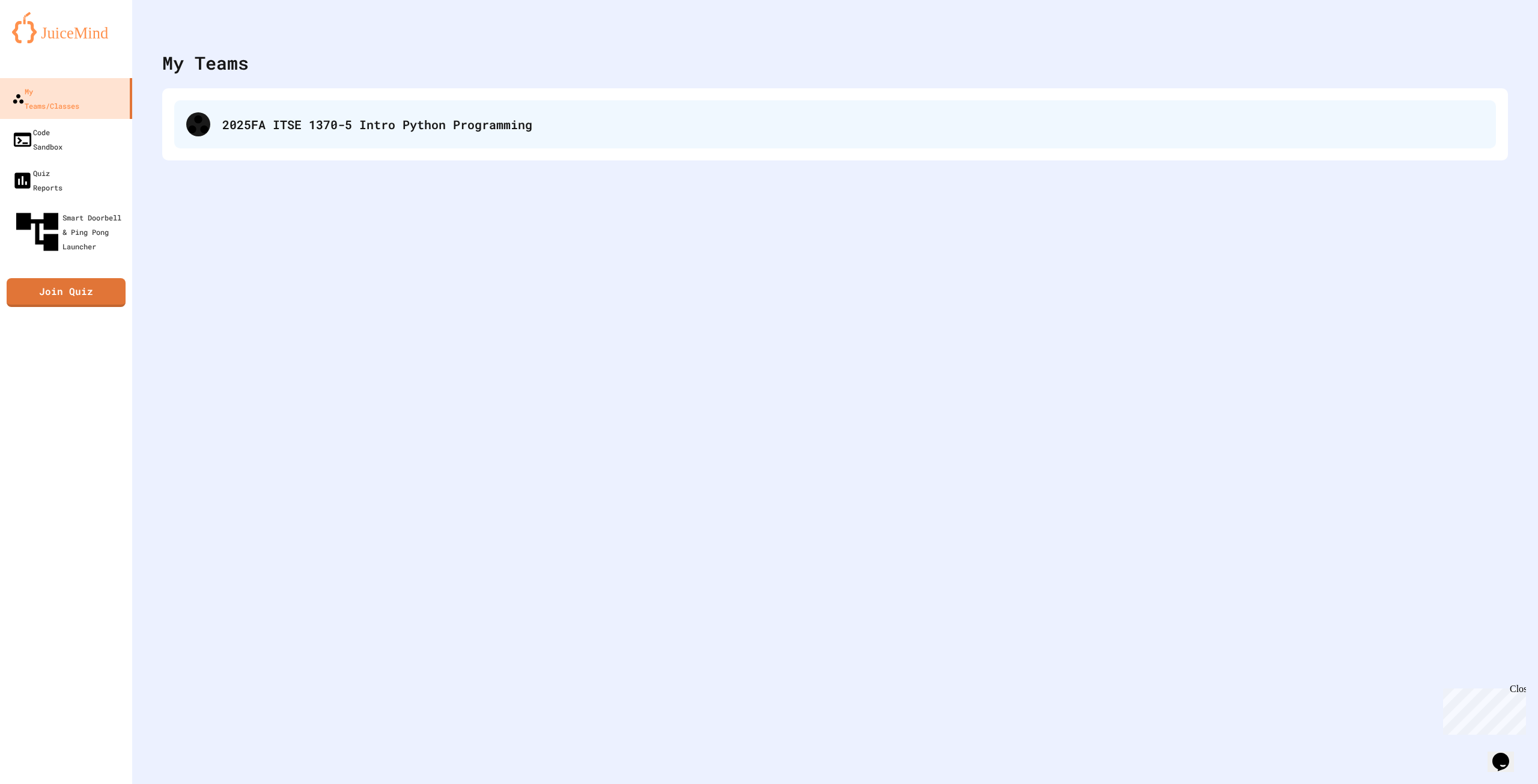
click at [389, 134] on div "2025FA ITSE 1370-5 Intro Python Programming" at bounding box center [835, 124] width 1321 height 48
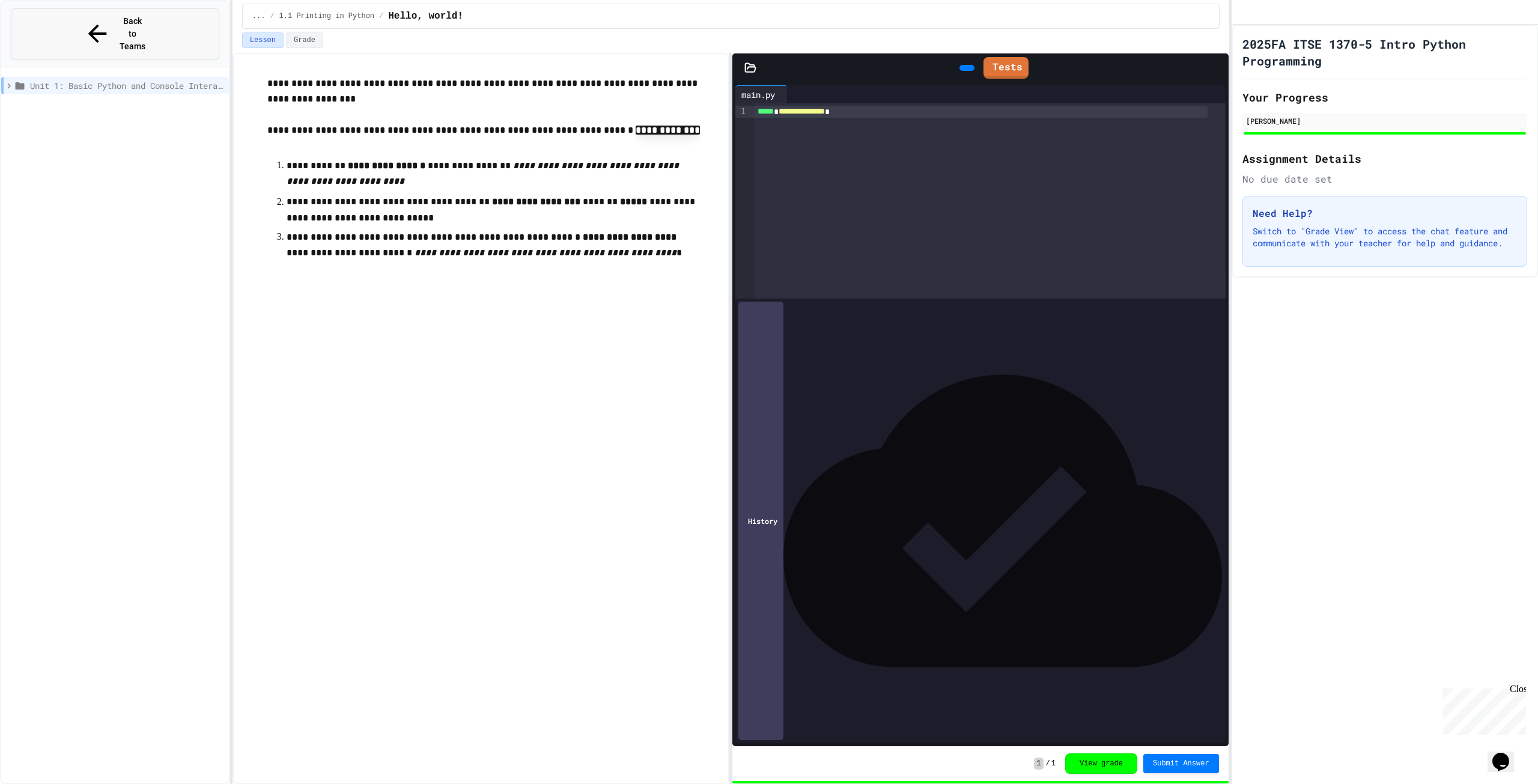
click at [72, 17] on button "Back to Teams" at bounding box center [115, 34] width 208 height 51
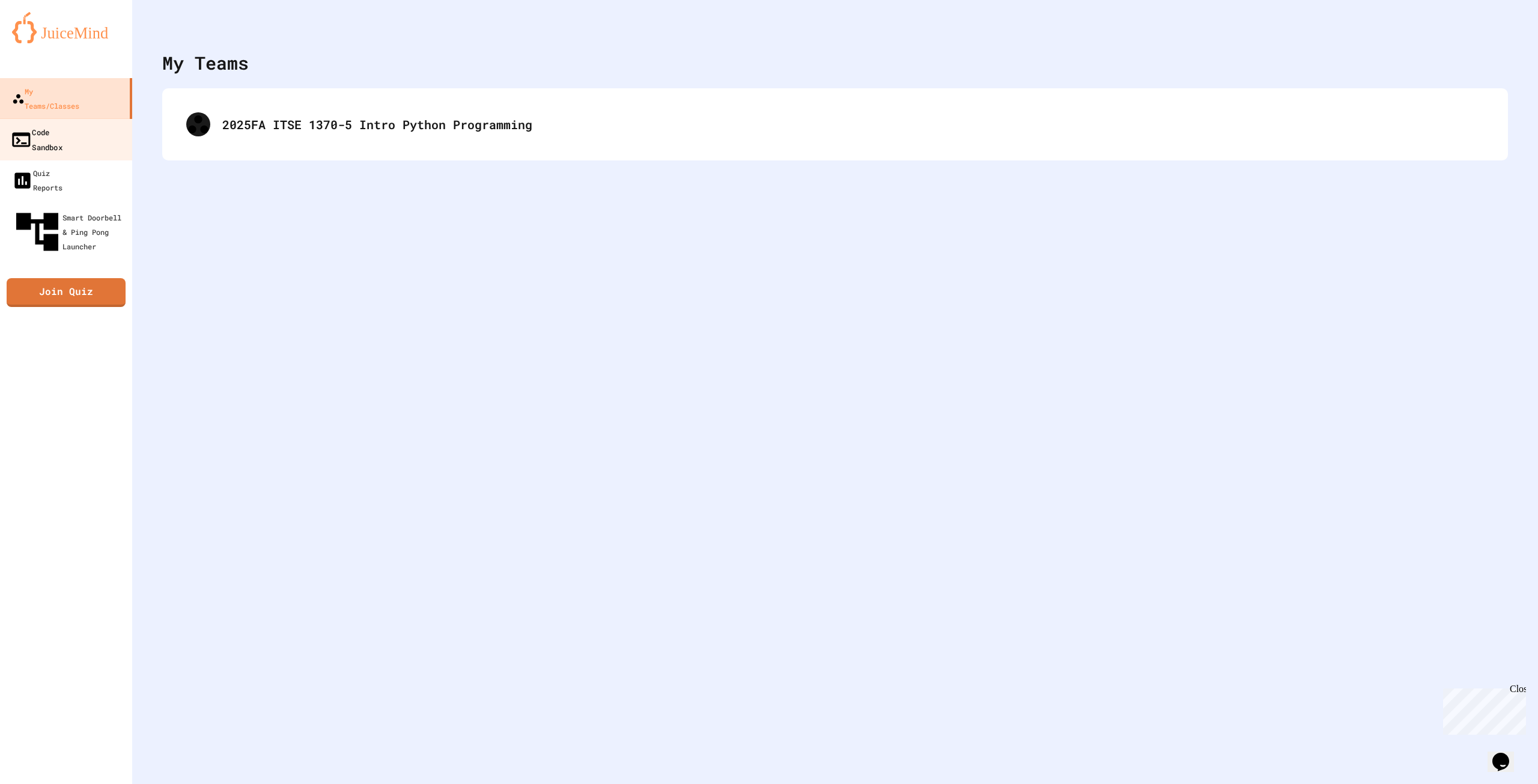
click at [56, 124] on div "Code Sandbox" at bounding box center [37, 139] width 52 height 30
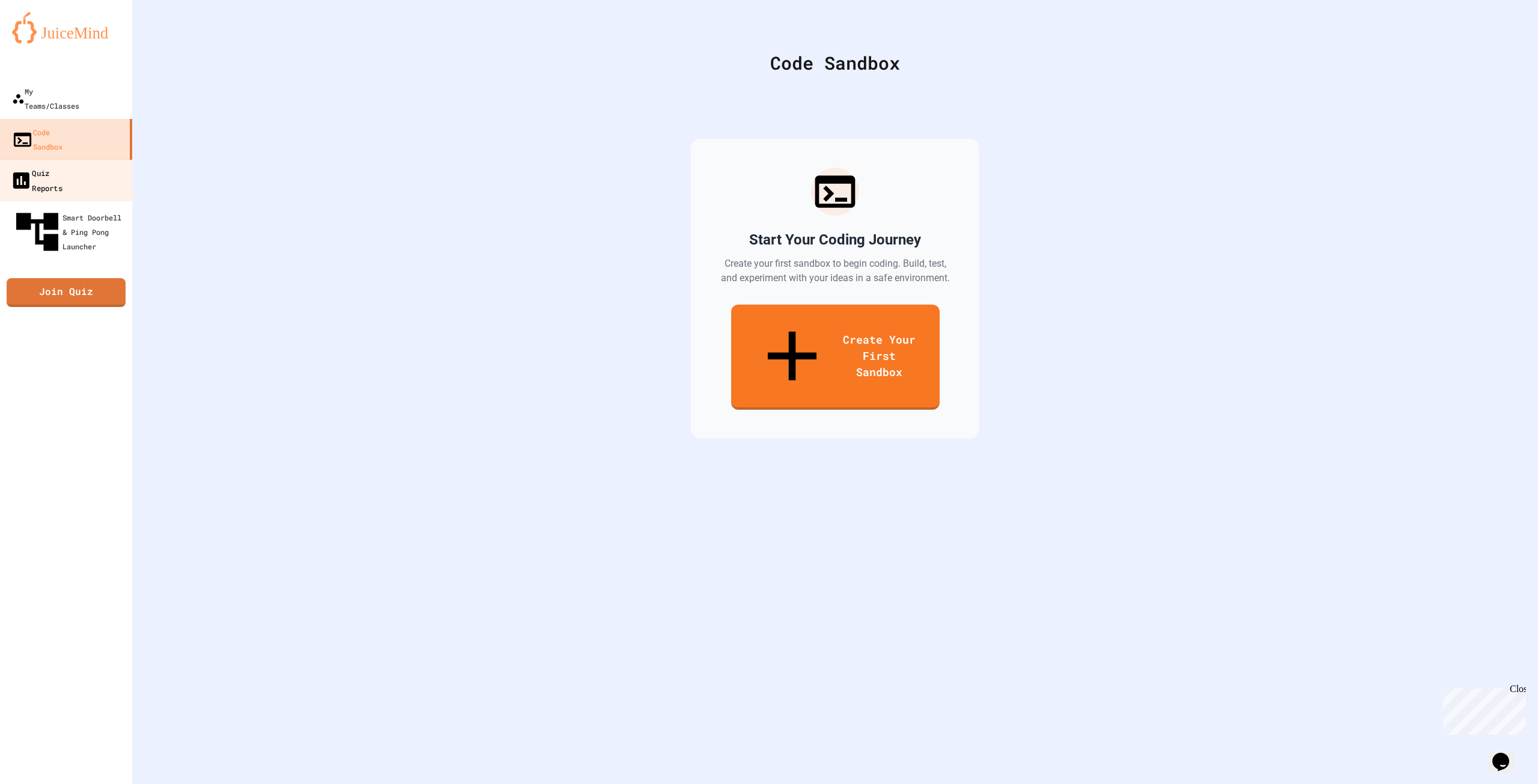
click at [63, 165] on div "Quiz Reports" at bounding box center [37, 179] width 52 height 30
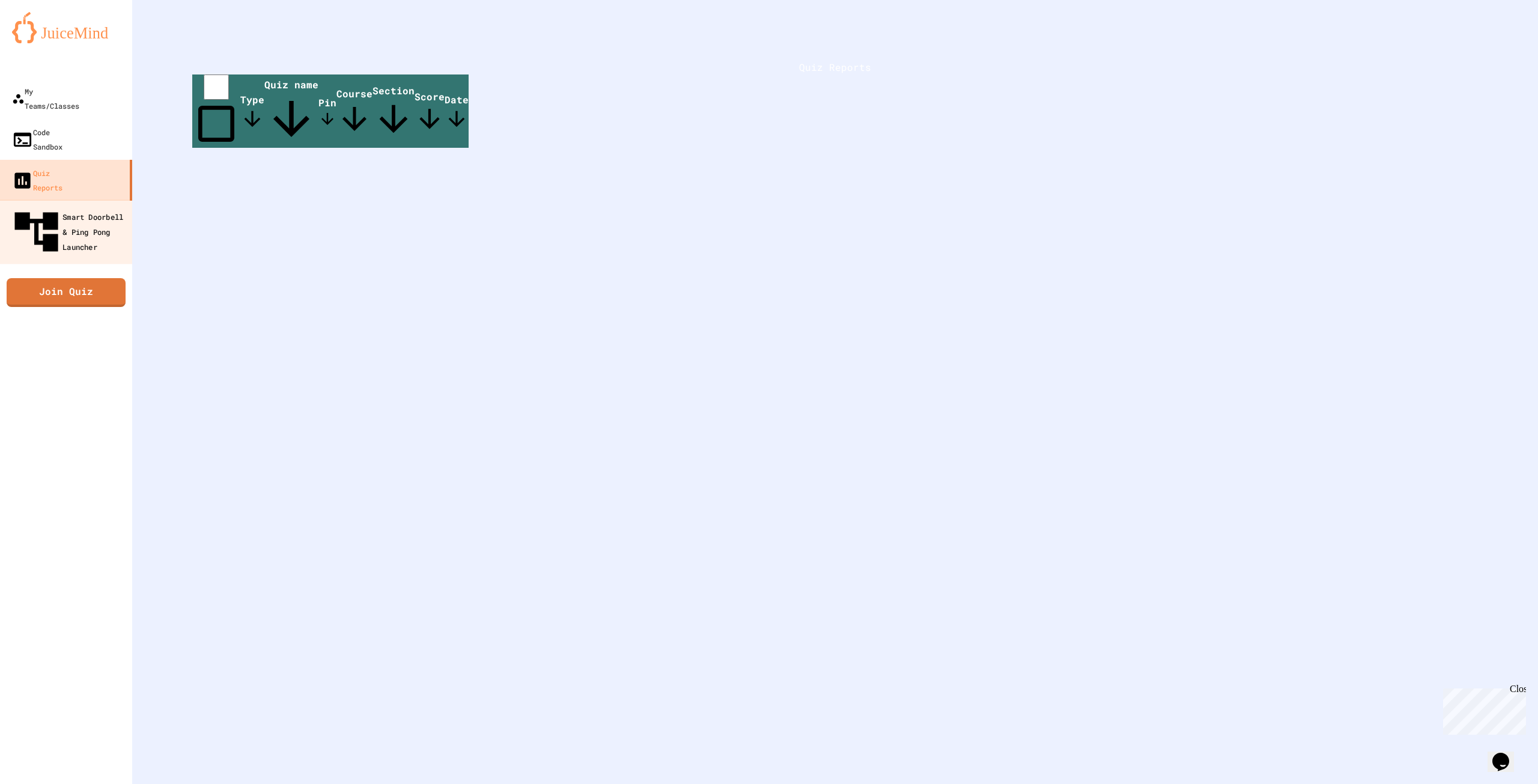
click at [65, 206] on div "Smart Doorbell & Ping Pong Launcher" at bounding box center [70, 232] width 119 height 52
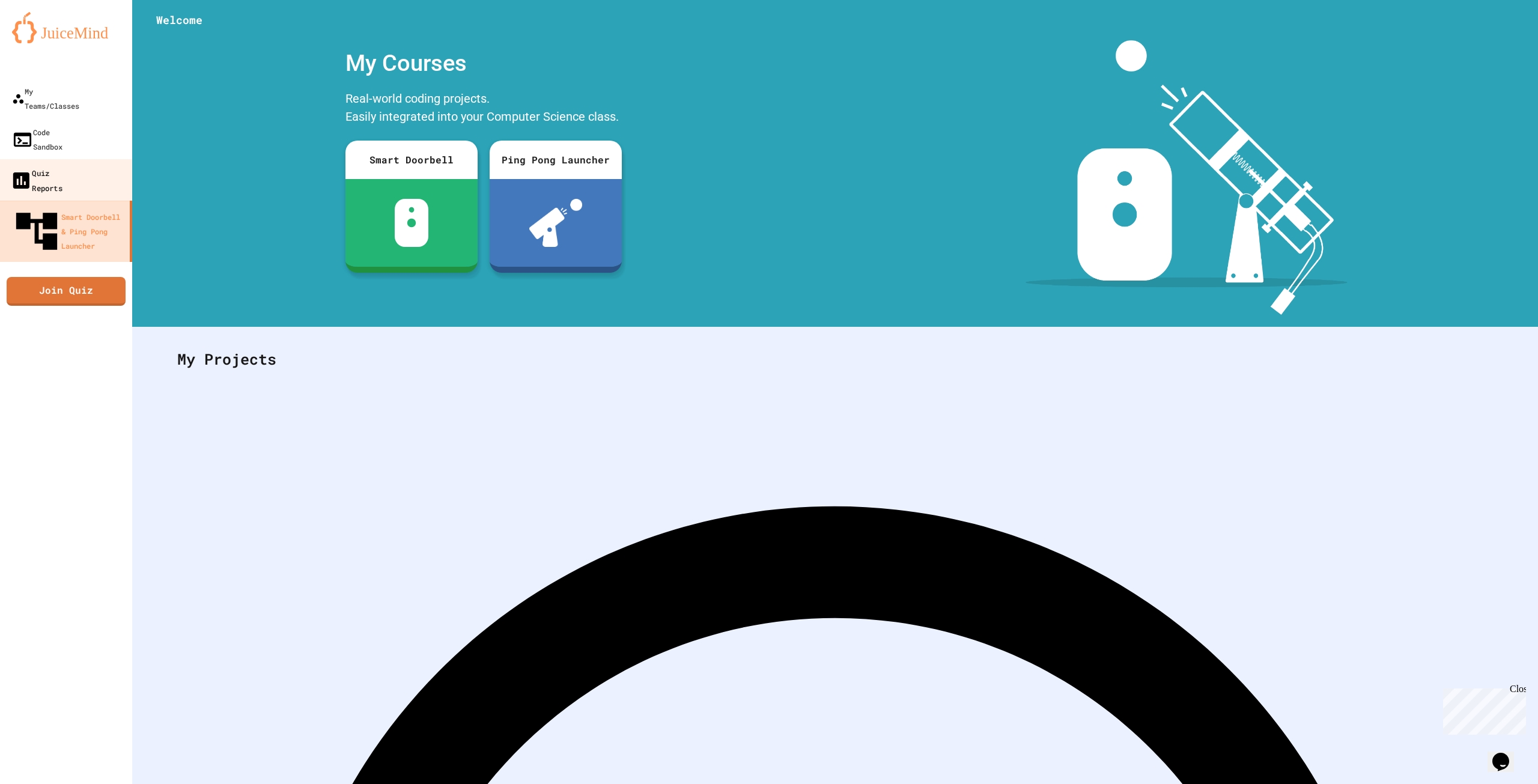
click at [77, 159] on link "Quiz Reports" at bounding box center [66, 180] width 137 height 42
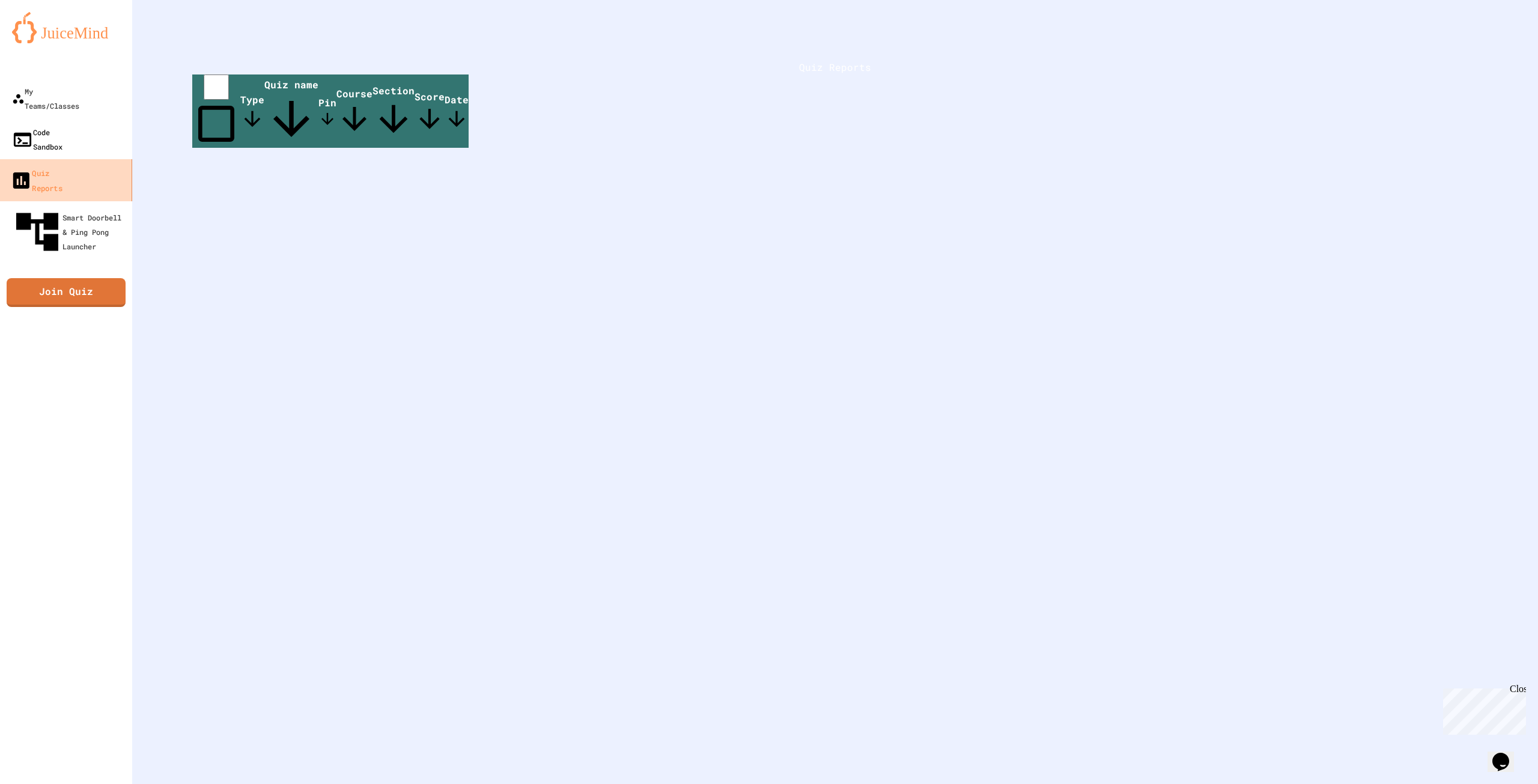
click at [63, 125] on div "Code Sandbox" at bounding box center [37, 139] width 50 height 29
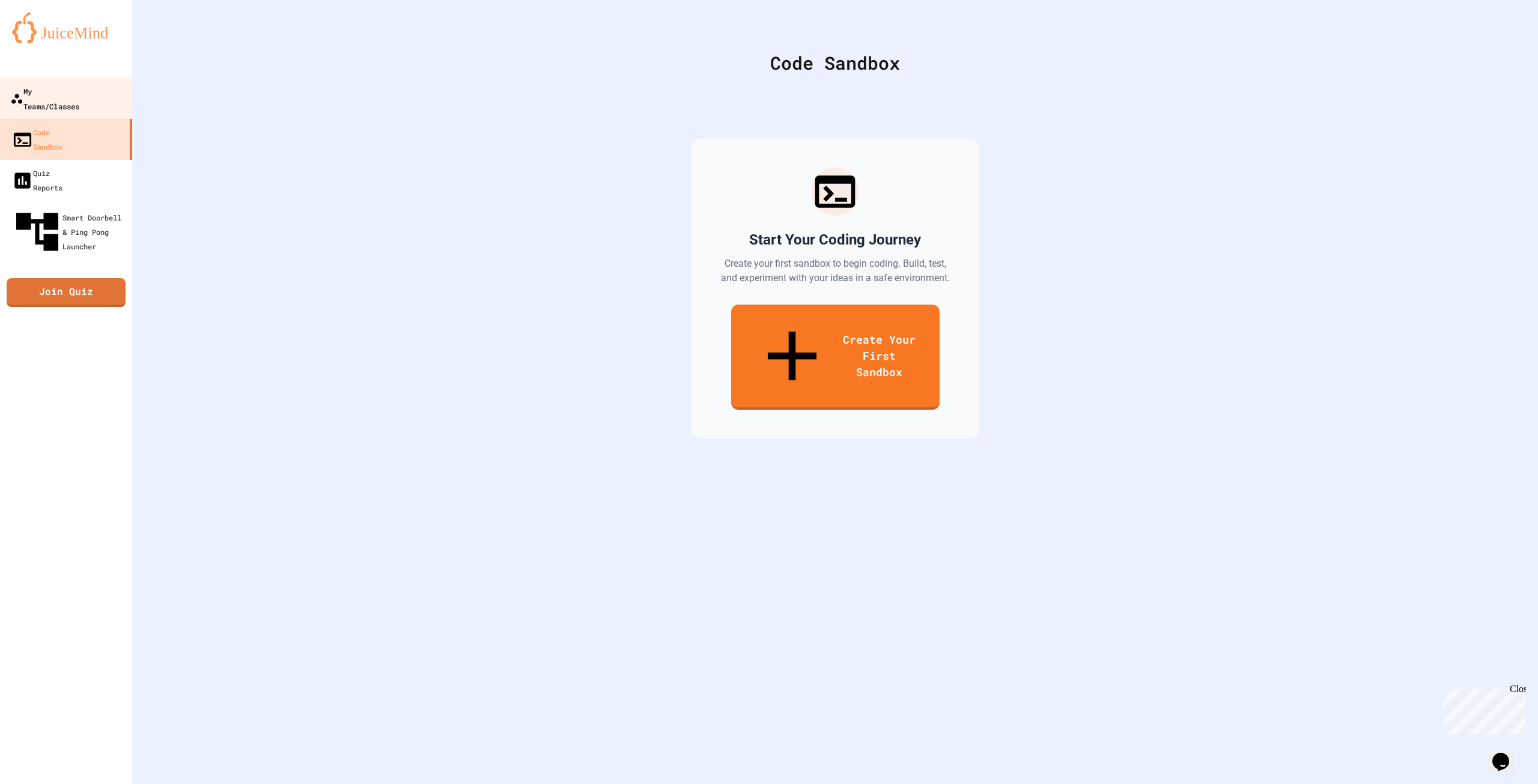
click at [77, 95] on div "My Teams/Classes" at bounding box center [45, 98] width 69 height 30
